Goal: Information Seeking & Learning: Learn about a topic

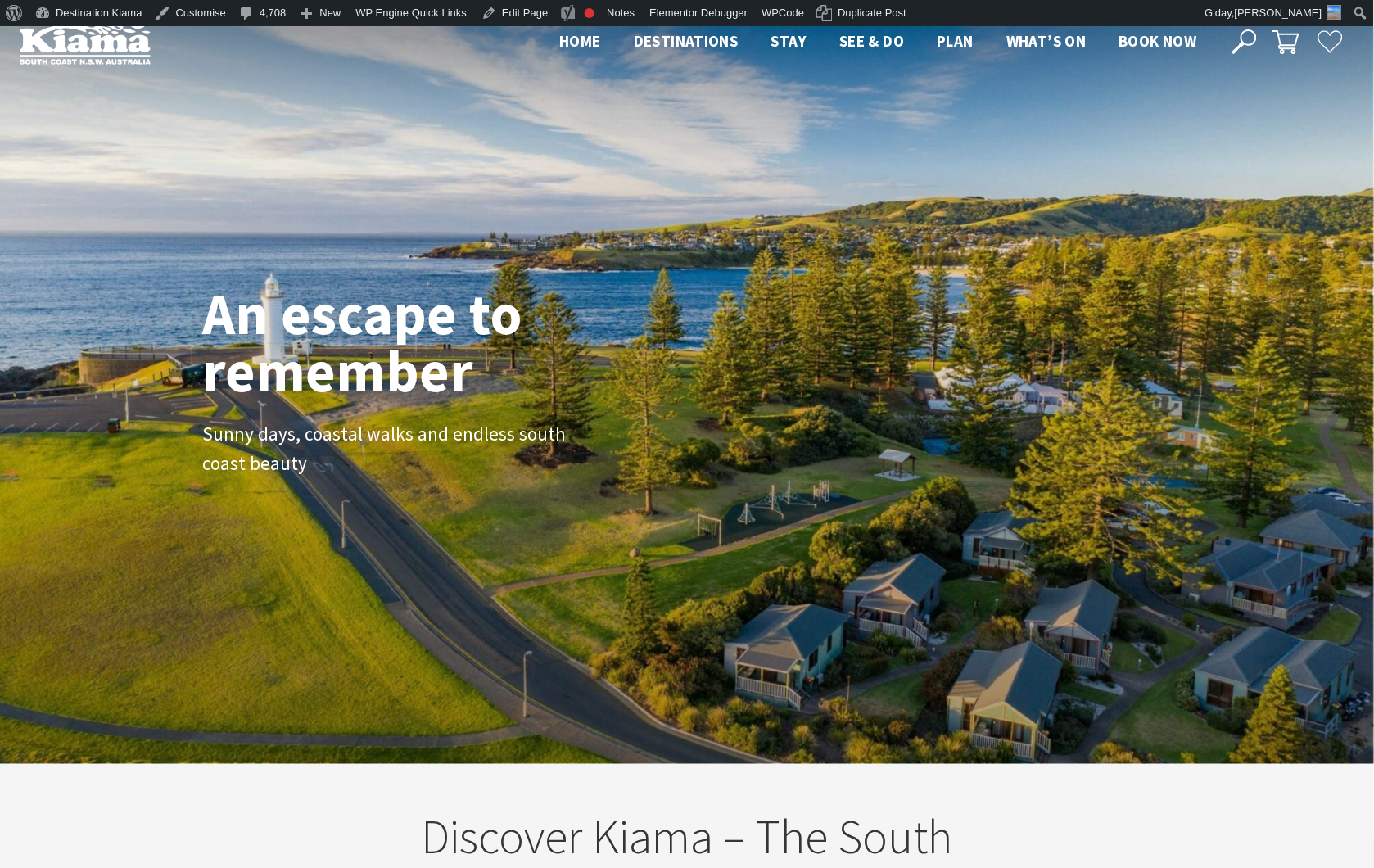
click at [1238, 42] on icon at bounding box center [1245, 42] width 25 height 25
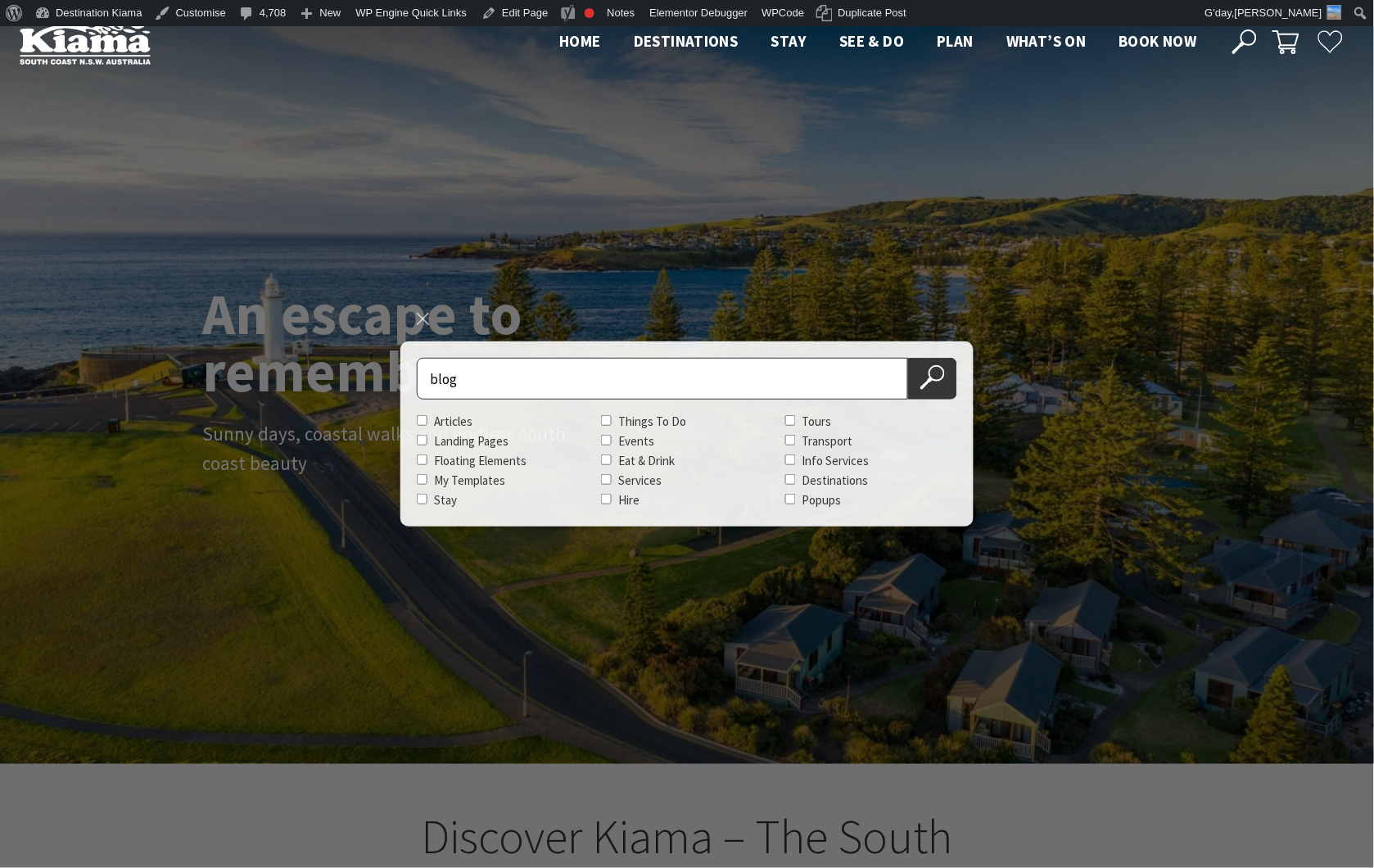
type input "blog"
click at [908, 358] on button "Search Now" at bounding box center [932, 379] width 49 height 42
click at [938, 394] on button "Search Now" at bounding box center [932, 379] width 49 height 42
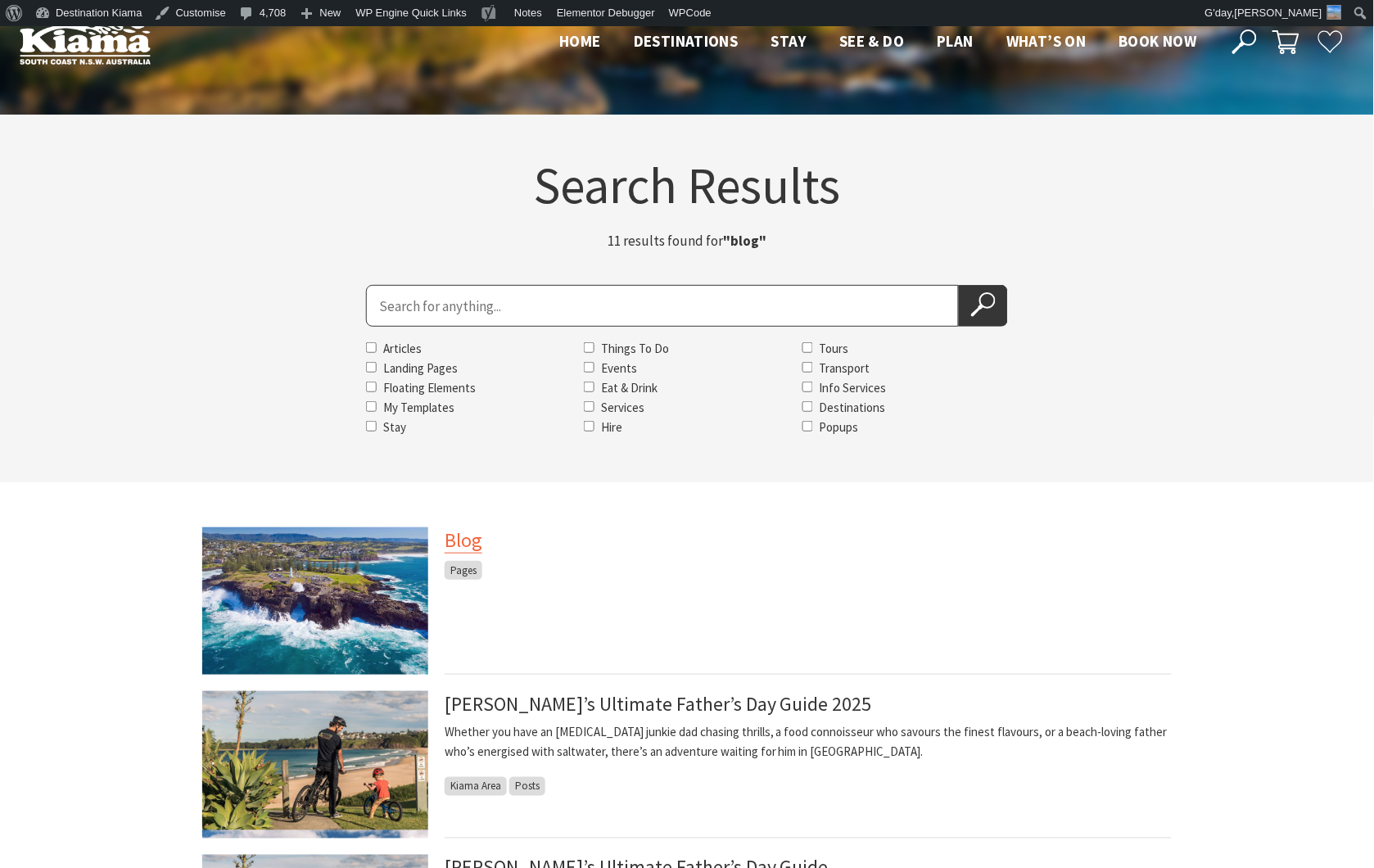
click at [464, 542] on link "Blog" at bounding box center [463, 540] width 37 height 26
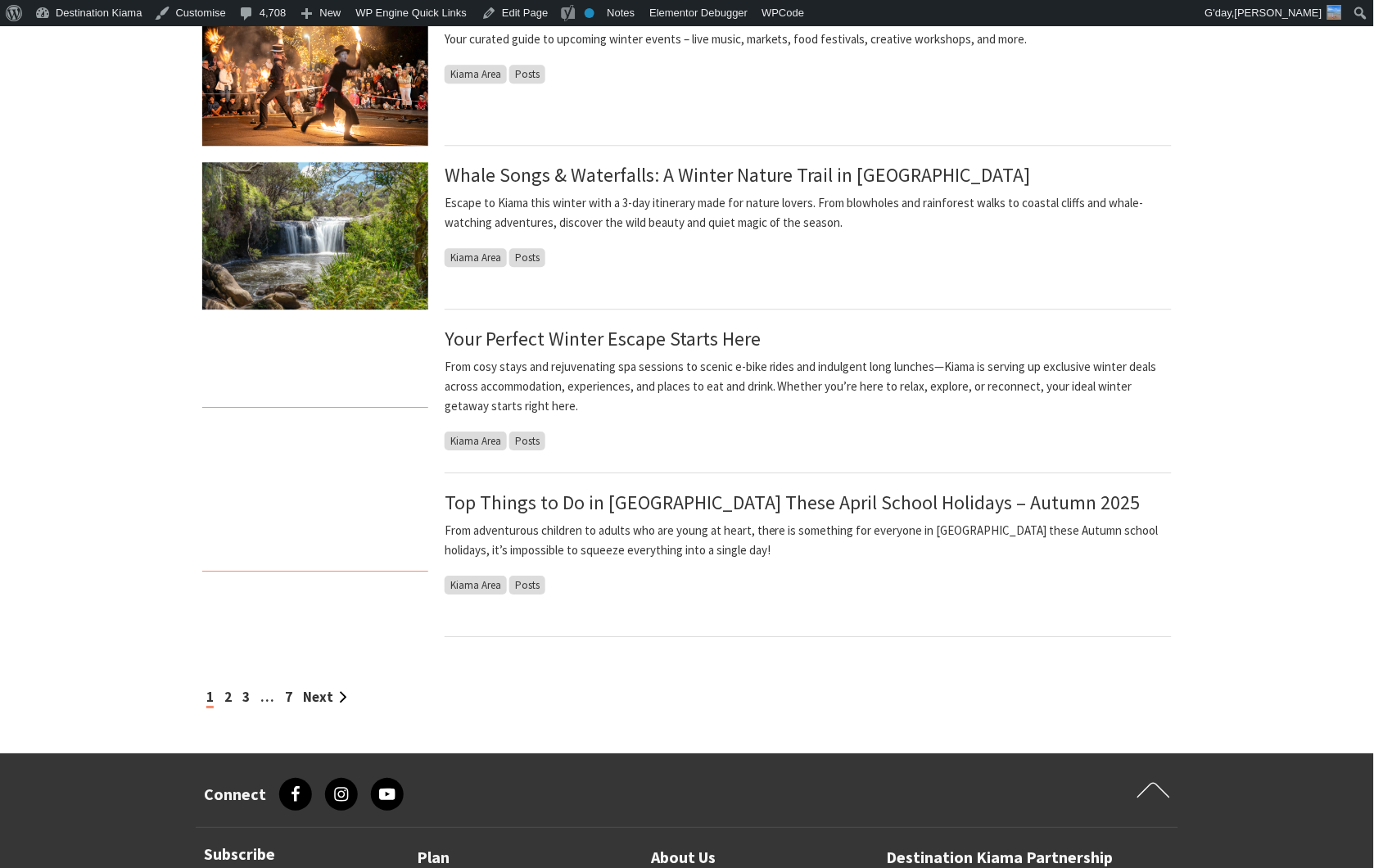
scroll to position [1000, 0]
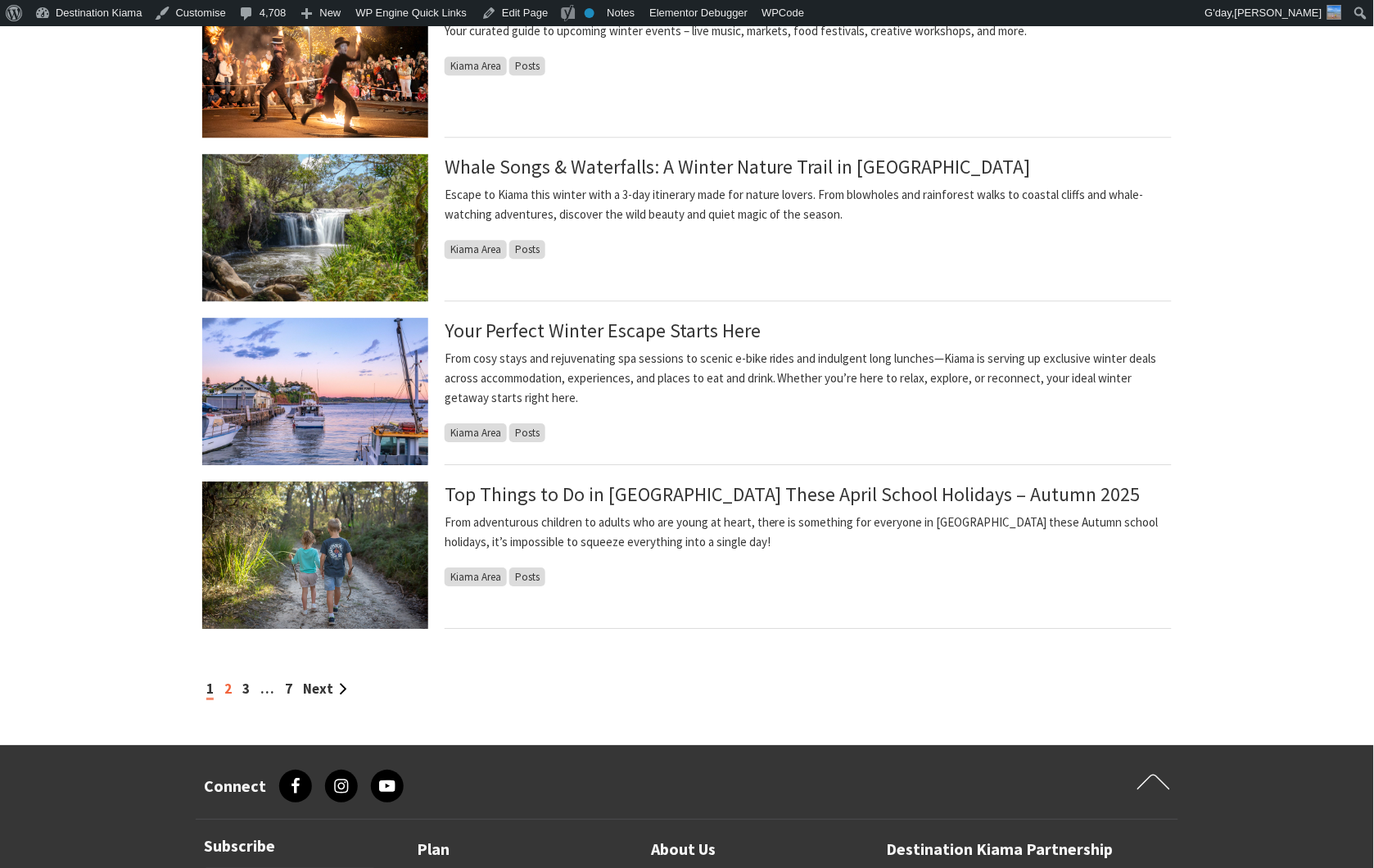
click at [228, 693] on link "2" at bounding box center [228, 689] width 7 height 18
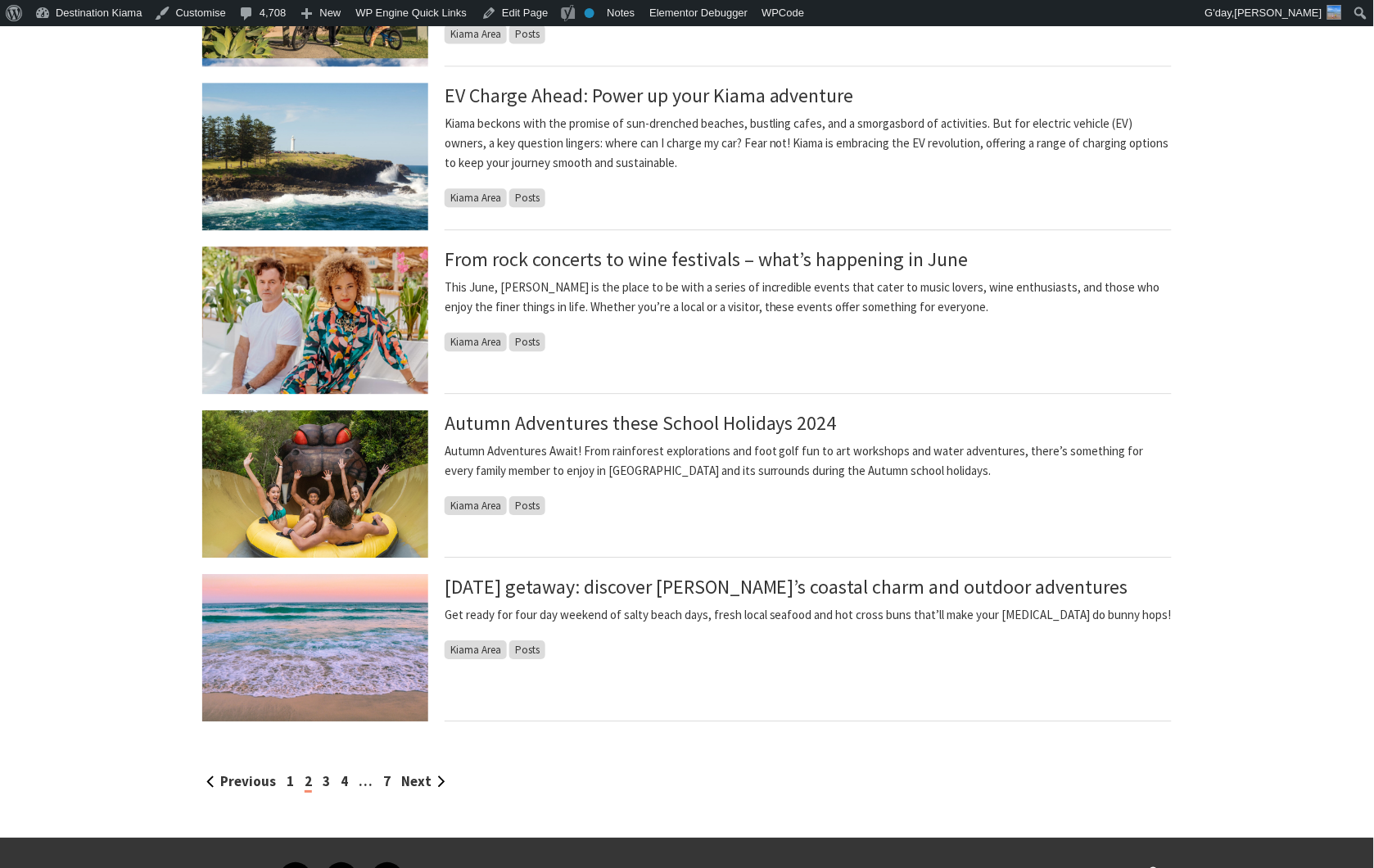
scroll to position [1000, 0]
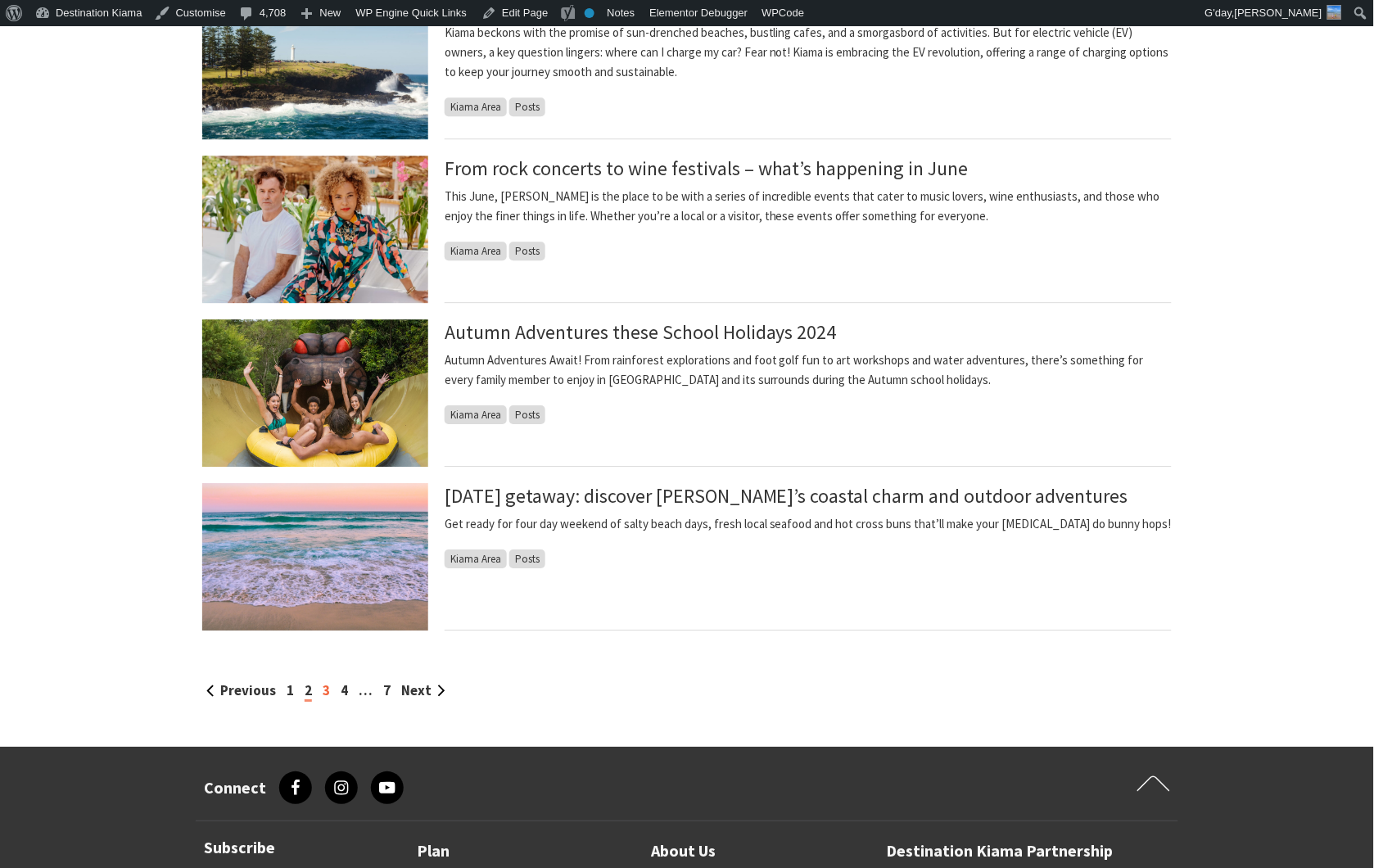
click at [323, 690] on link "3" at bounding box center [326, 691] width 7 height 18
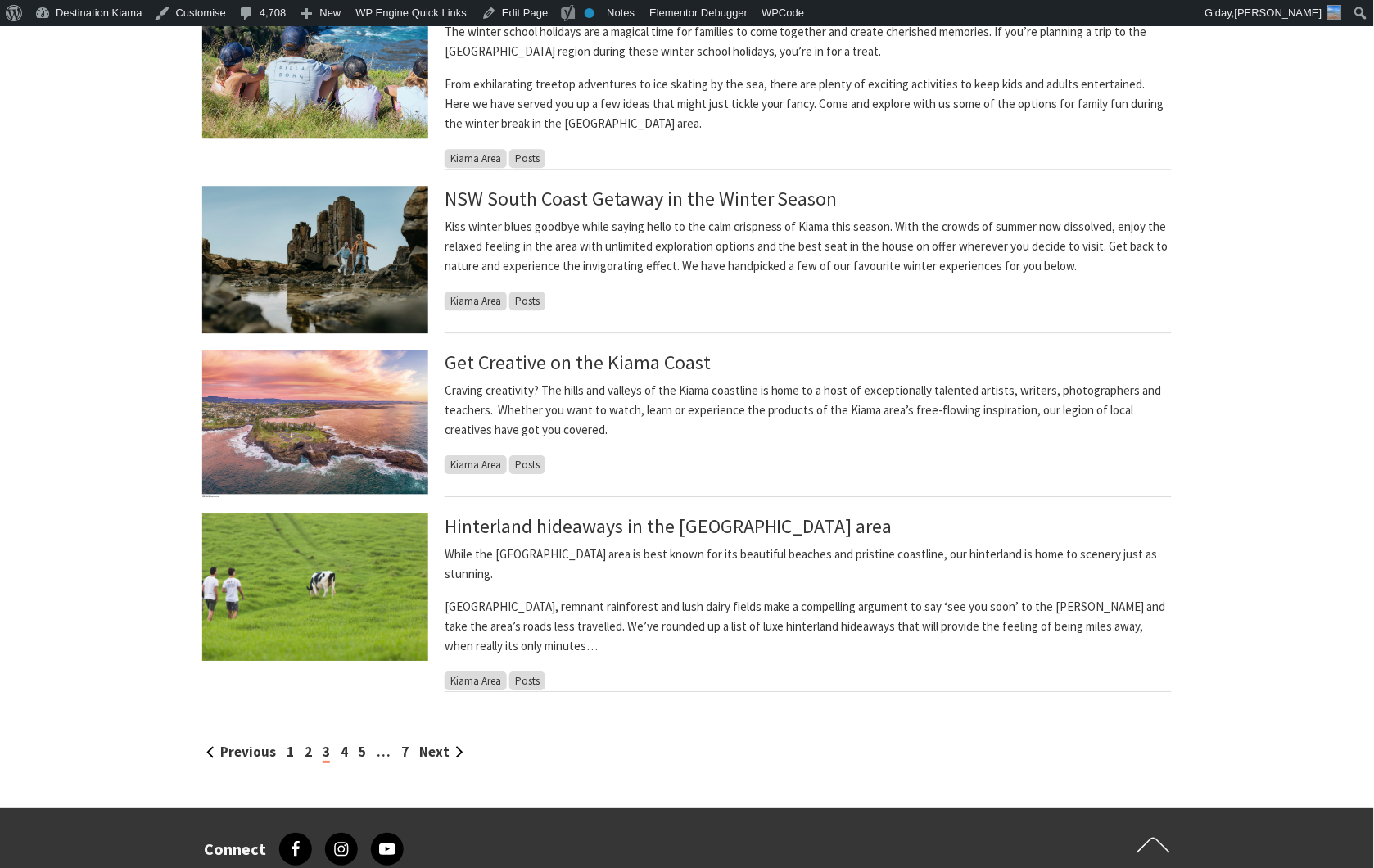
scroll to position [1000, 0]
click at [340, 742] on link "4" at bounding box center [344, 751] width 7 height 18
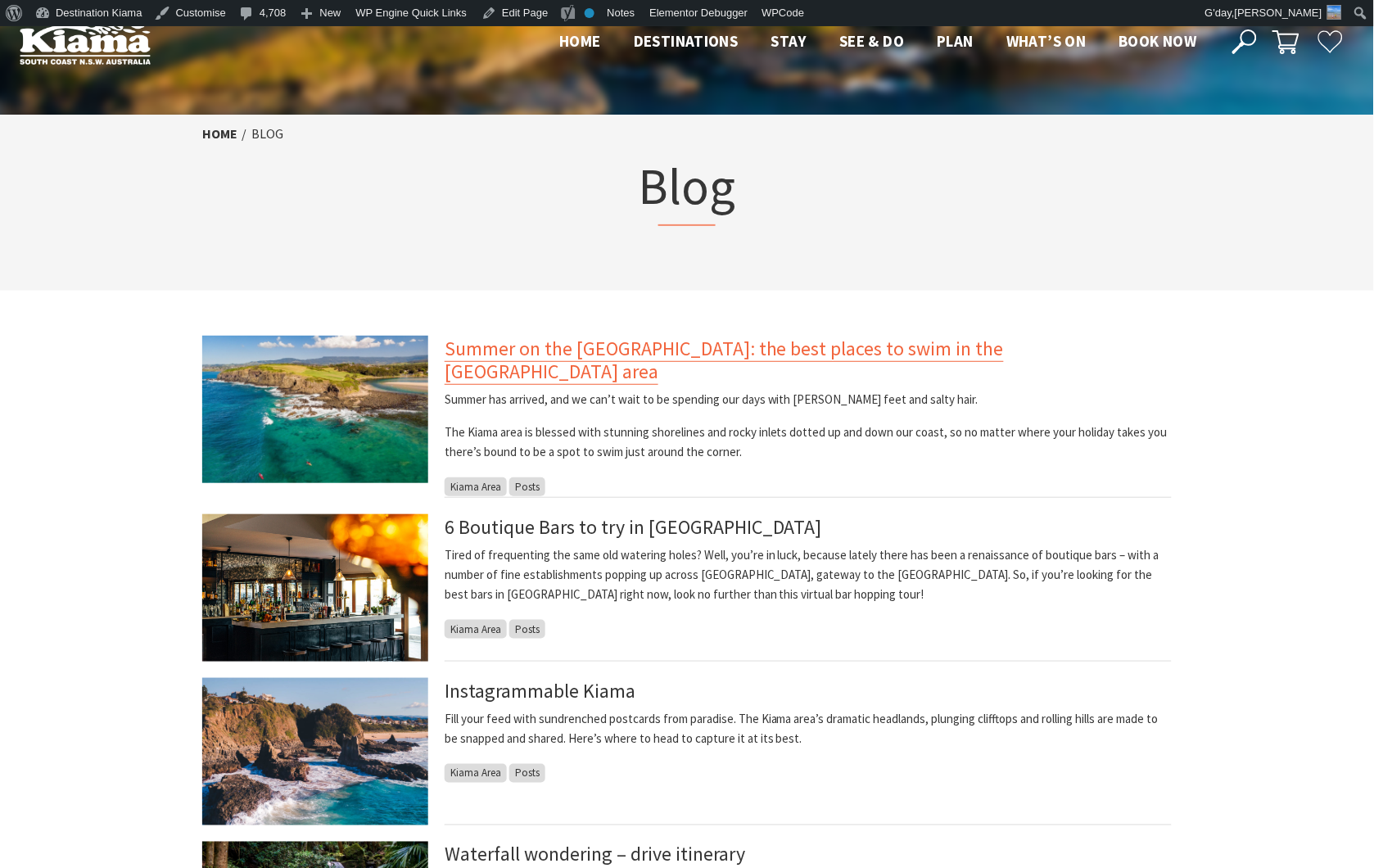
click at [725, 355] on link "Summer on the [GEOGRAPHIC_DATA]: the best places to swim in the [GEOGRAPHIC_DAT…" at bounding box center [724, 360] width 559 height 49
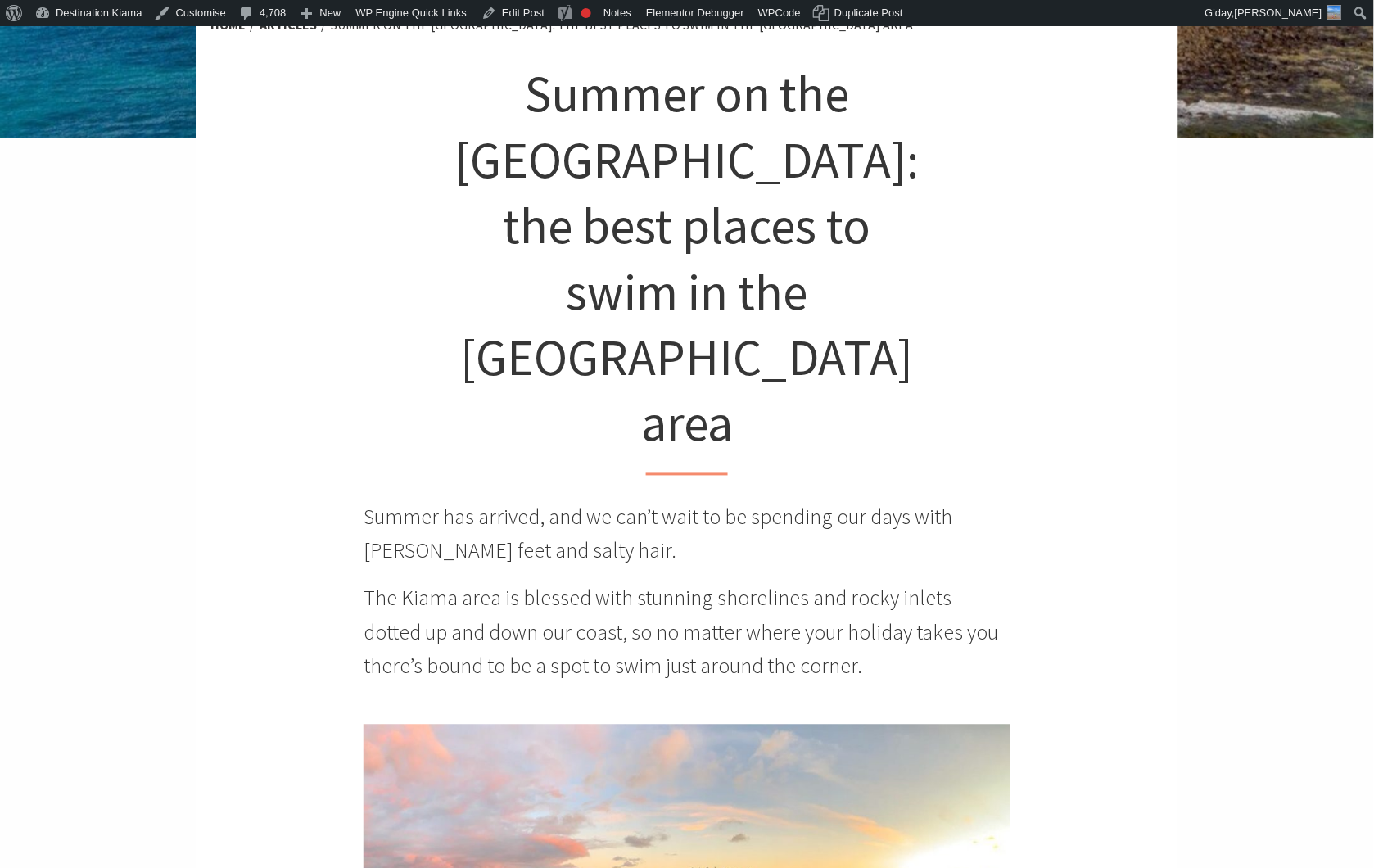
scroll to position [454, 0]
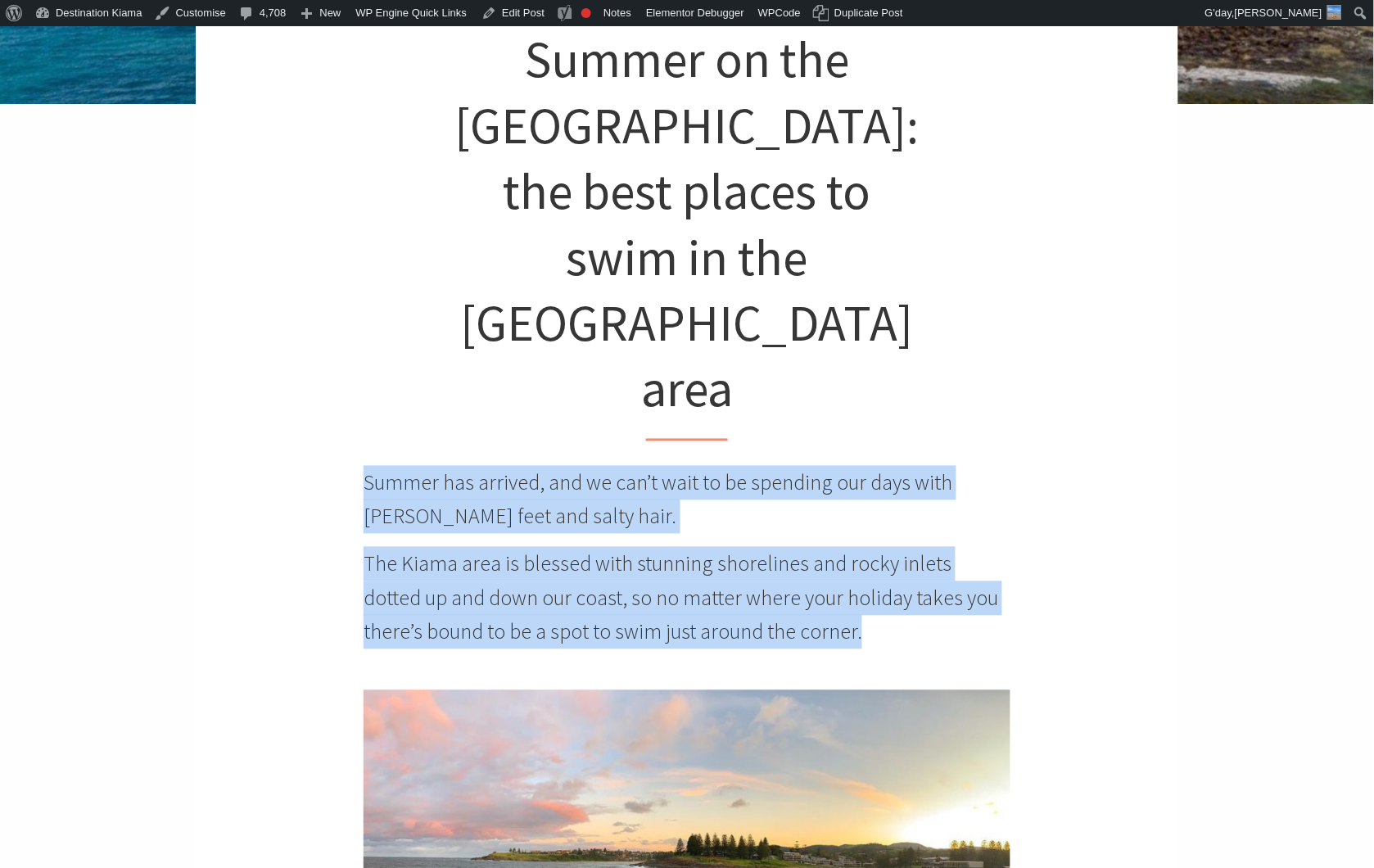
drag, startPoint x: 861, startPoint y: 513, endPoint x: 255, endPoint y: 359, distance: 625.3
copy div "Summer has arrived, and we can’t wait to be spending our days with [PERSON_NAME…"
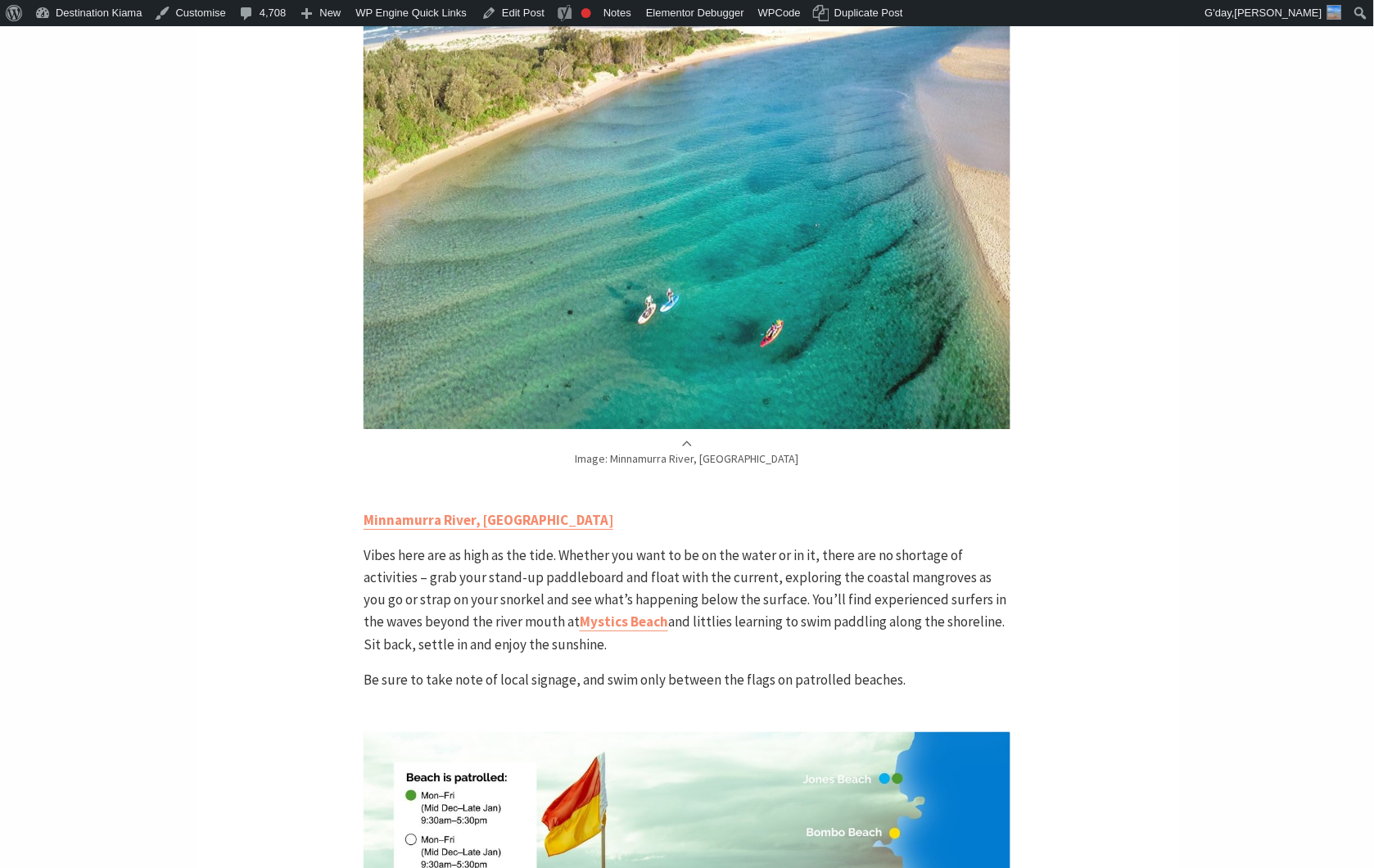
scroll to position [4215, 0]
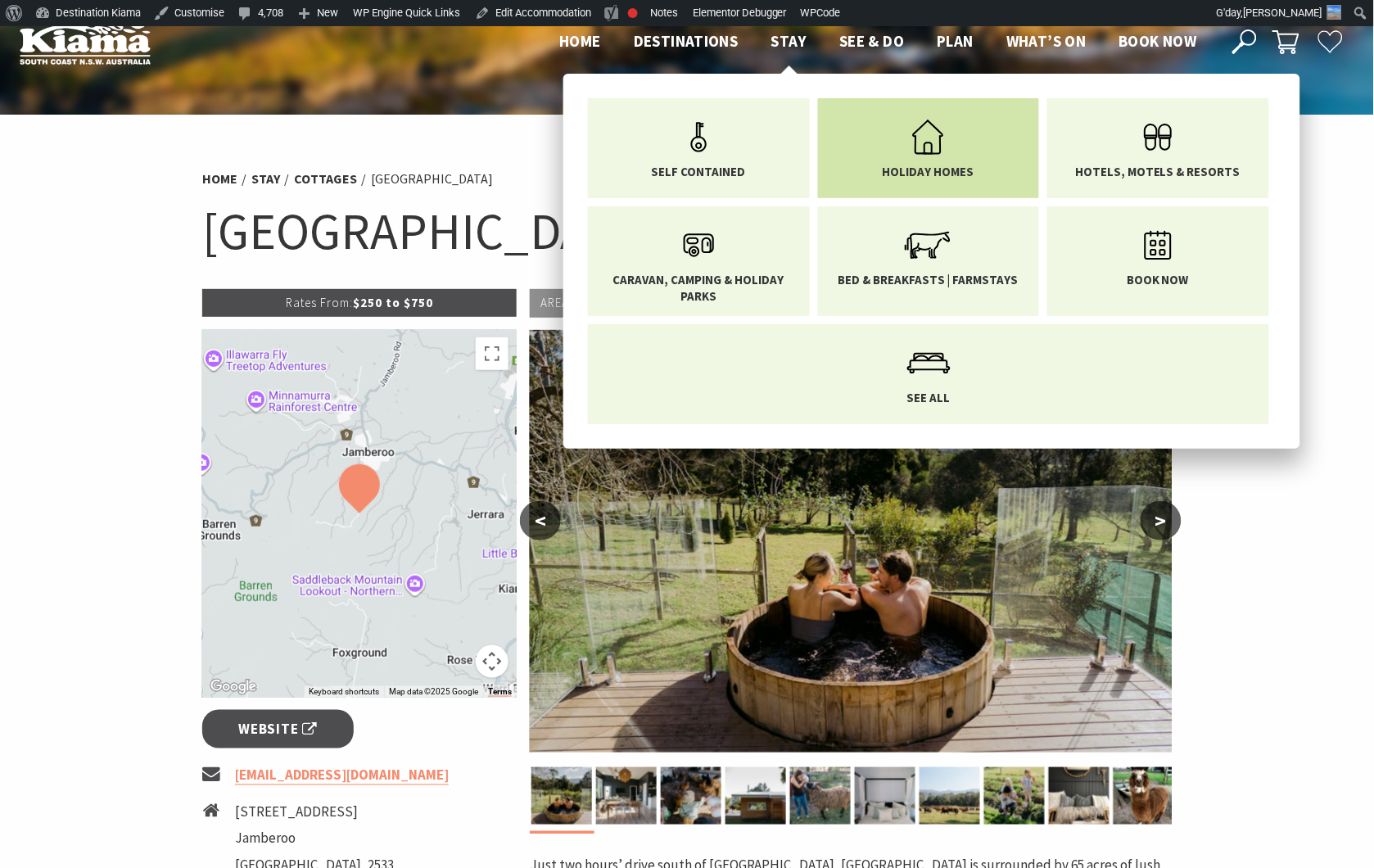
click at [926, 133] on icon "Main Menu" at bounding box center [928, 137] width 53 height 53
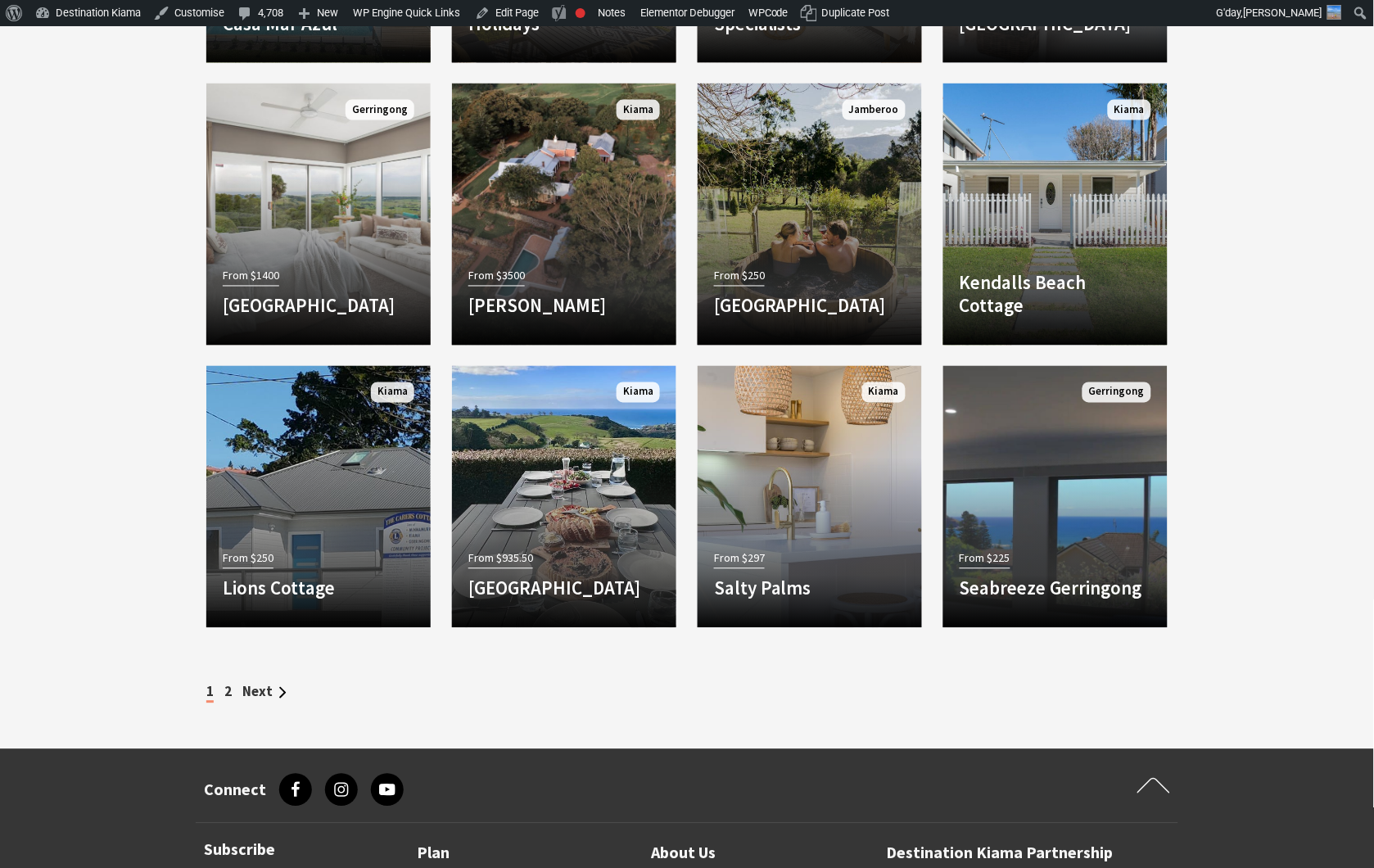
scroll to position [2092, 0]
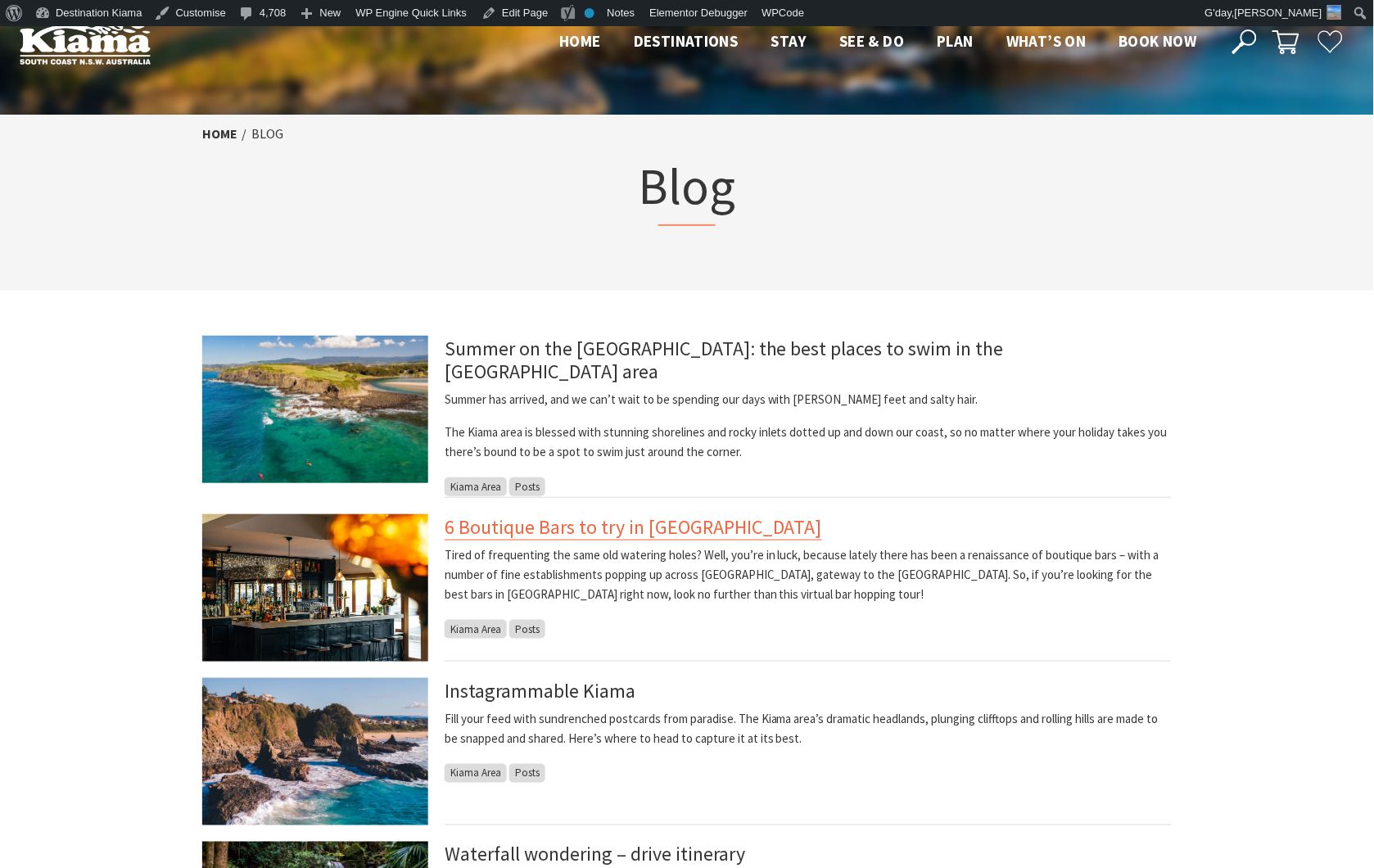
click at [618, 514] on link "6 Boutique Bars to try in [GEOGRAPHIC_DATA]" at bounding box center [633, 527] width 378 height 26
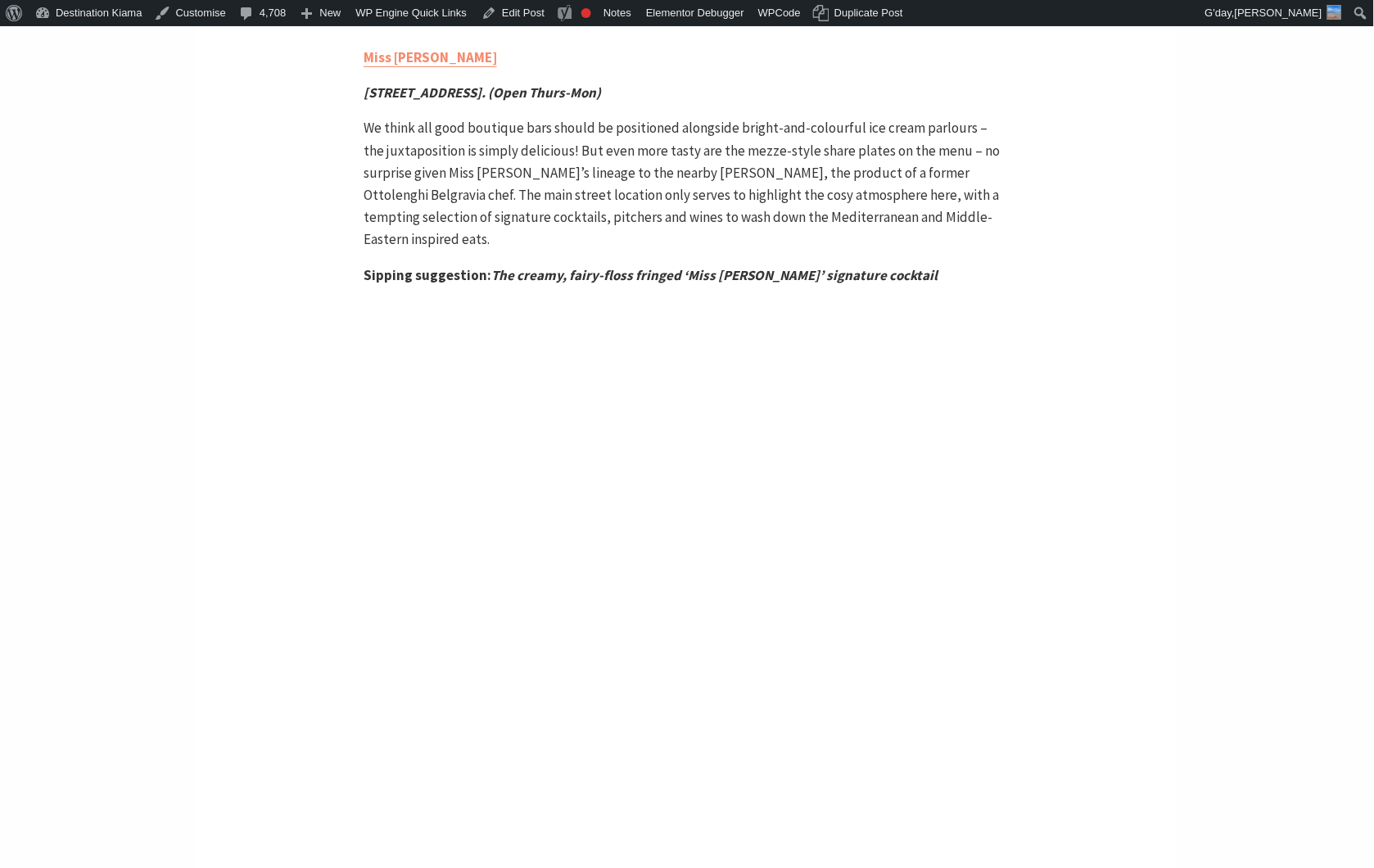
scroll to position [3184, 0]
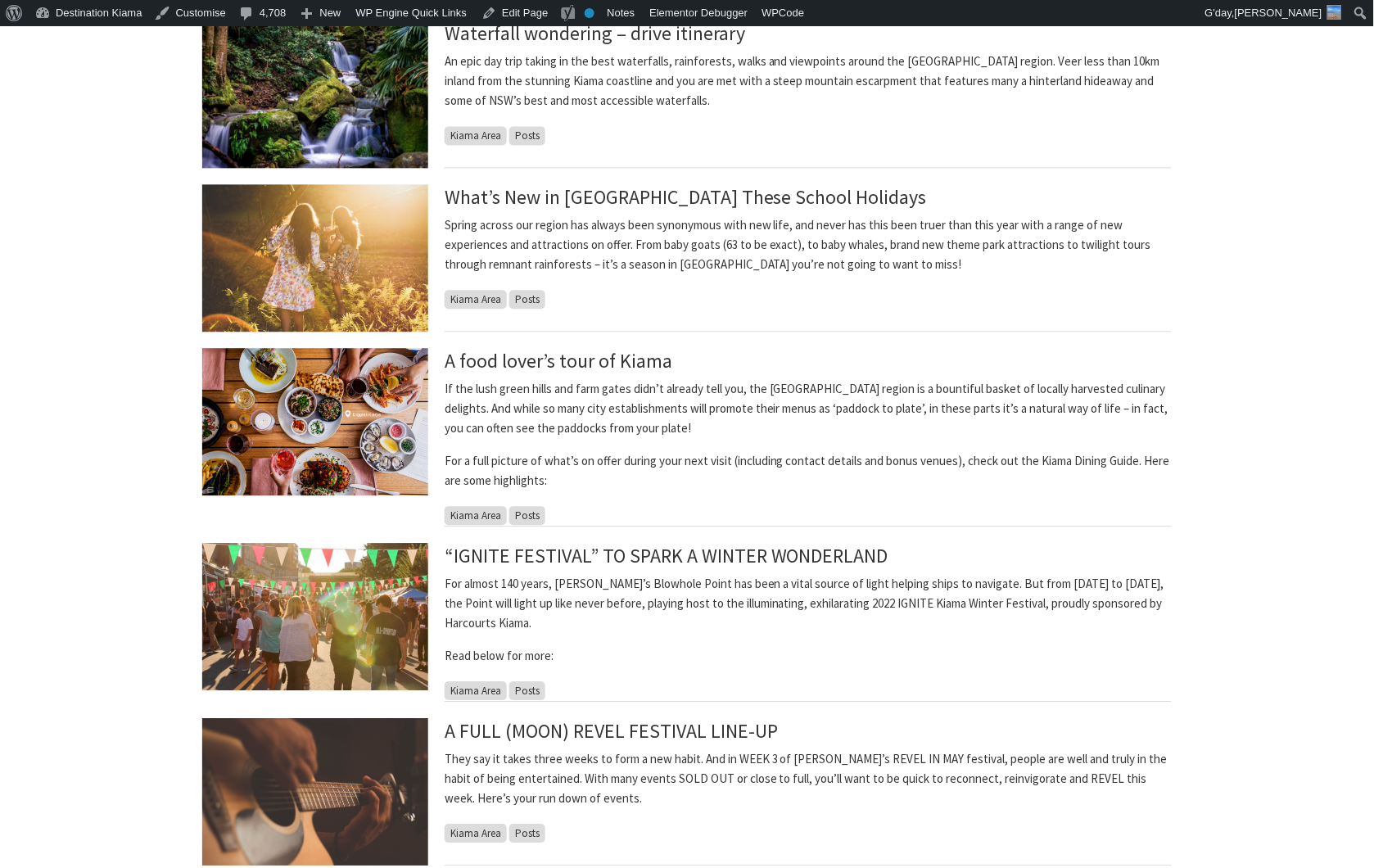
scroll to position [910, 0]
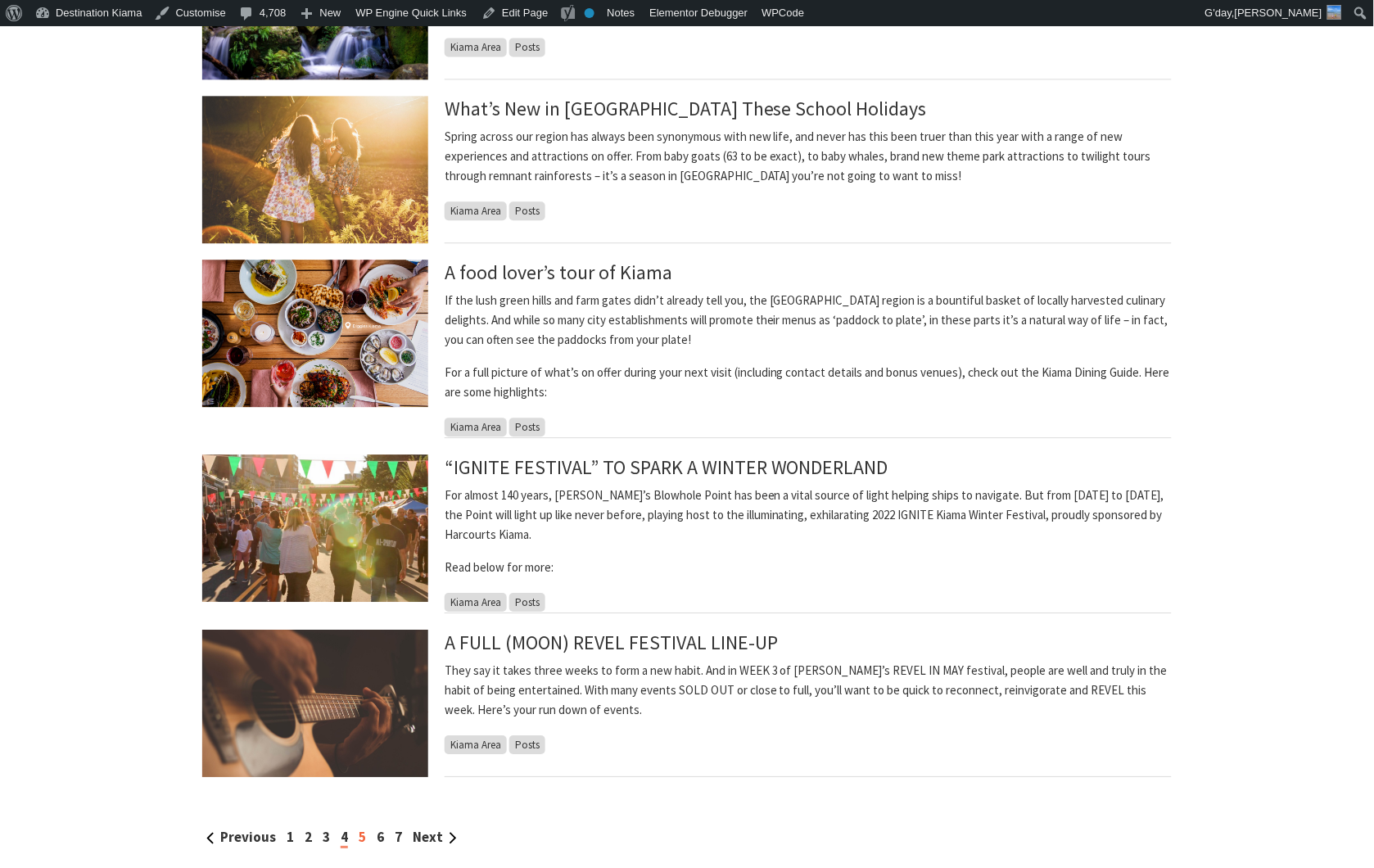
click at [359, 828] on link "5" at bounding box center [362, 837] width 7 height 18
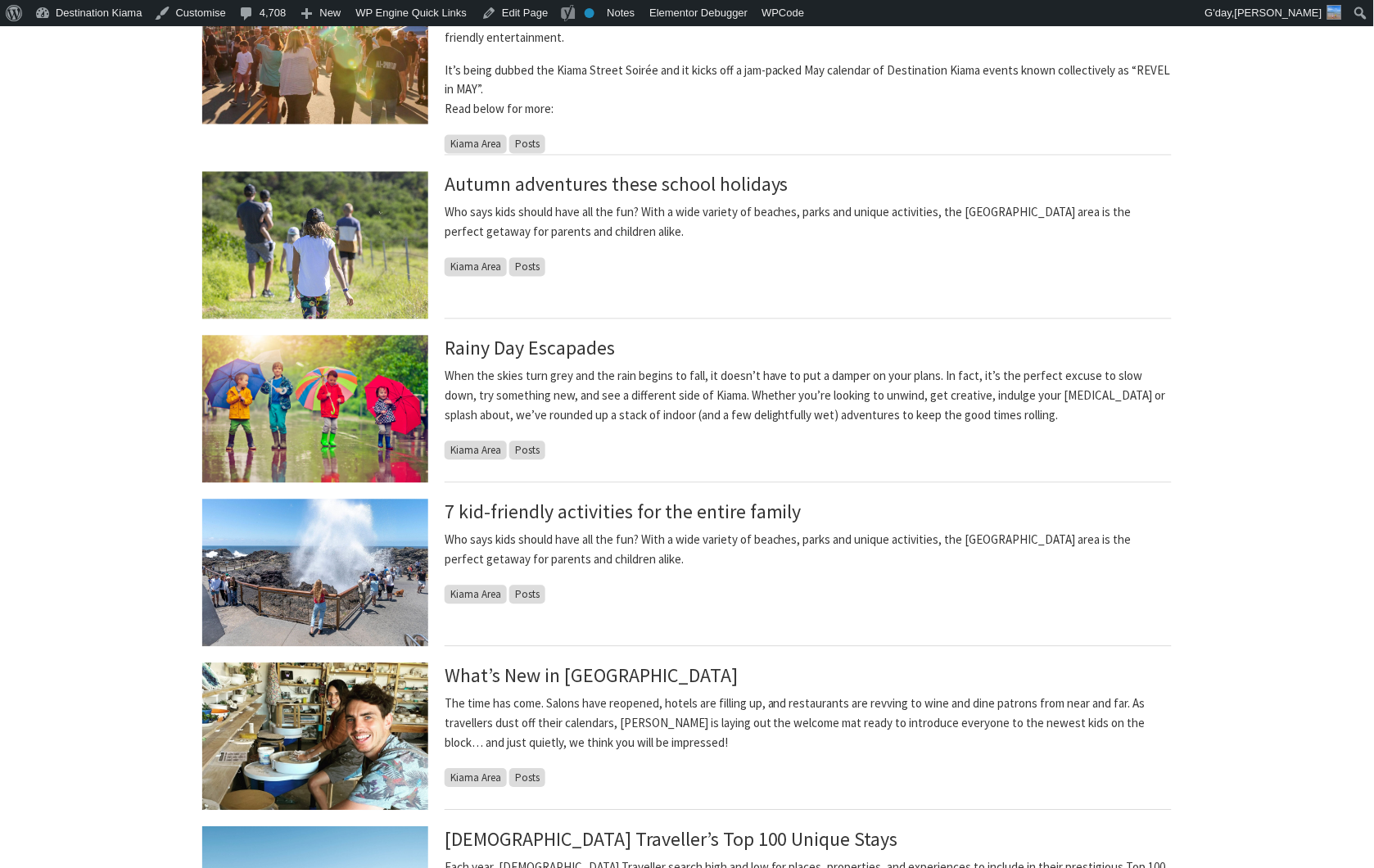
scroll to position [727, 0]
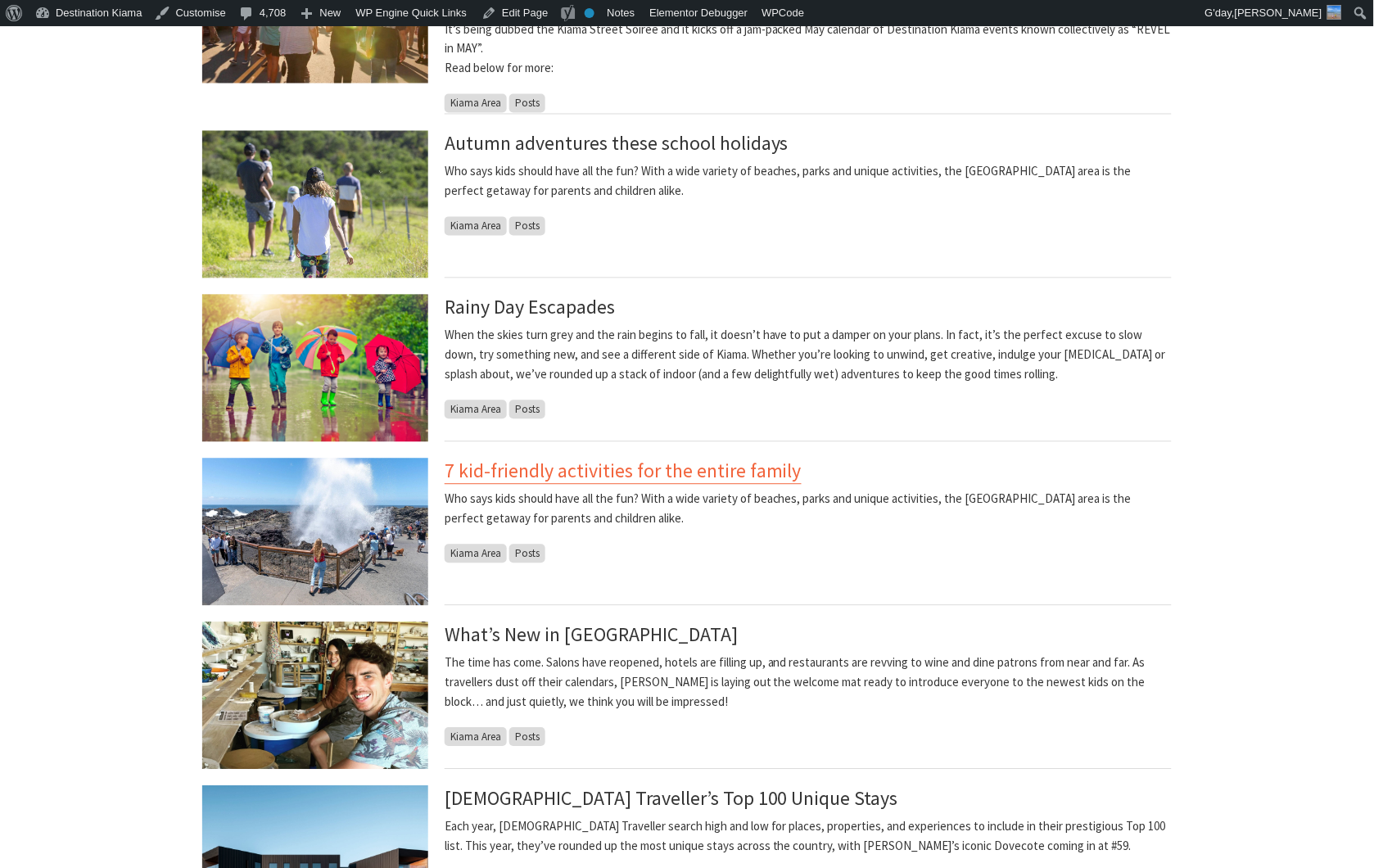
click at [687, 478] on link "7 kid-friendly activities for the entire family" at bounding box center [623, 471] width 357 height 26
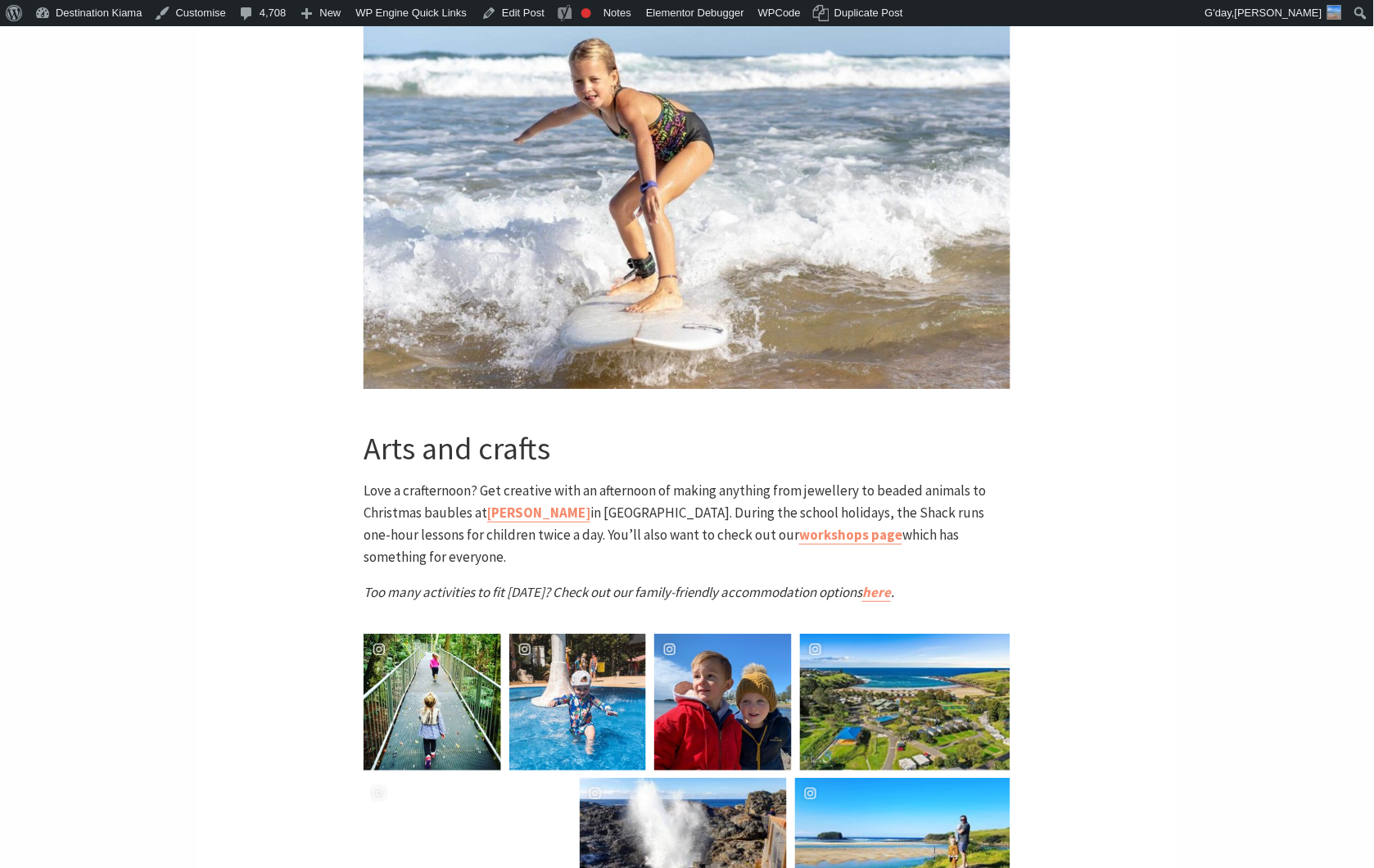
scroll to position [4094, 0]
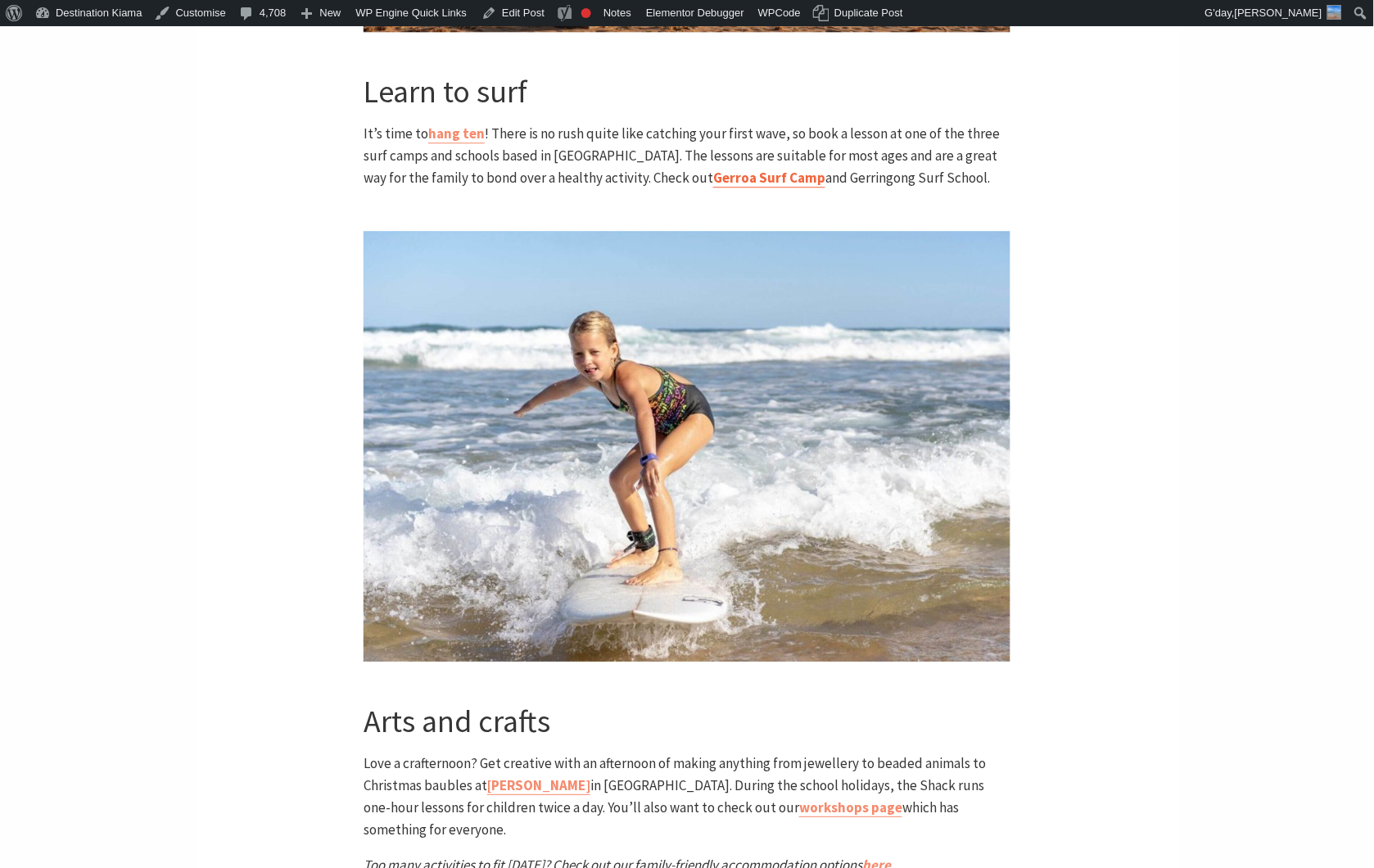
click at [713, 180] on link "Gerroa Surf Camp" at bounding box center [769, 178] width 112 height 19
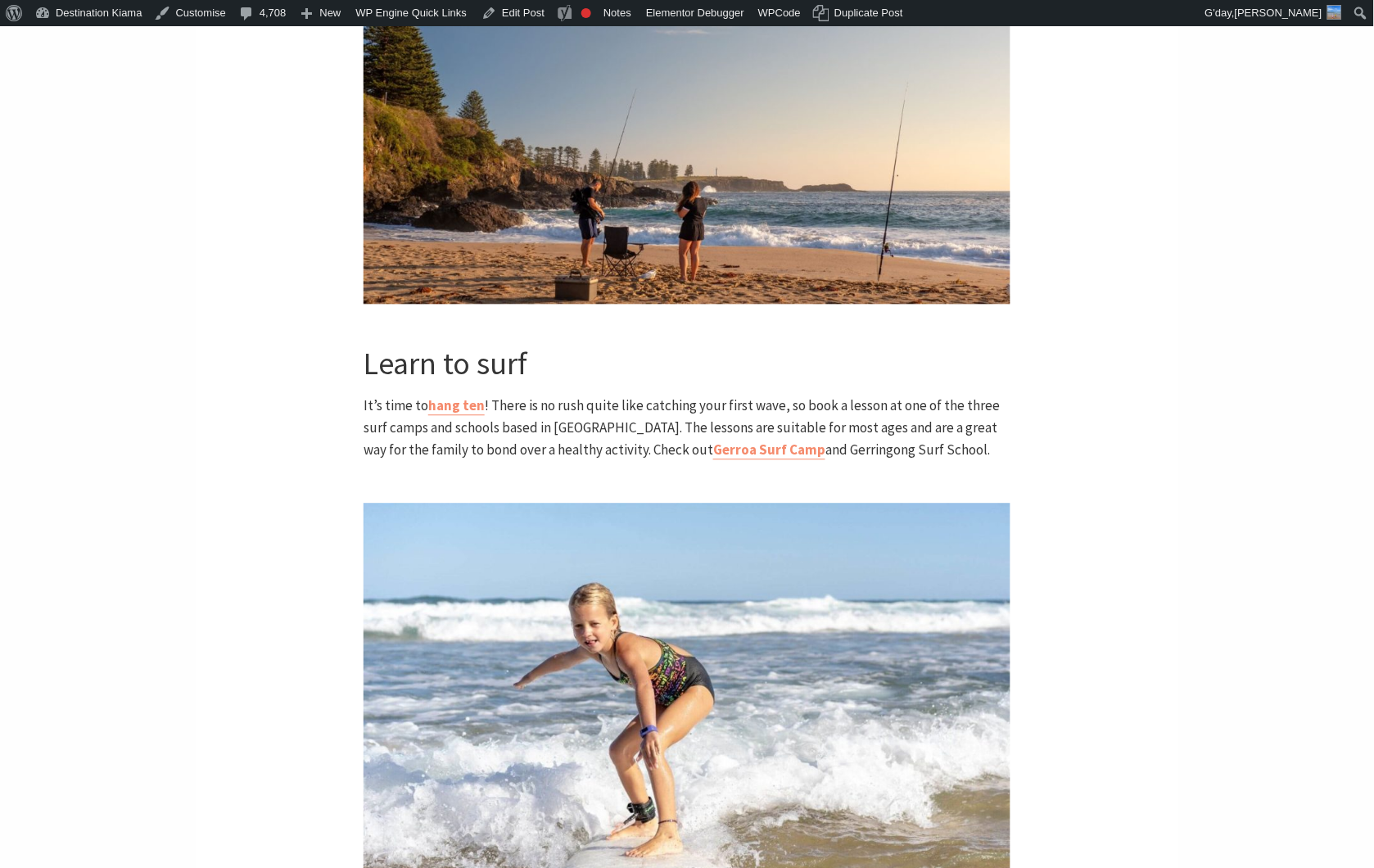
scroll to position [3821, 0]
click at [713, 452] on link "Gerroa Surf Camp" at bounding box center [769, 451] width 112 height 19
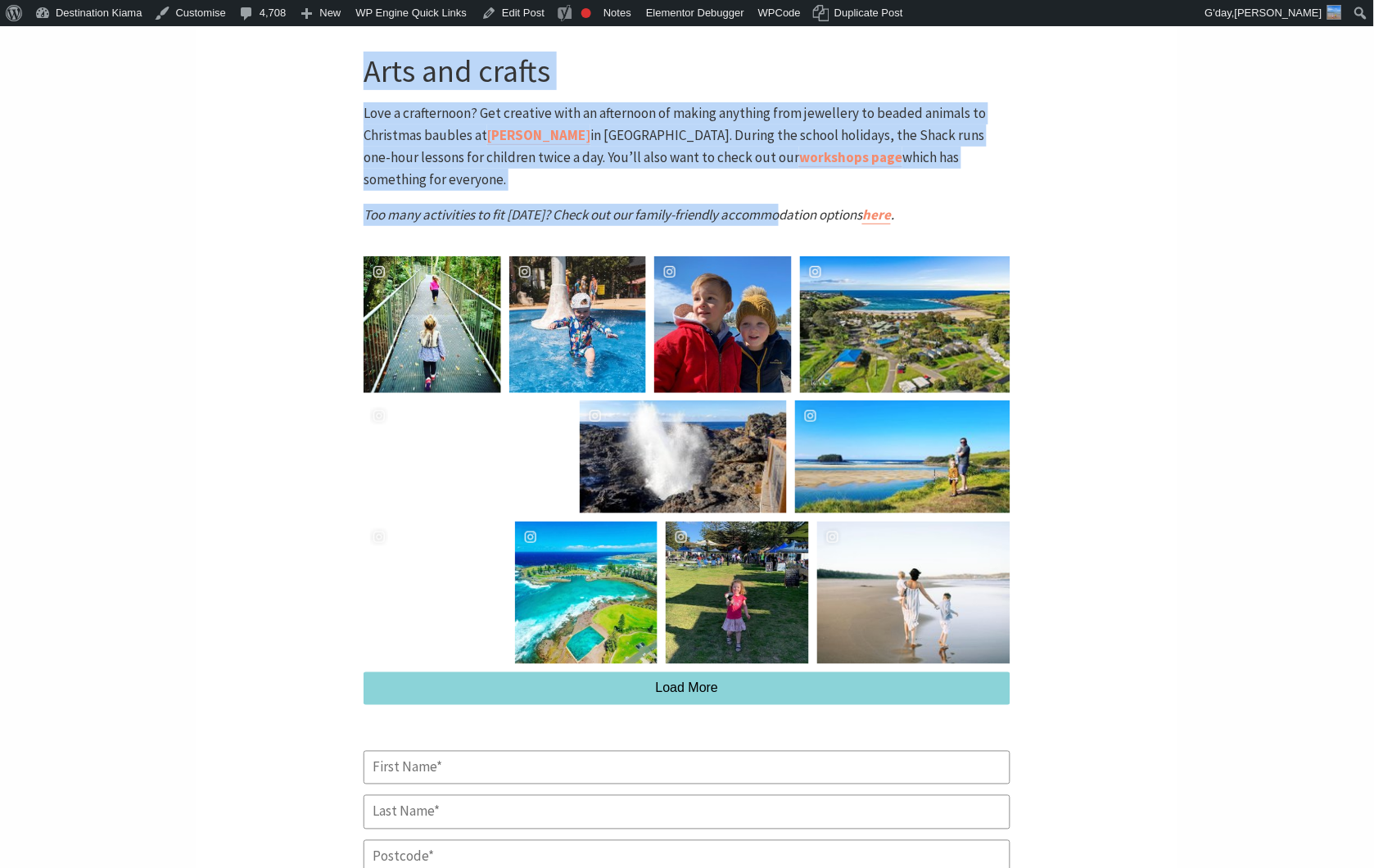
scroll to position [4670, 0]
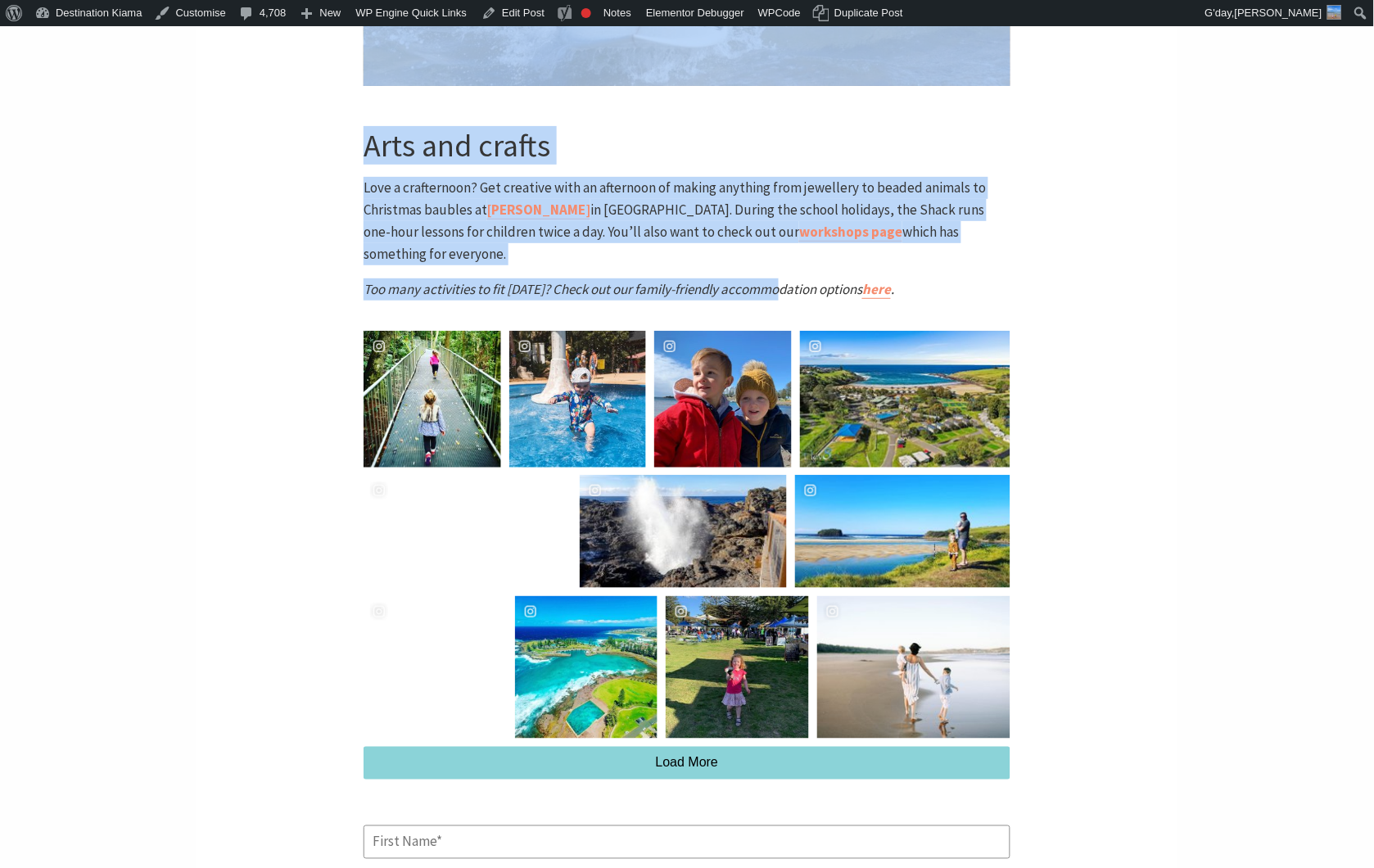
drag, startPoint x: 440, startPoint y: 316, endPoint x: 1002, endPoint y: 235, distance: 567.8
copy article "7 kid-friendly activities for the entire family Who says kids should have all t…"
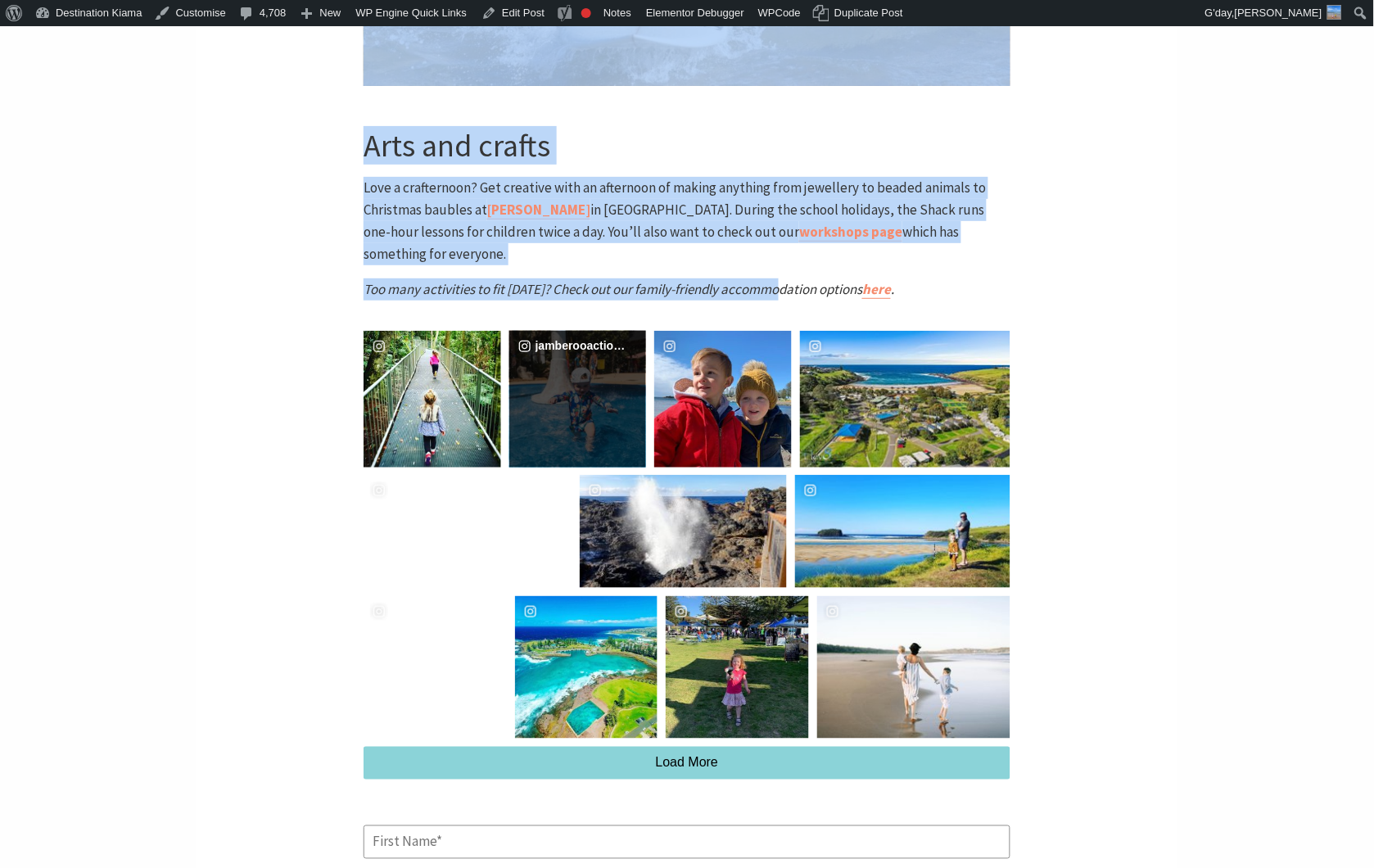
click at [576, 384] on div "image gallery, click to learn more about photo: #WIN #FREETICKETS IN the #ultim…" at bounding box center [543, 399] width 69 height 137
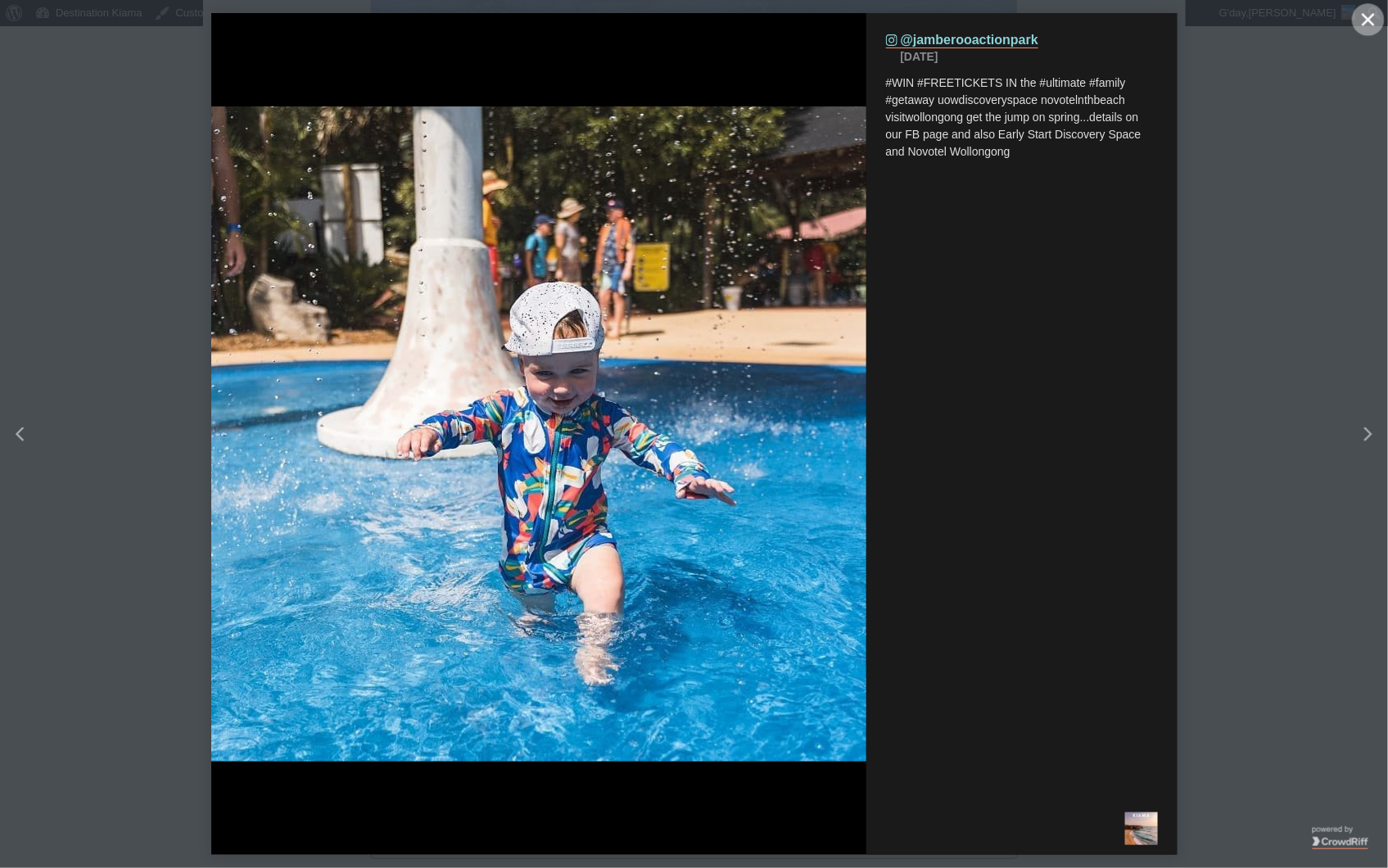
click at [1363, 22] on icon "Close" at bounding box center [1367, 19] width 12 height 12
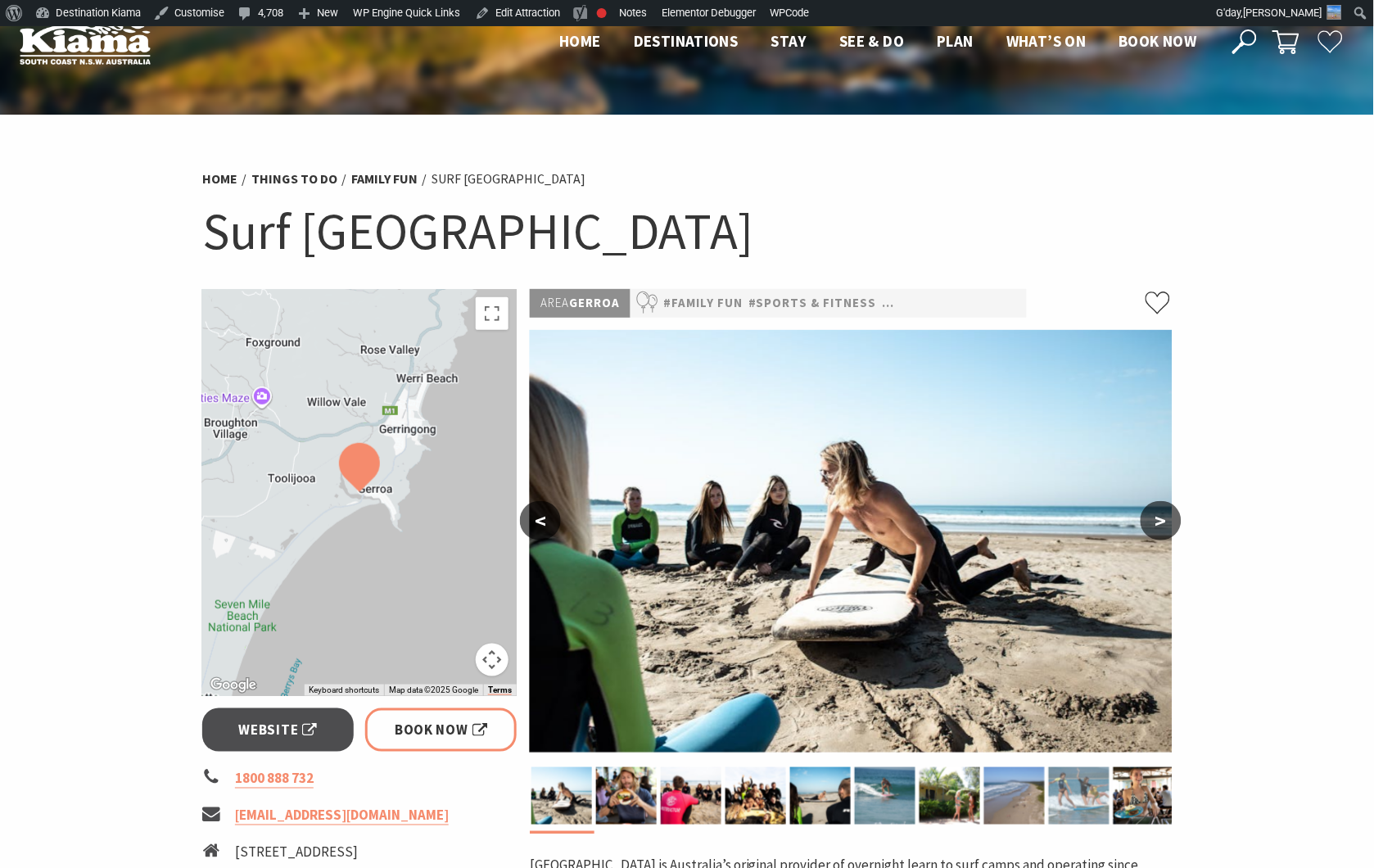
click at [1059, 800] on img at bounding box center [1079, 796] width 61 height 57
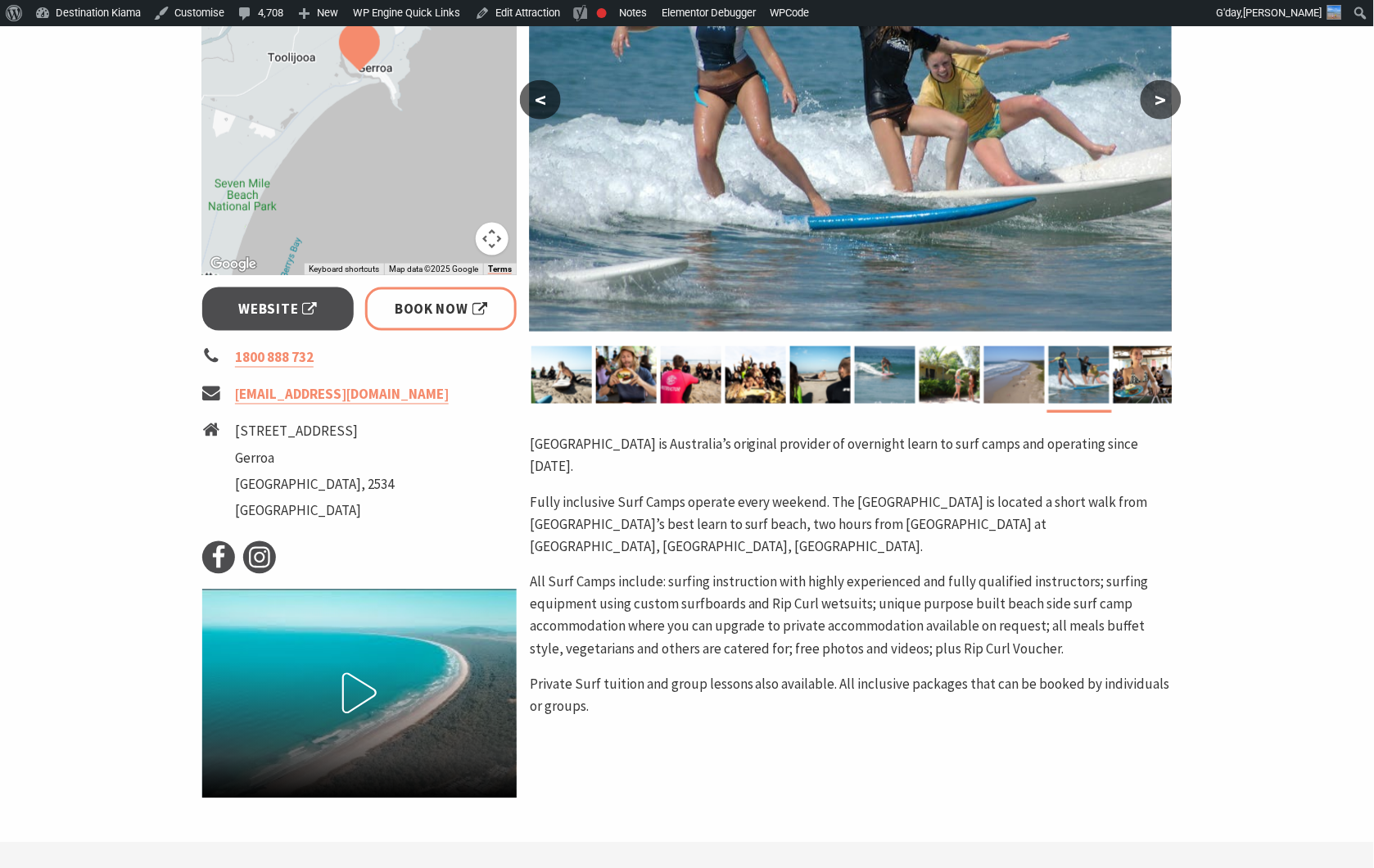
scroll to position [454, 0]
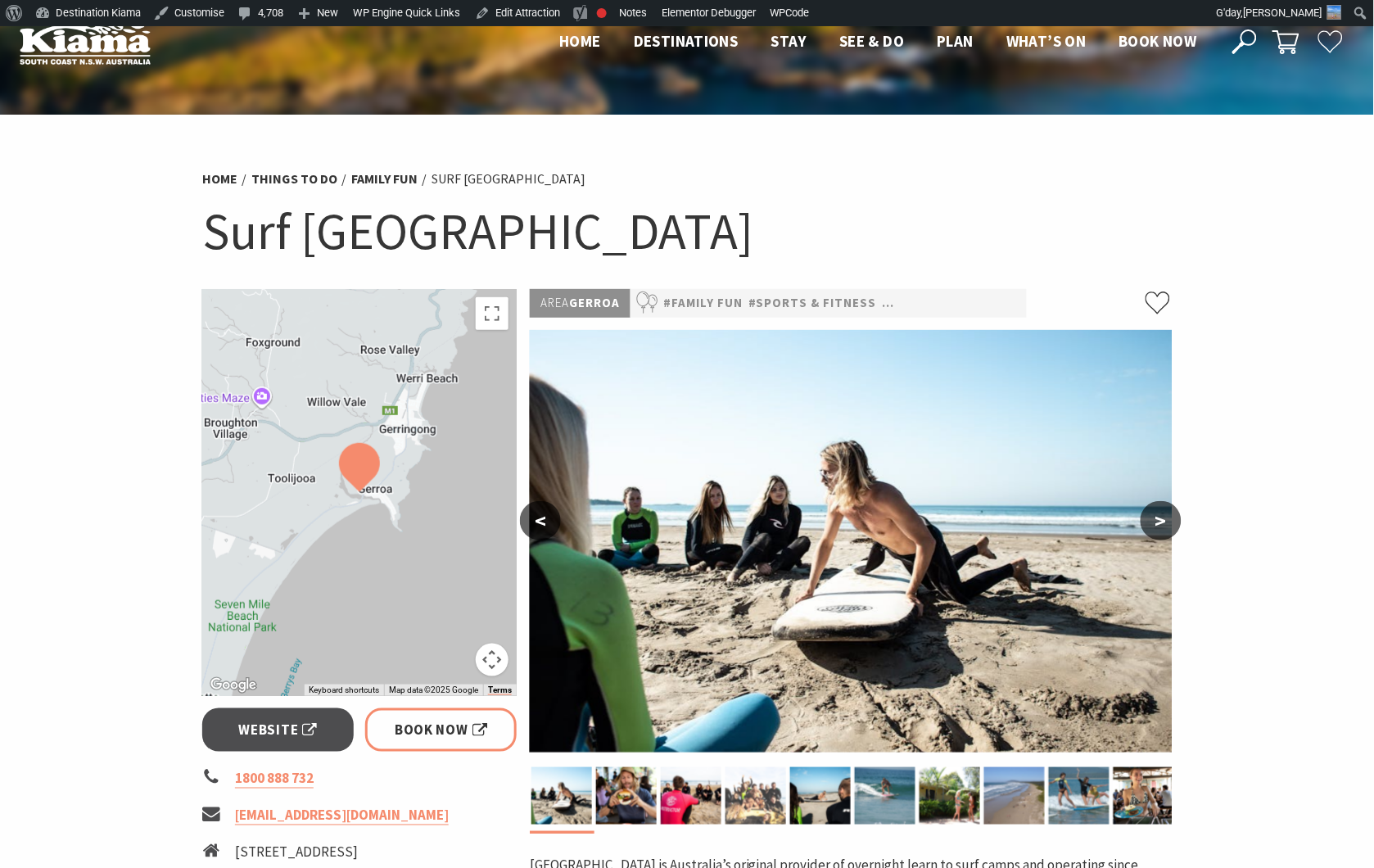
click at [746, 788] on img at bounding box center [756, 796] width 61 height 57
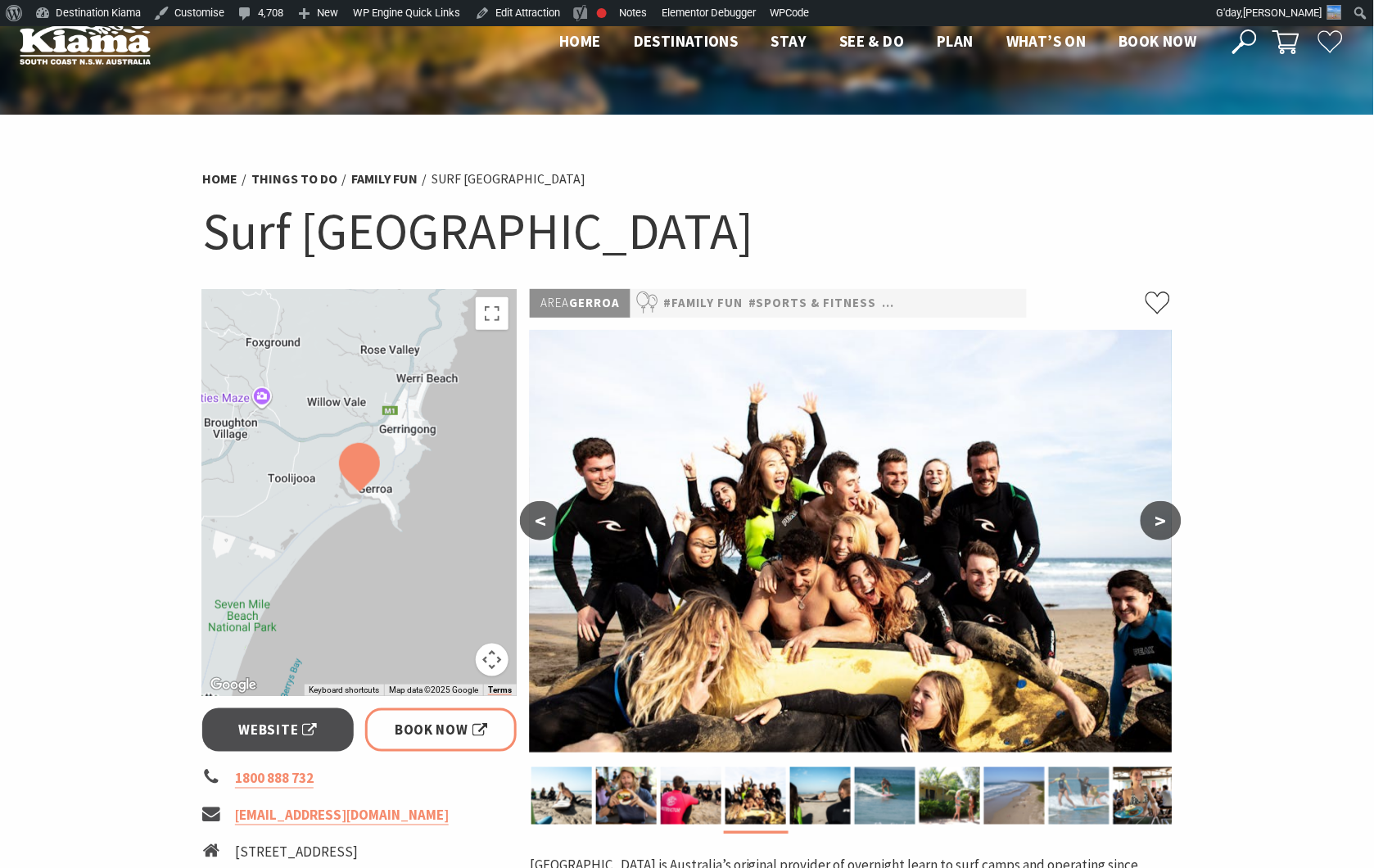
click at [1093, 795] on img at bounding box center [1079, 796] width 61 height 57
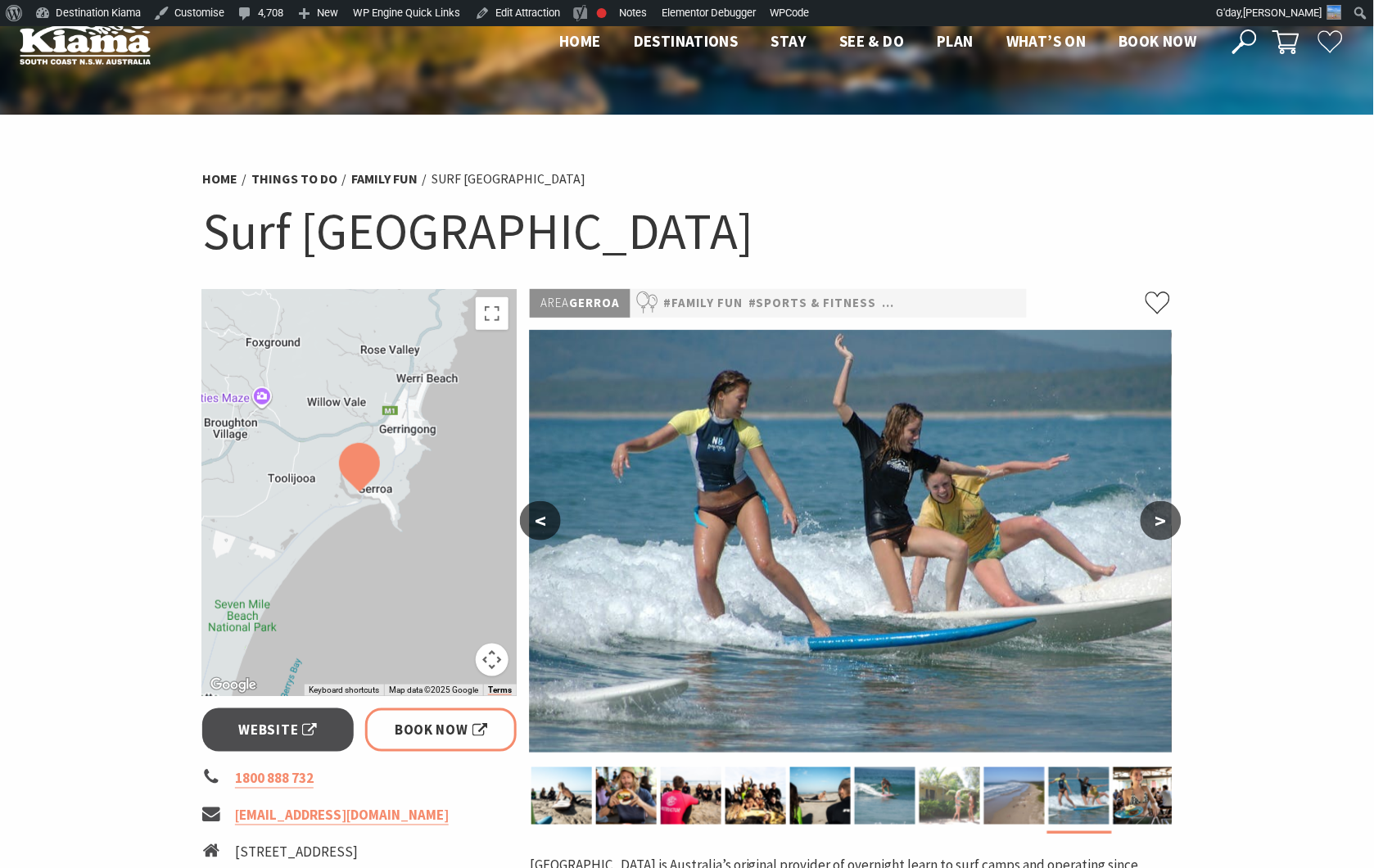
click at [966, 801] on img at bounding box center [950, 796] width 61 height 57
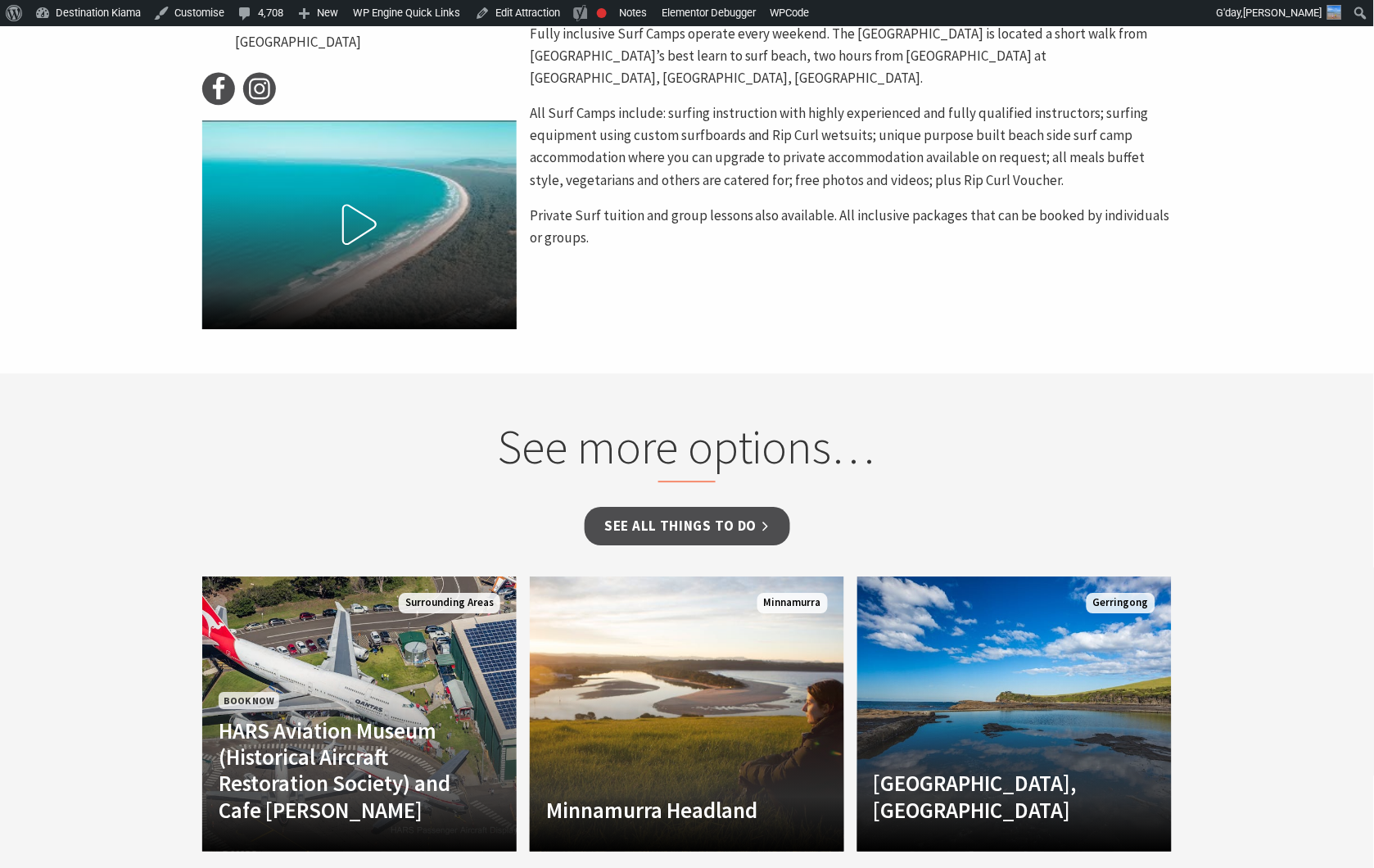
scroll to position [861, 0]
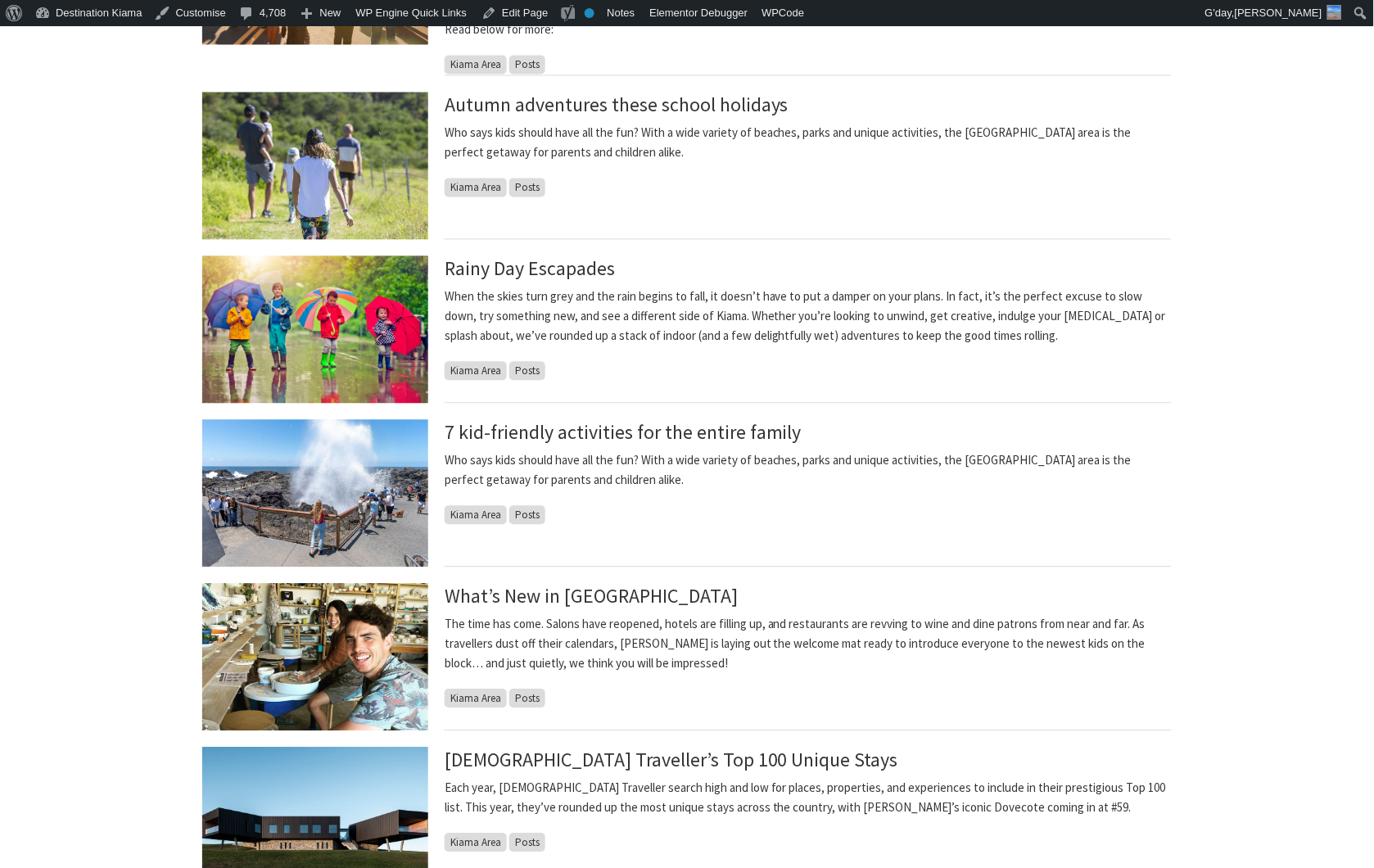
scroll to position [1183, 0]
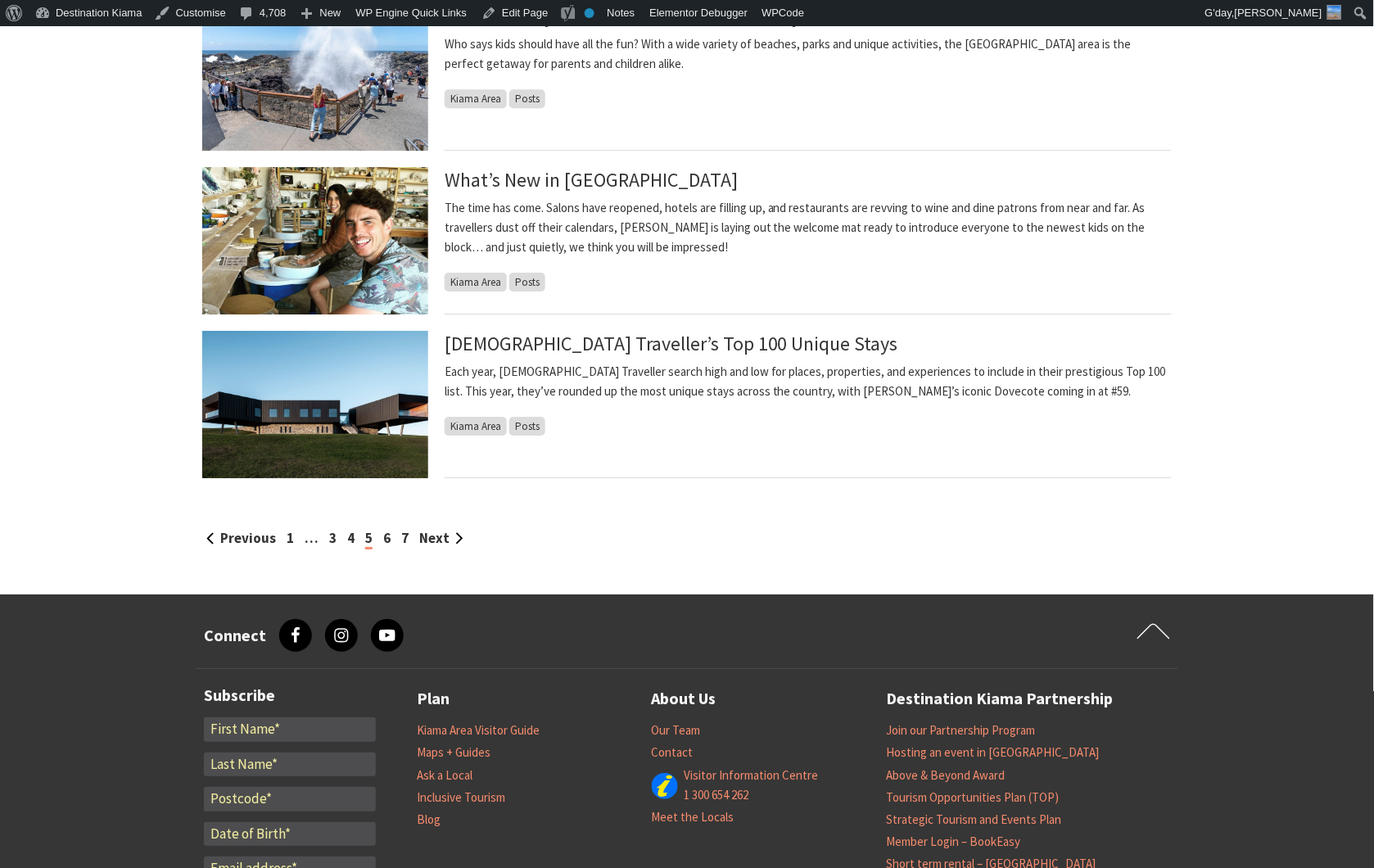
click at [385, 541] on link "6" at bounding box center [387, 538] width 7 height 18
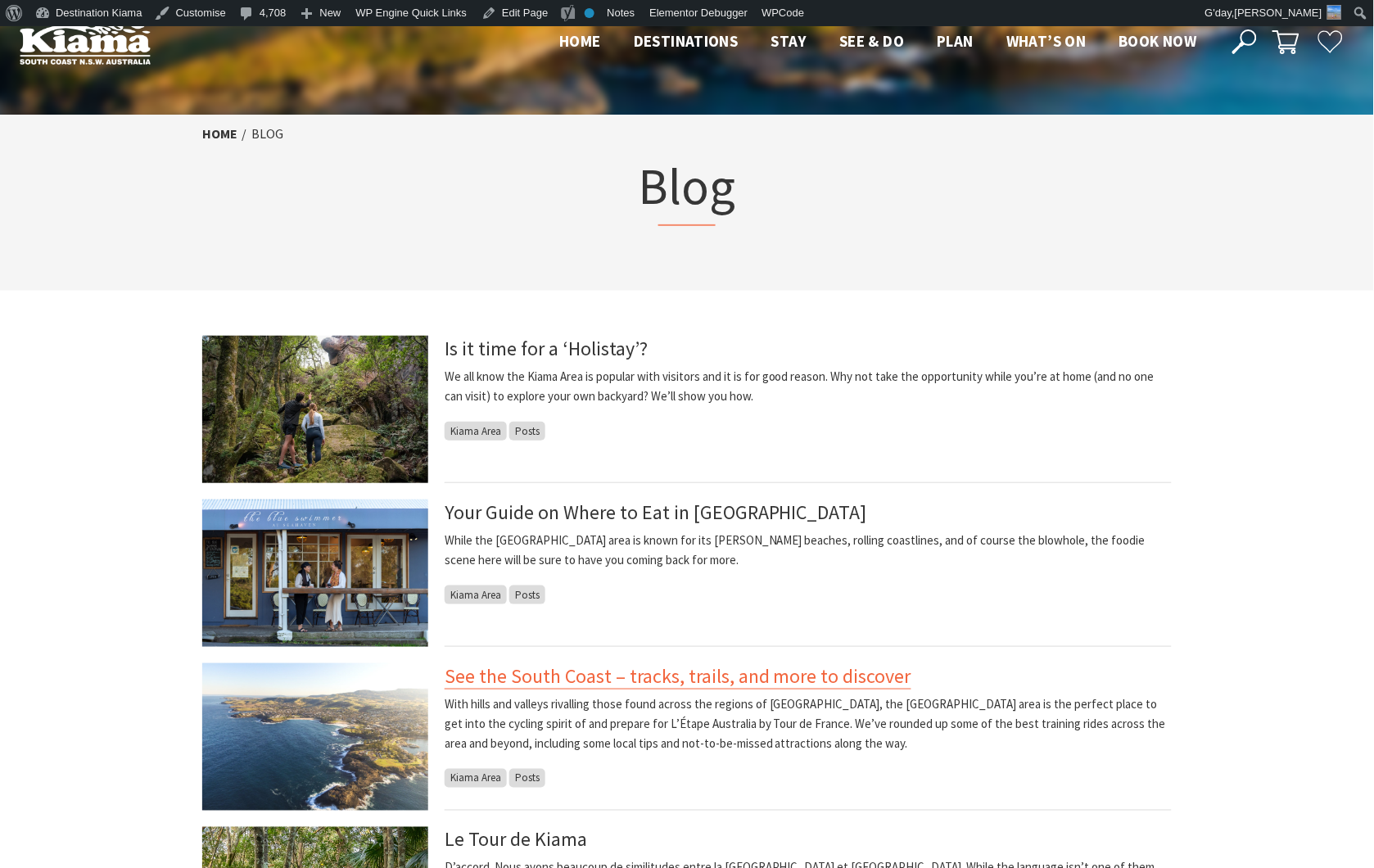
click at [721, 677] on link "See the South Coast – tracks, trails, and more to discover" at bounding box center [677, 676] width 467 height 26
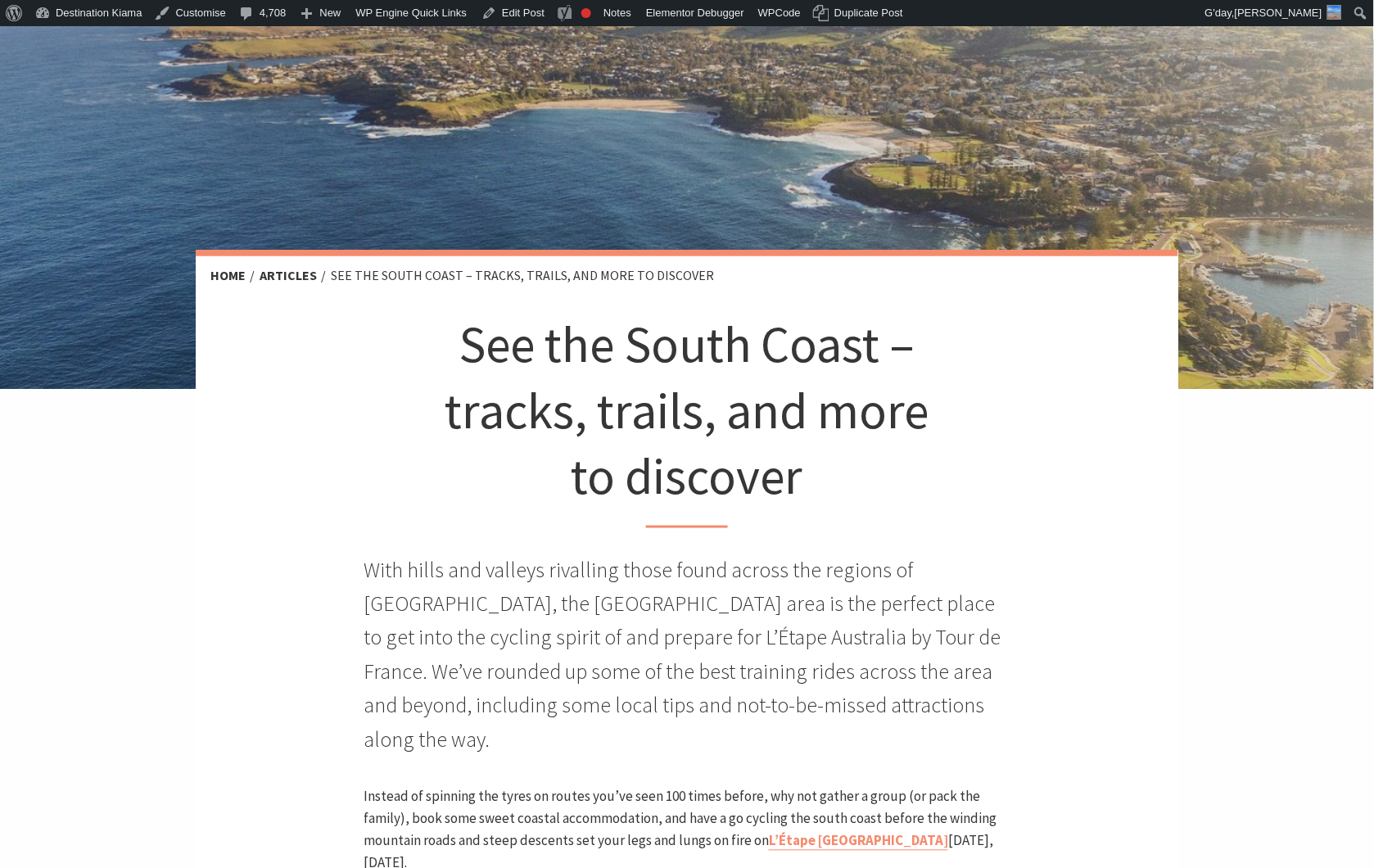
scroll to position [181, 0]
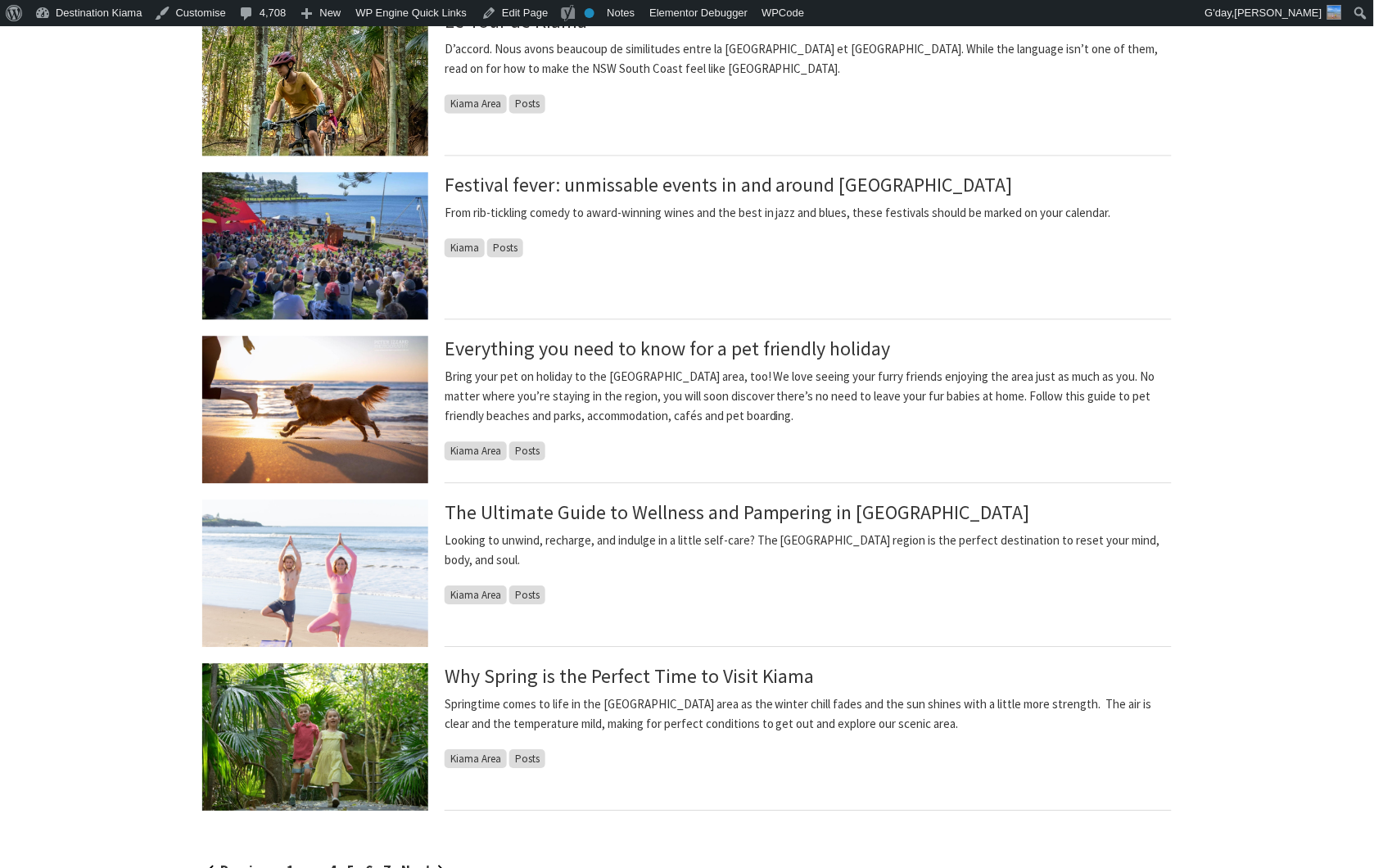
scroll to position [1000, 0]
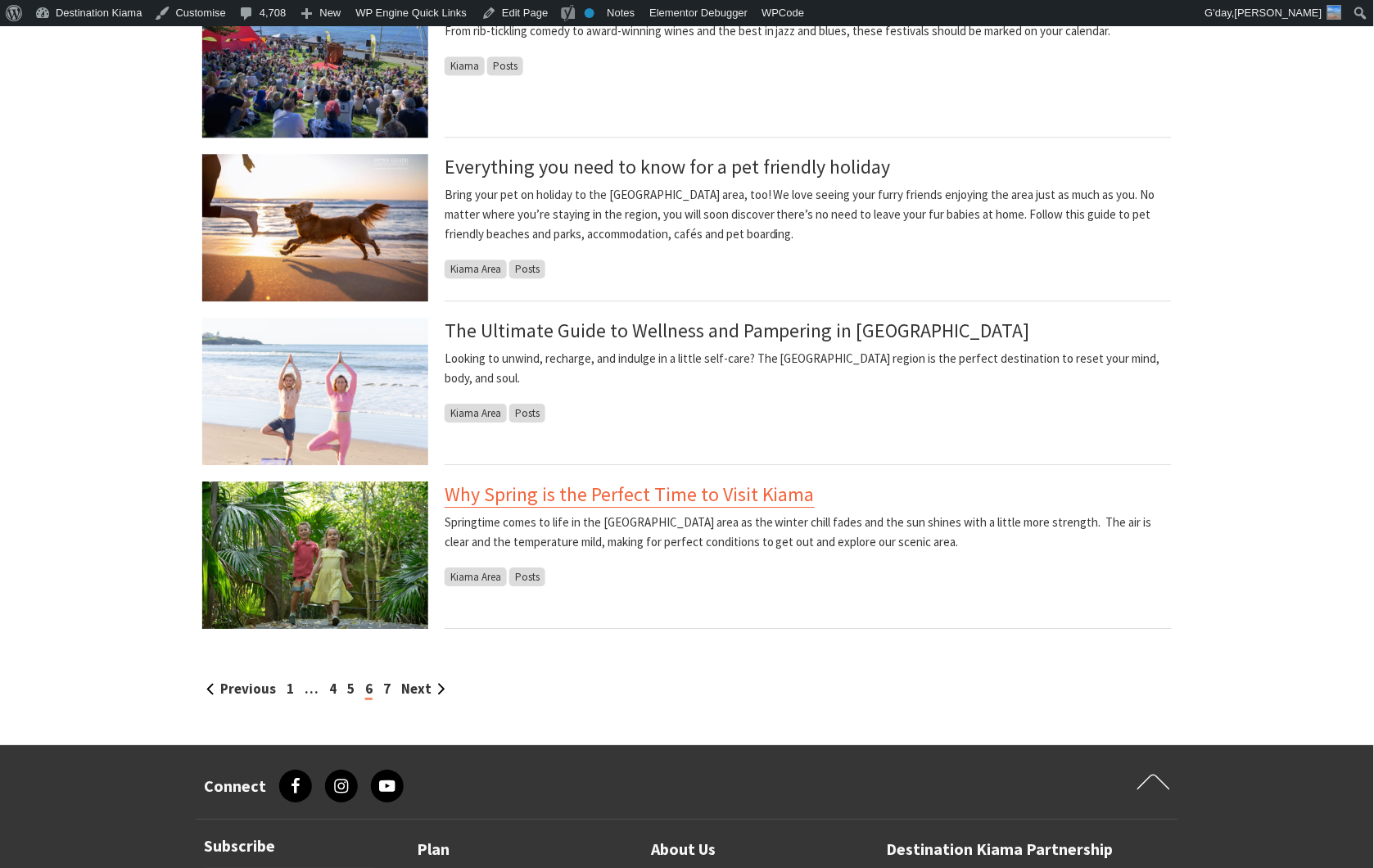
click at [652, 501] on link "Why Spring is the Perfect Time to Visit Kiama" at bounding box center [629, 494] width 370 height 26
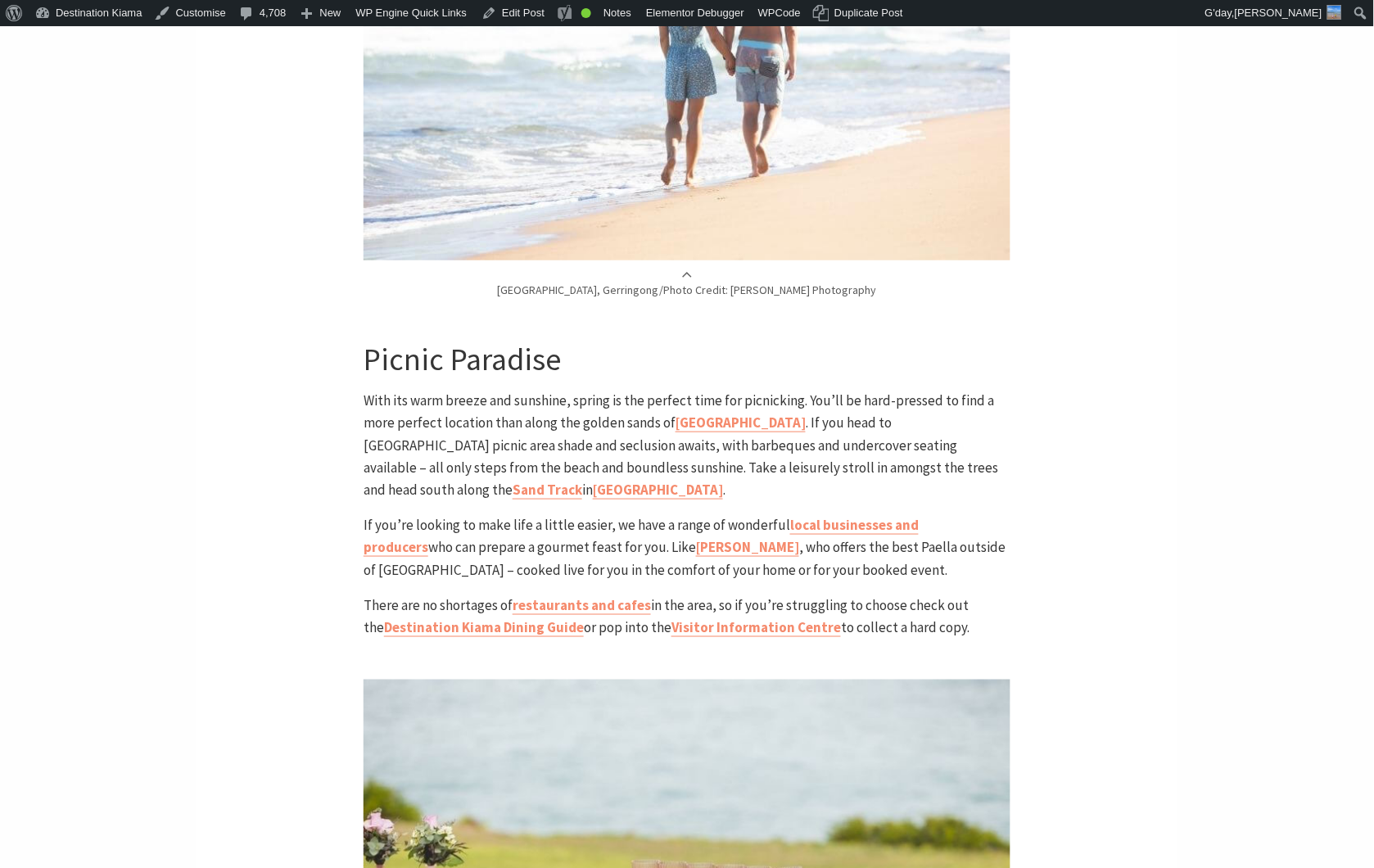
scroll to position [1729, 0]
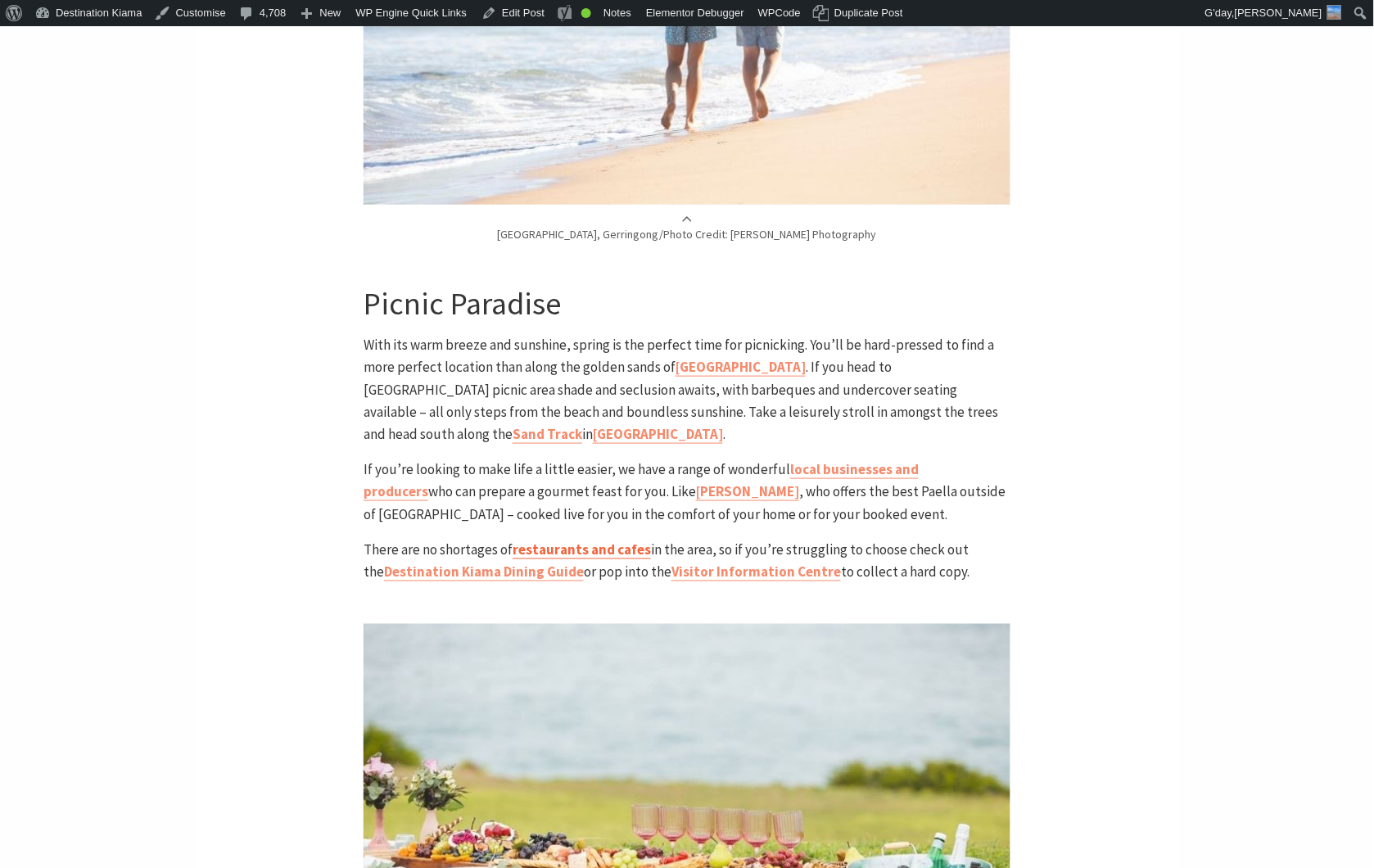
click at [594, 540] on link "restaurants and cafes" at bounding box center [582, 549] width 138 height 19
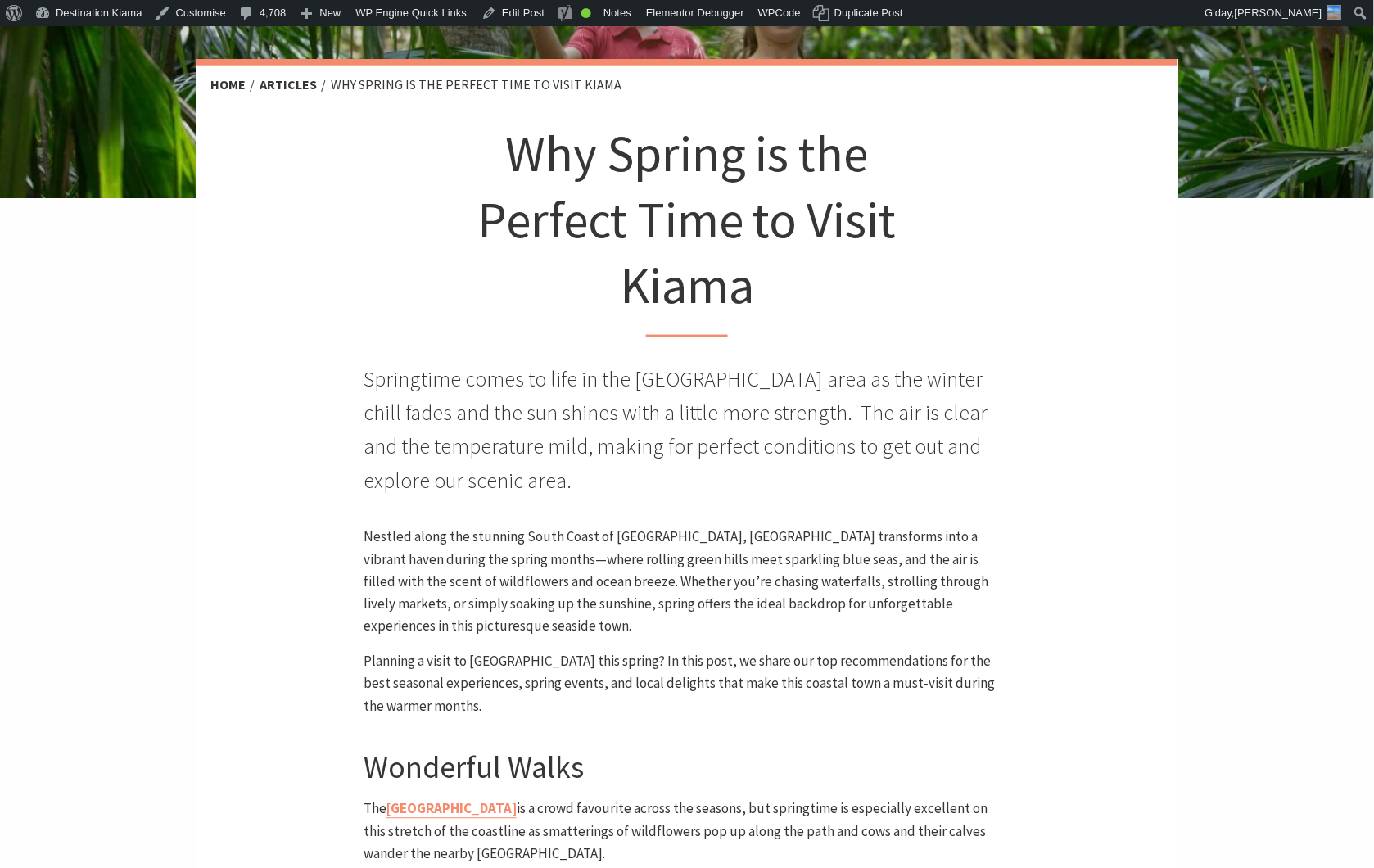
scroll to position [364, 0]
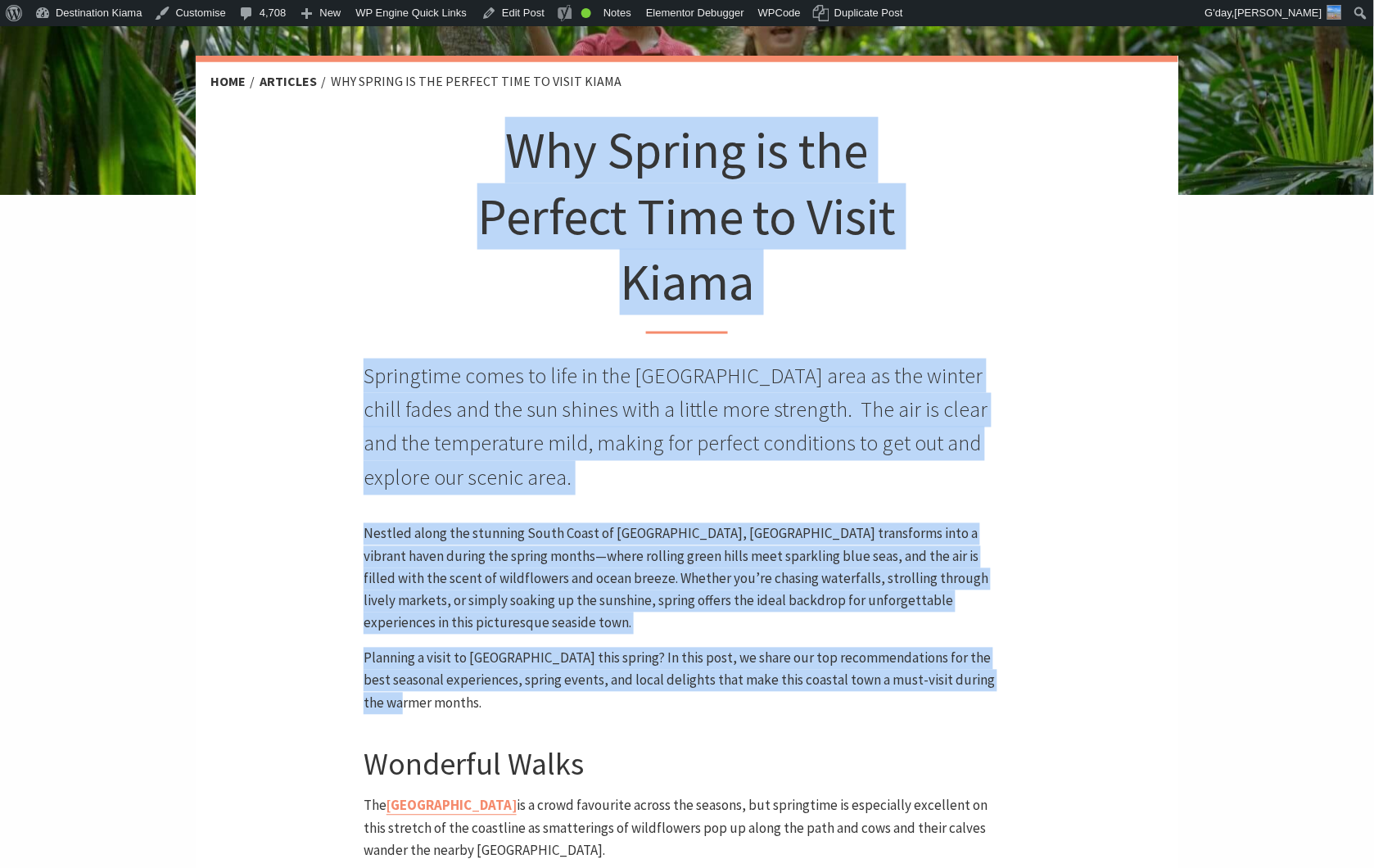
drag, startPoint x: 493, startPoint y: 141, endPoint x: 651, endPoint y: 661, distance: 543.5
copy article "Why Spring is the Perfect Time to Visit Kiama Springtime comes to life in the K…"
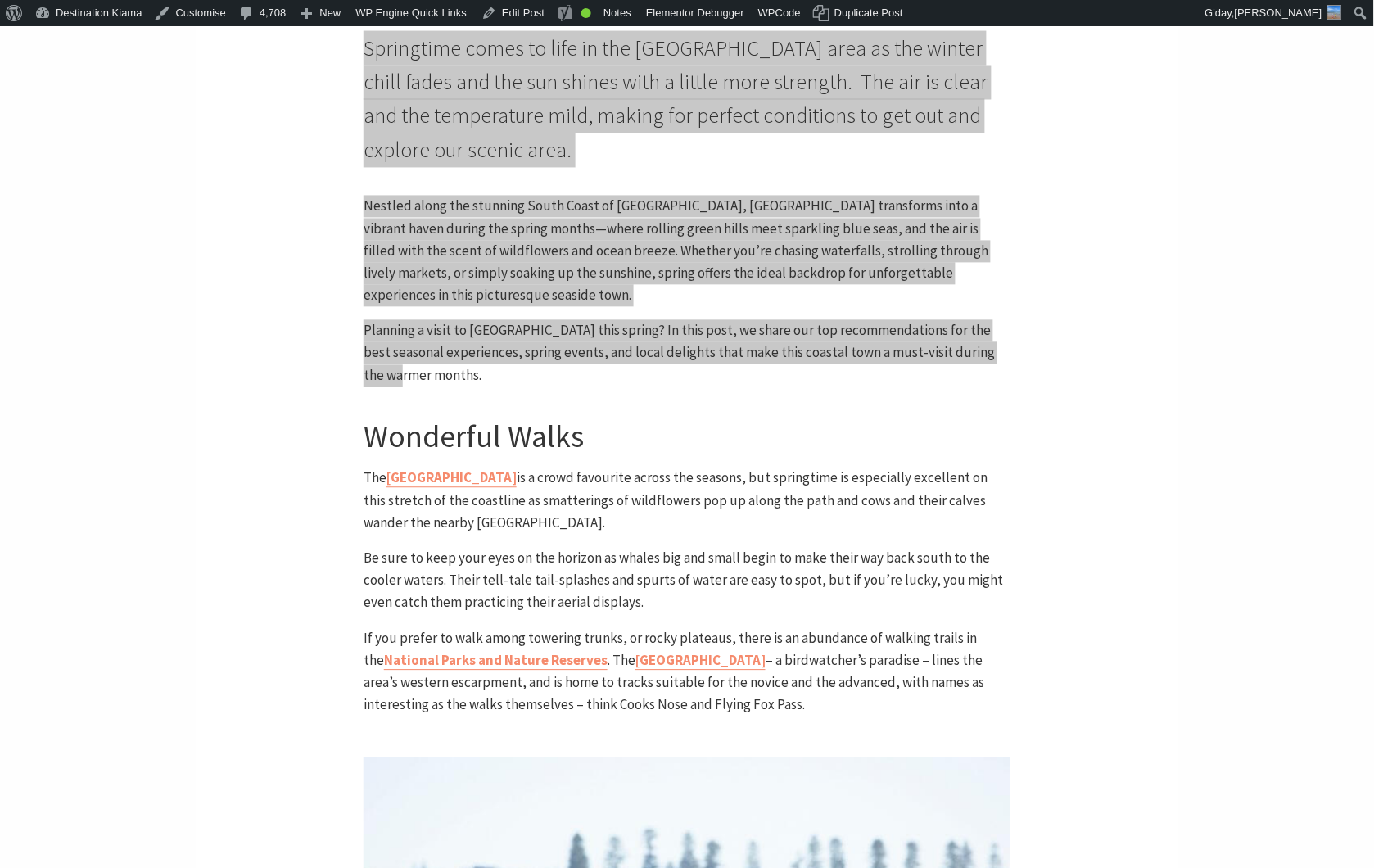
scroll to position [329, 0]
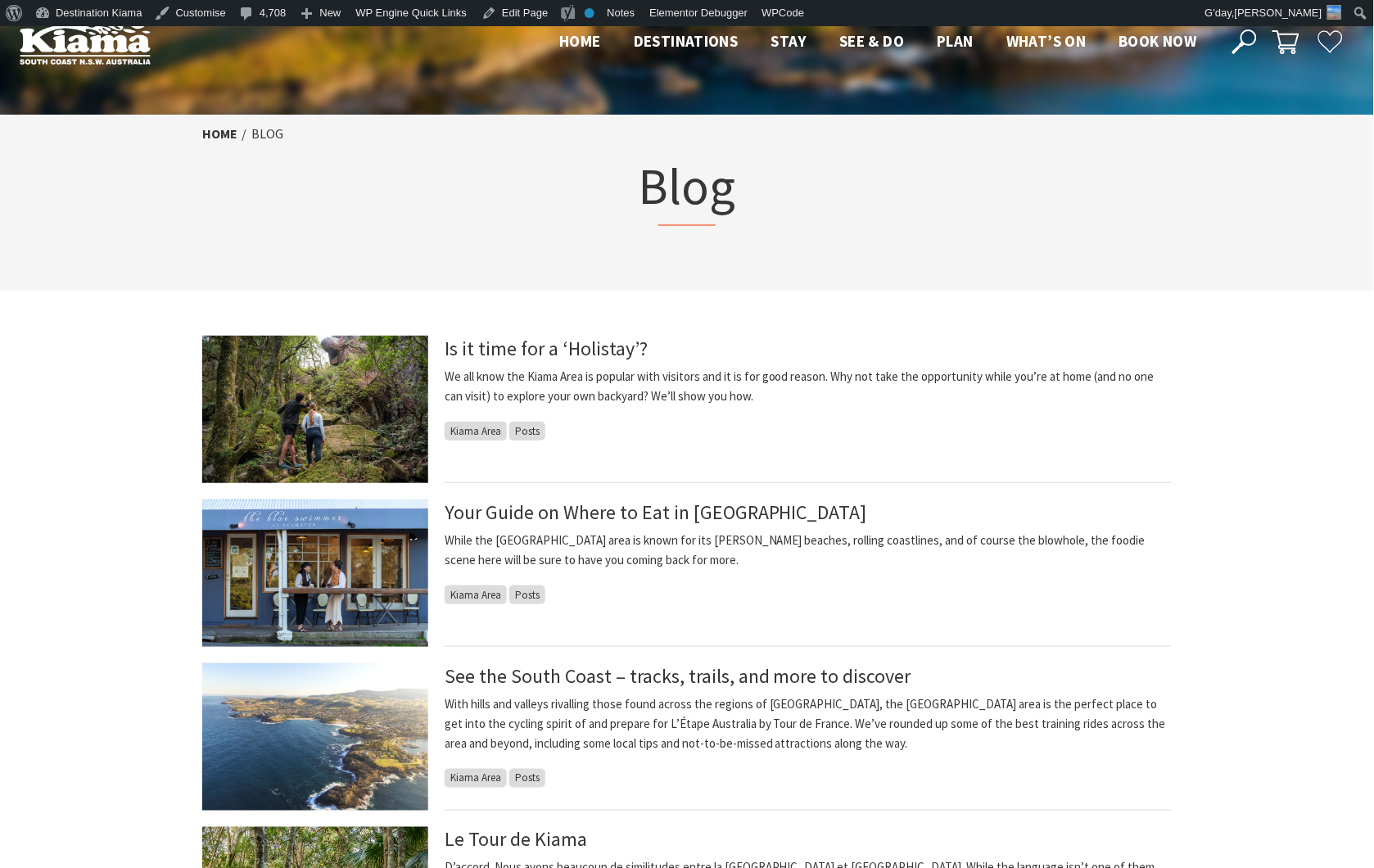
click at [345, 383] on img at bounding box center [315, 409] width 226 height 147
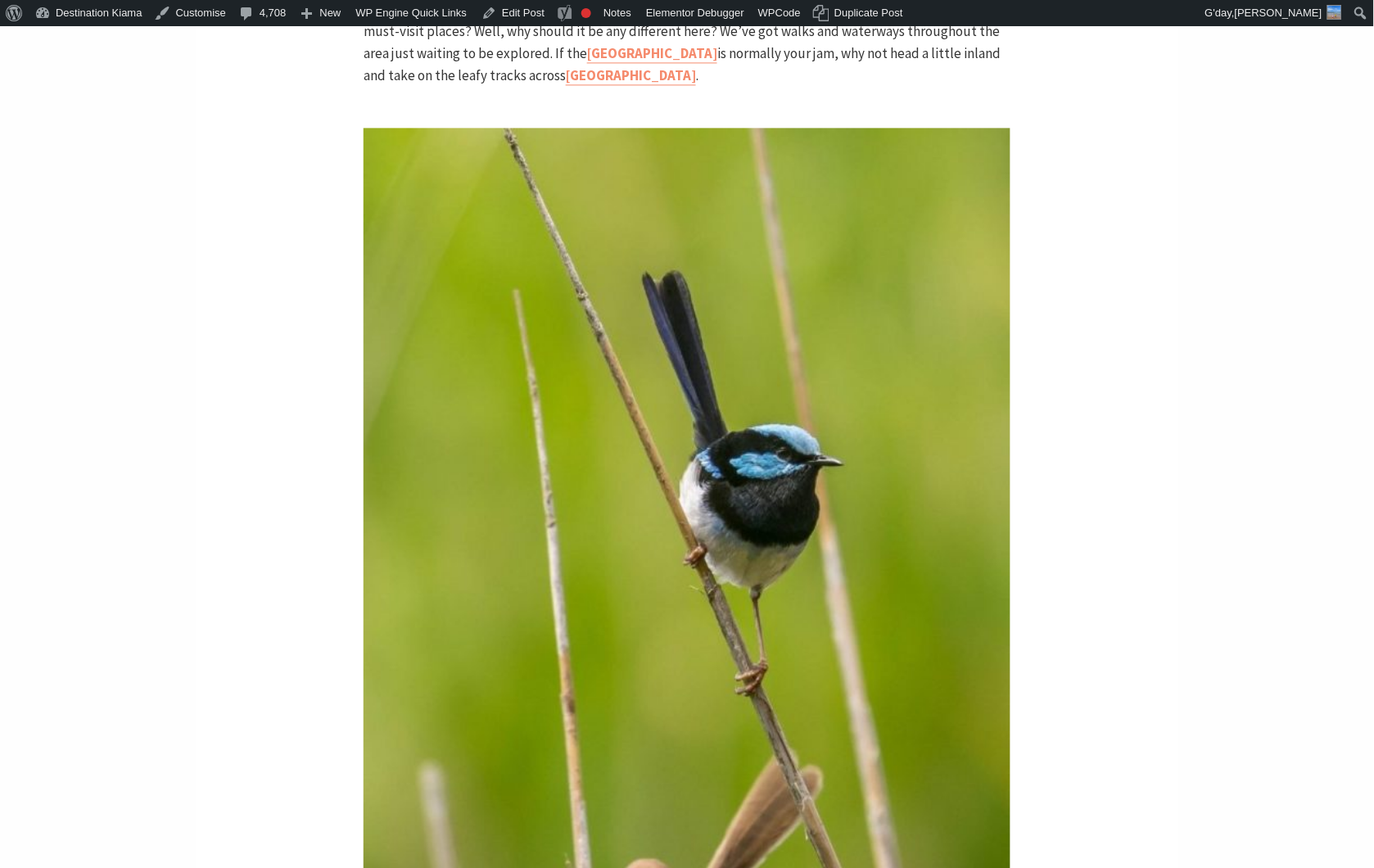
scroll to position [2730, 0]
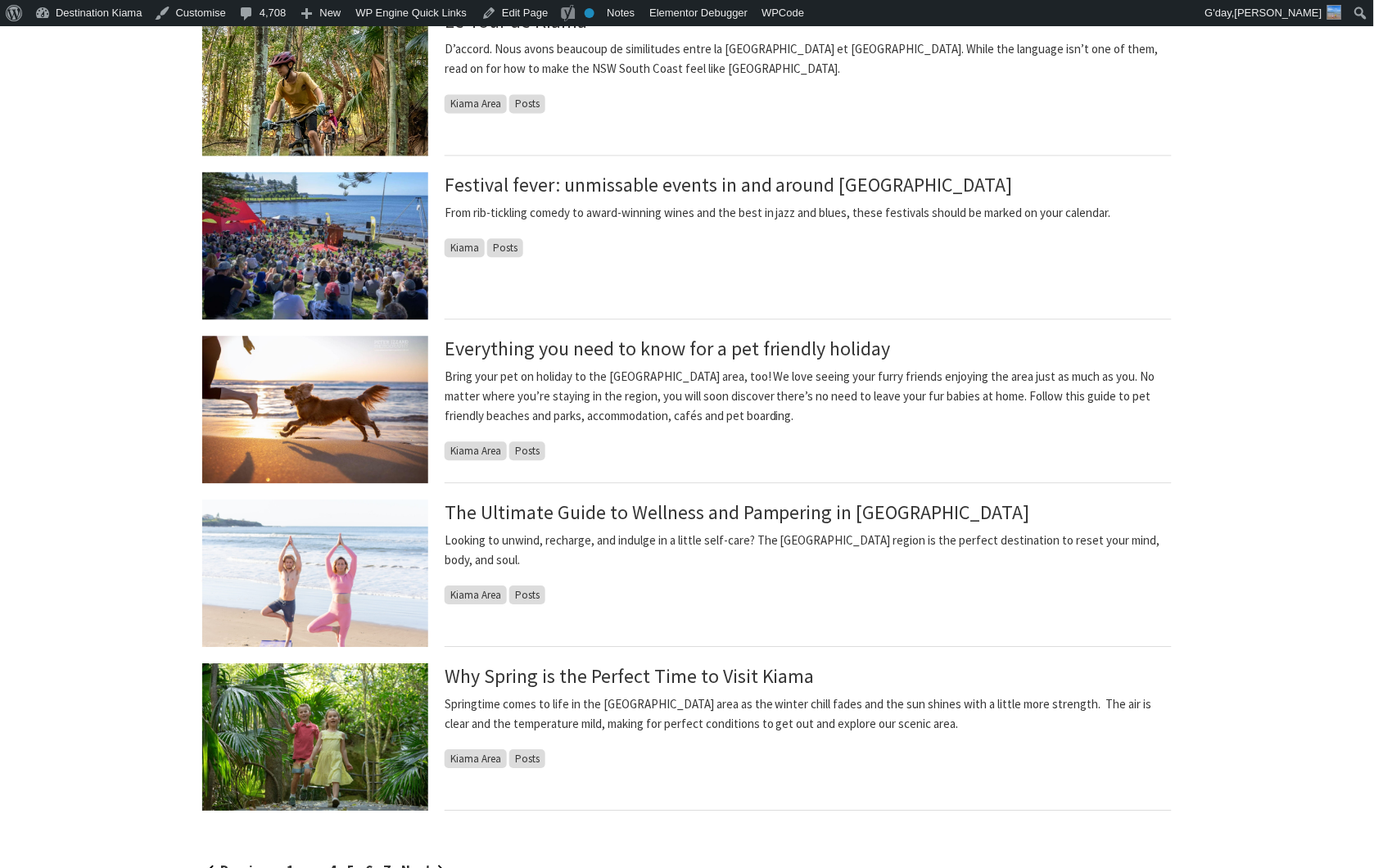
scroll to position [1454, 0]
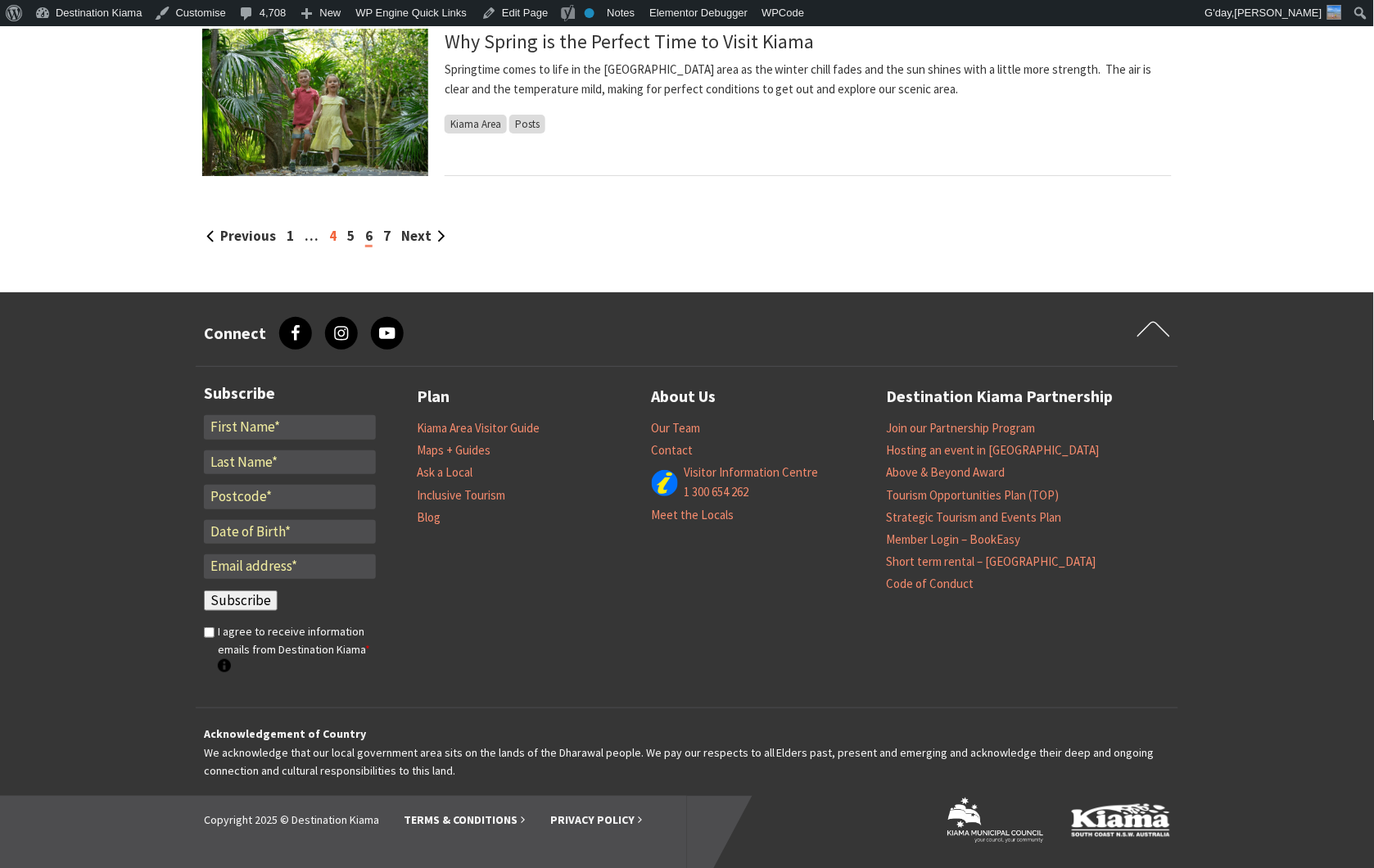
click at [332, 239] on link "4" at bounding box center [333, 236] width 7 height 18
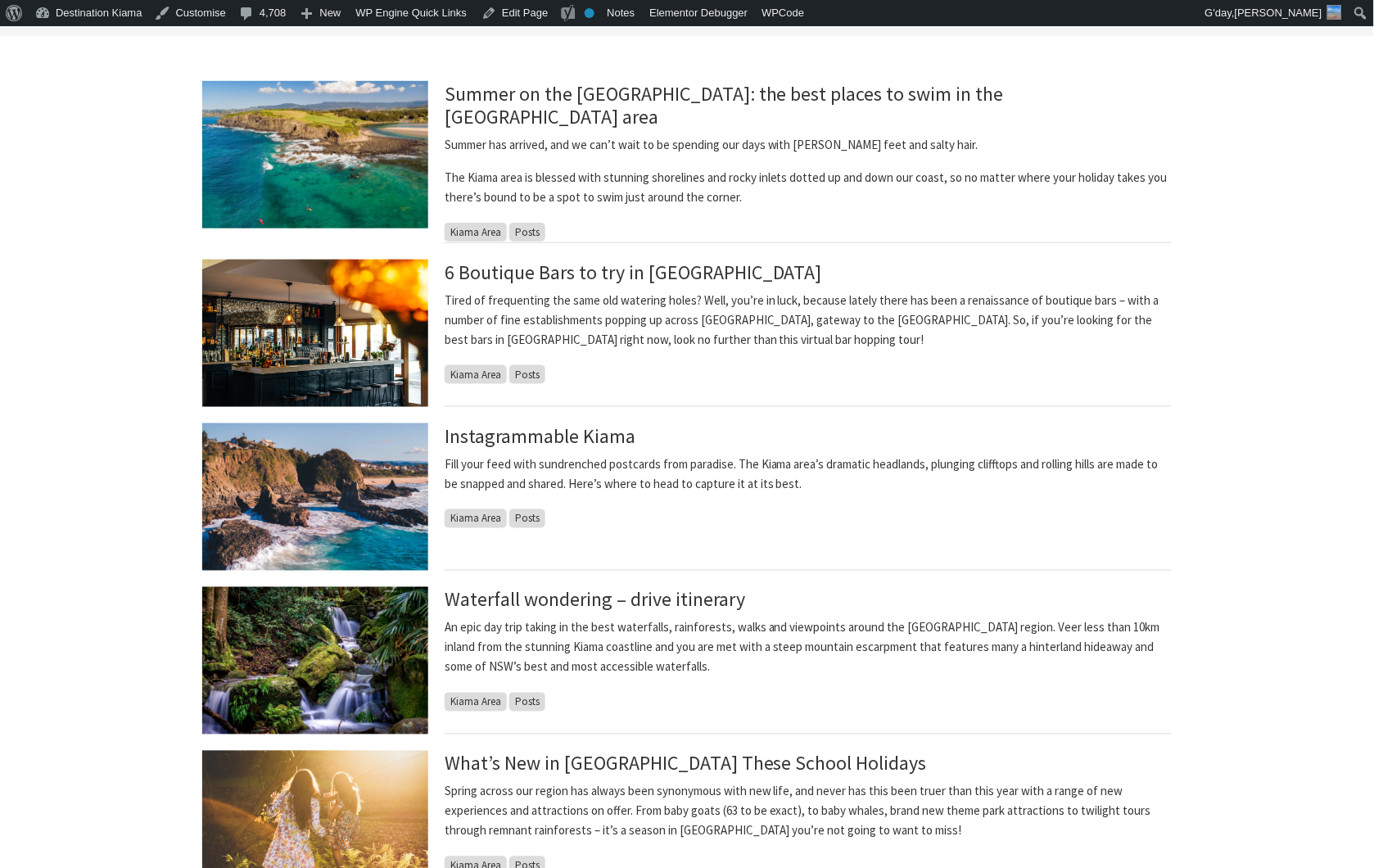
scroll to position [273, 0]
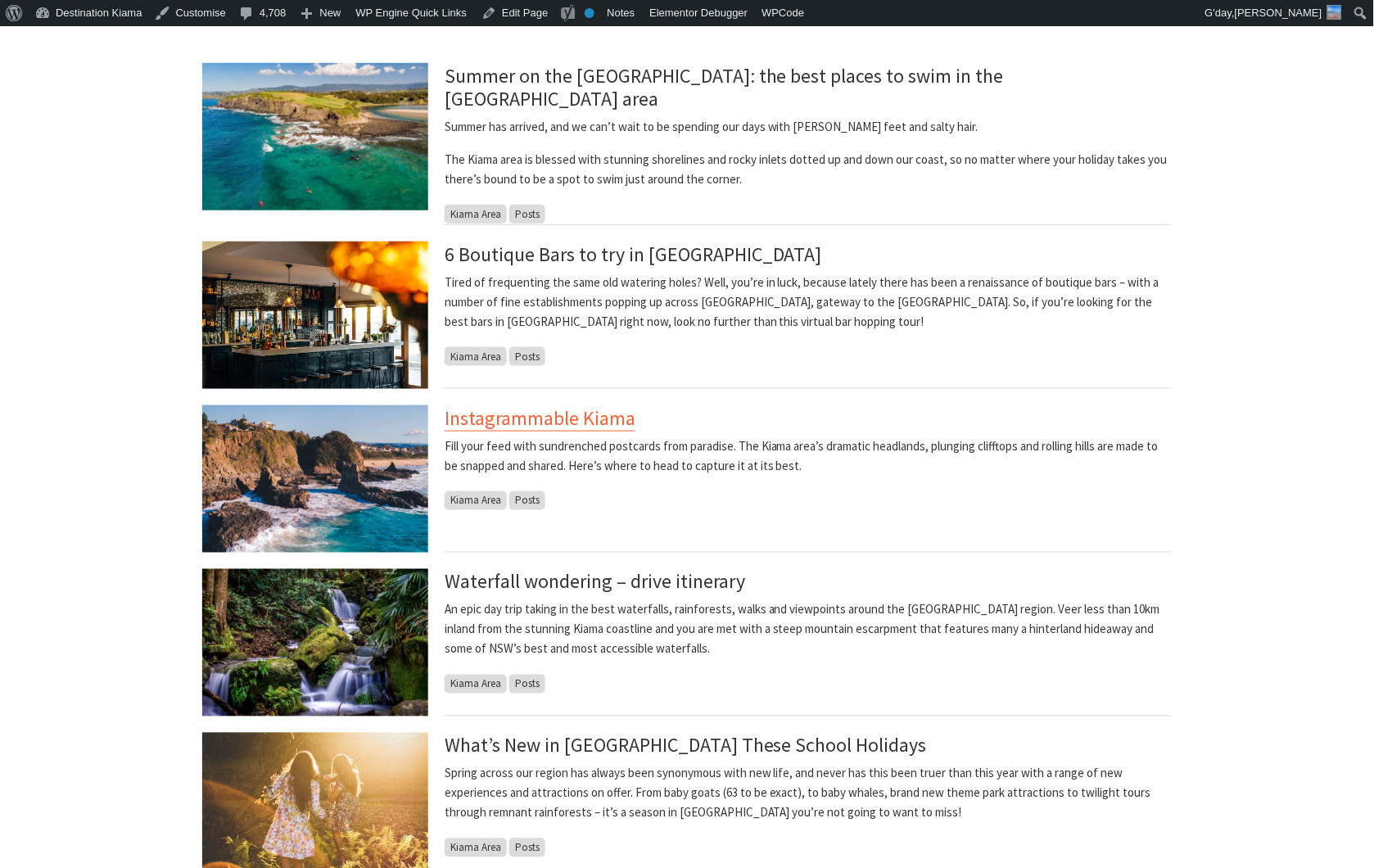
click at [595, 405] on link "Instagrammable Kiama" at bounding box center [539, 418] width 191 height 26
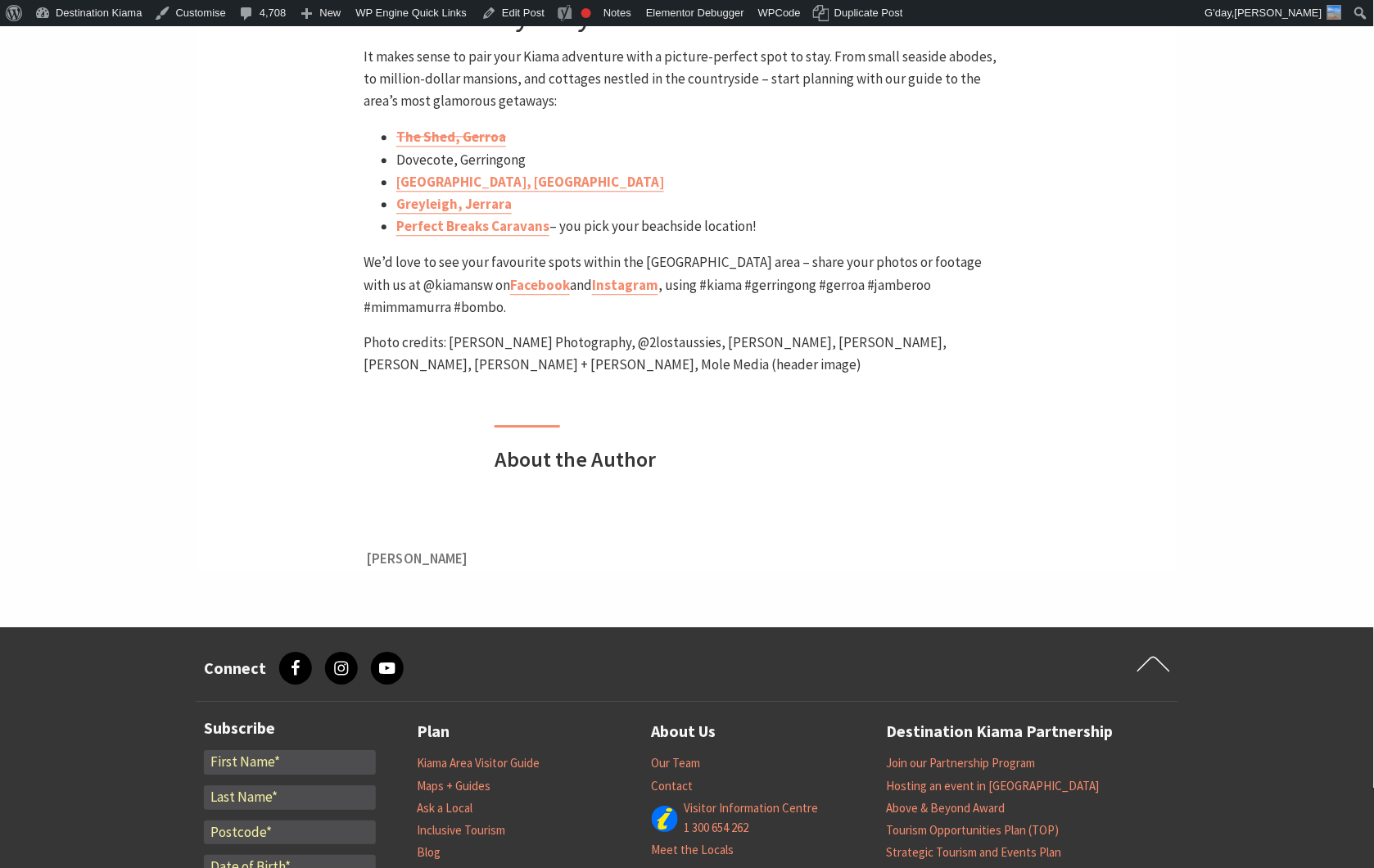
scroll to position [6707, 0]
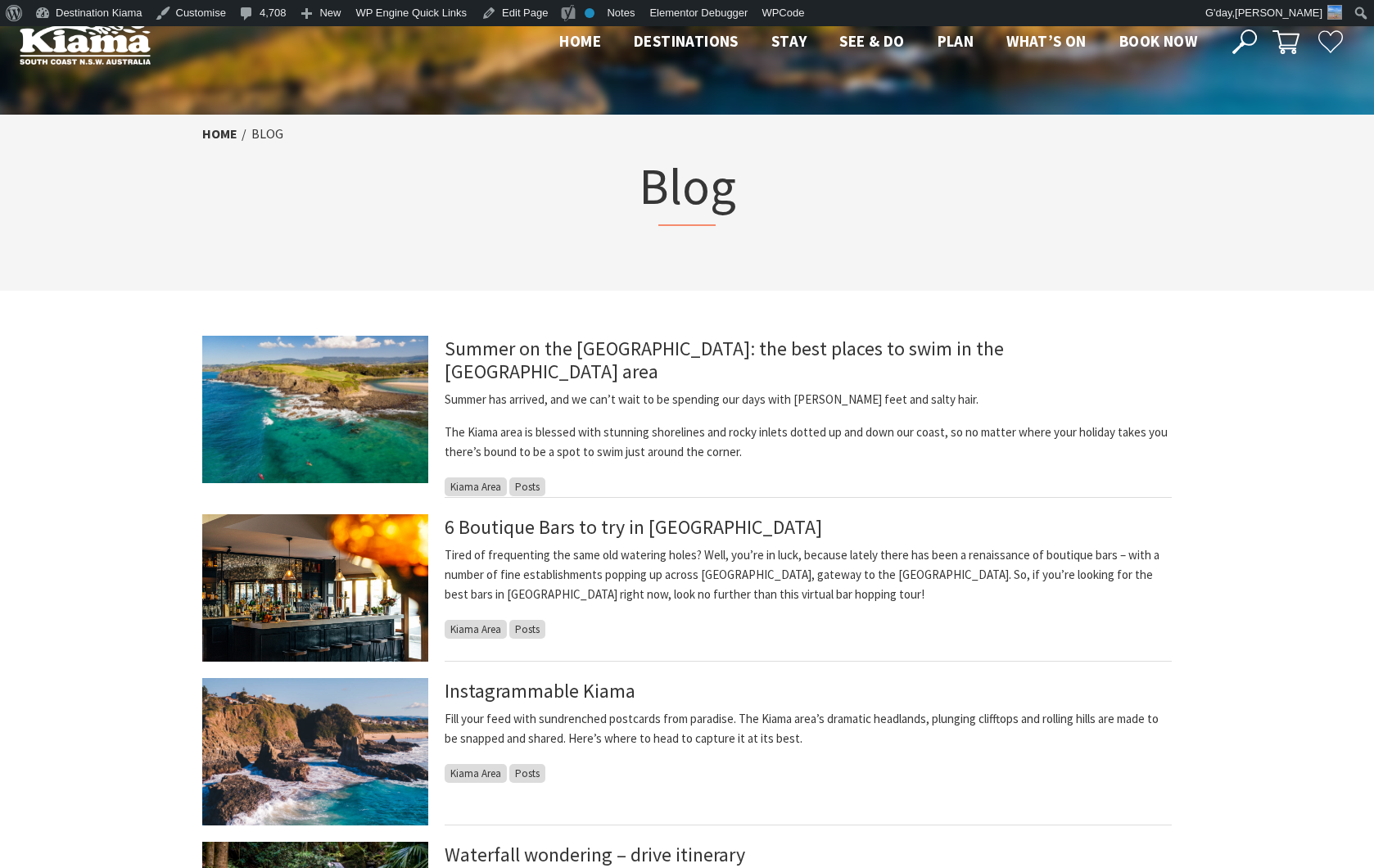
scroll to position [273, 0]
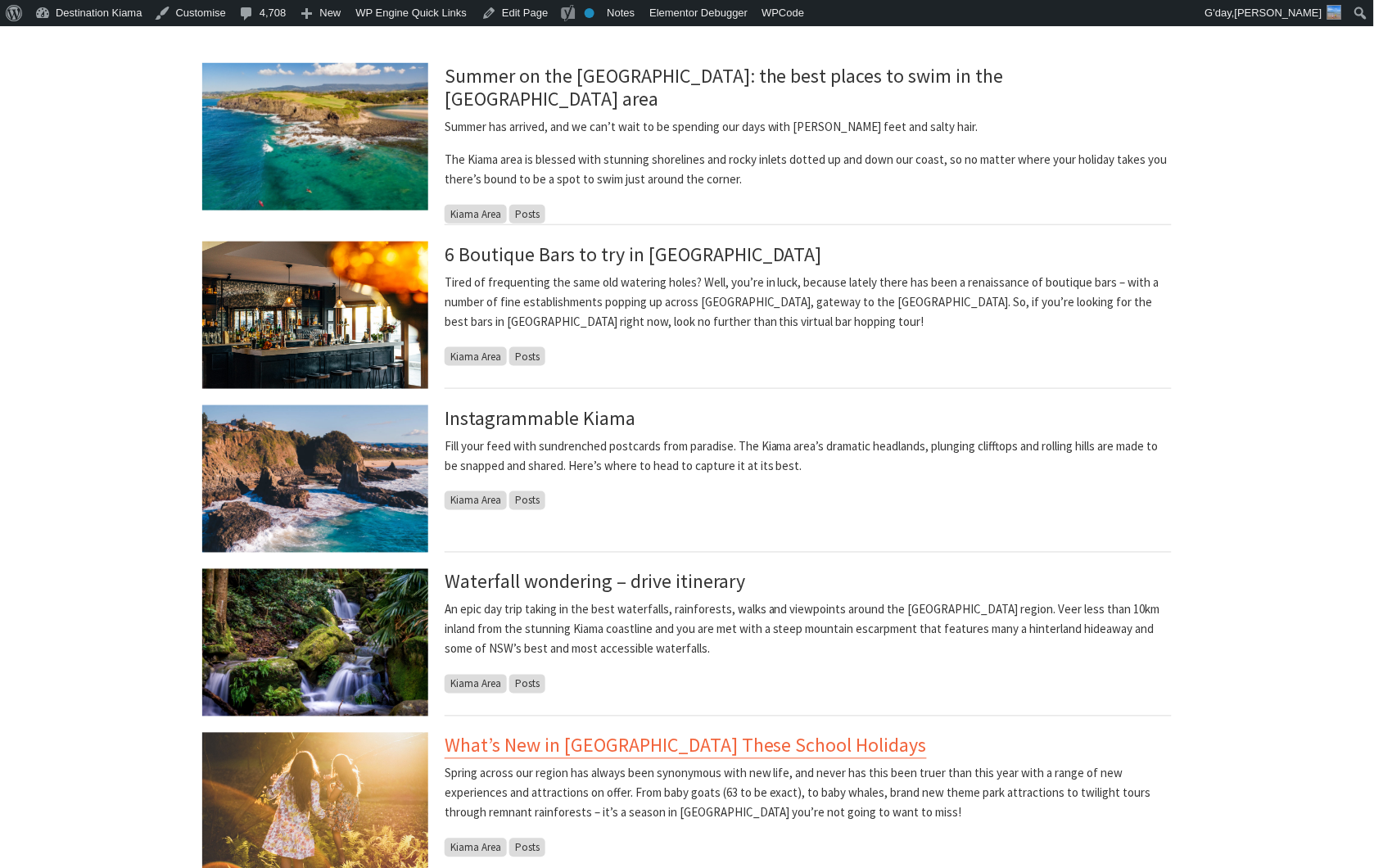
click at [677, 737] on link "What’s New in Kiama These School Holidays" at bounding box center [686, 746] width 483 height 26
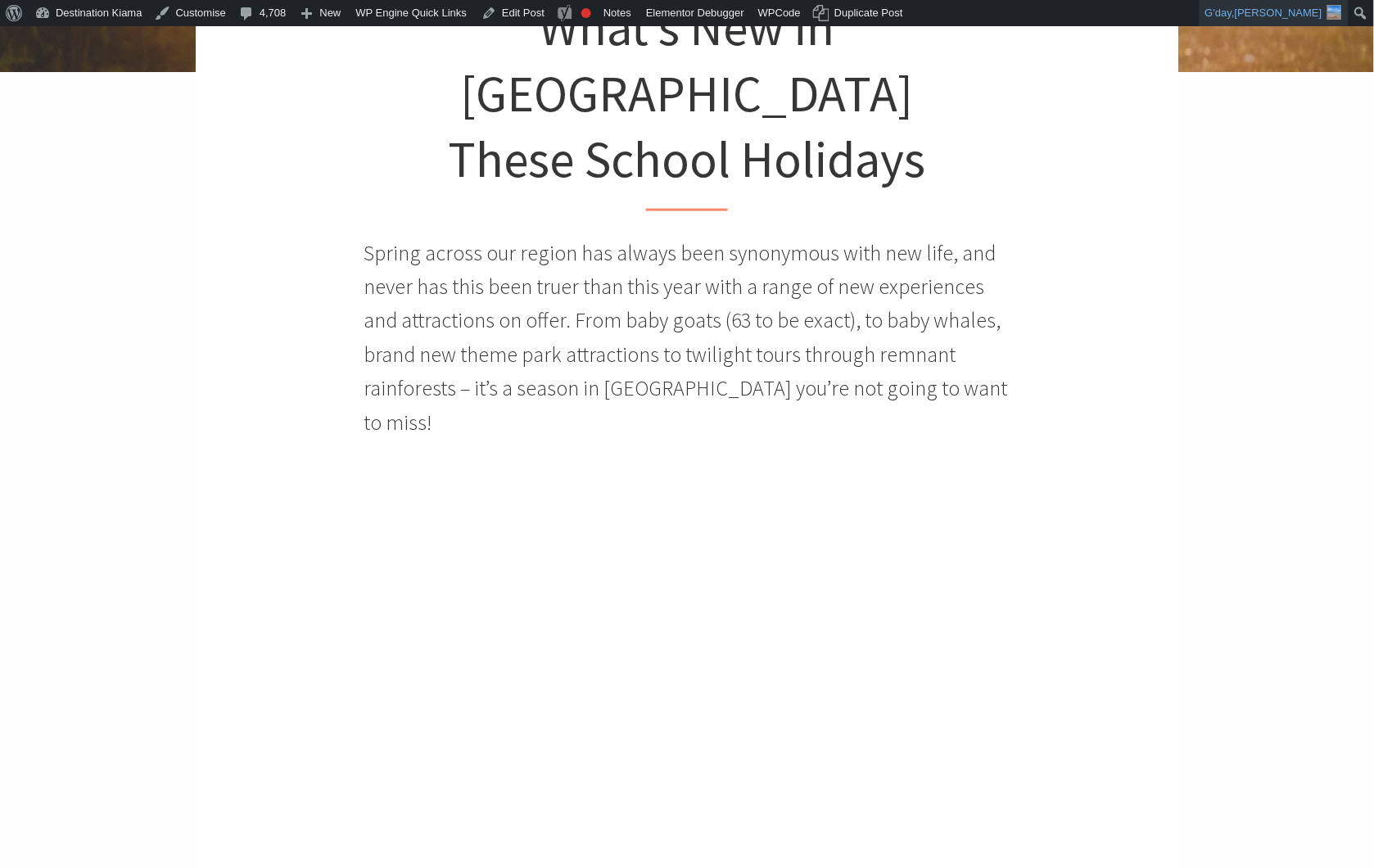
scroll to position [389, 0]
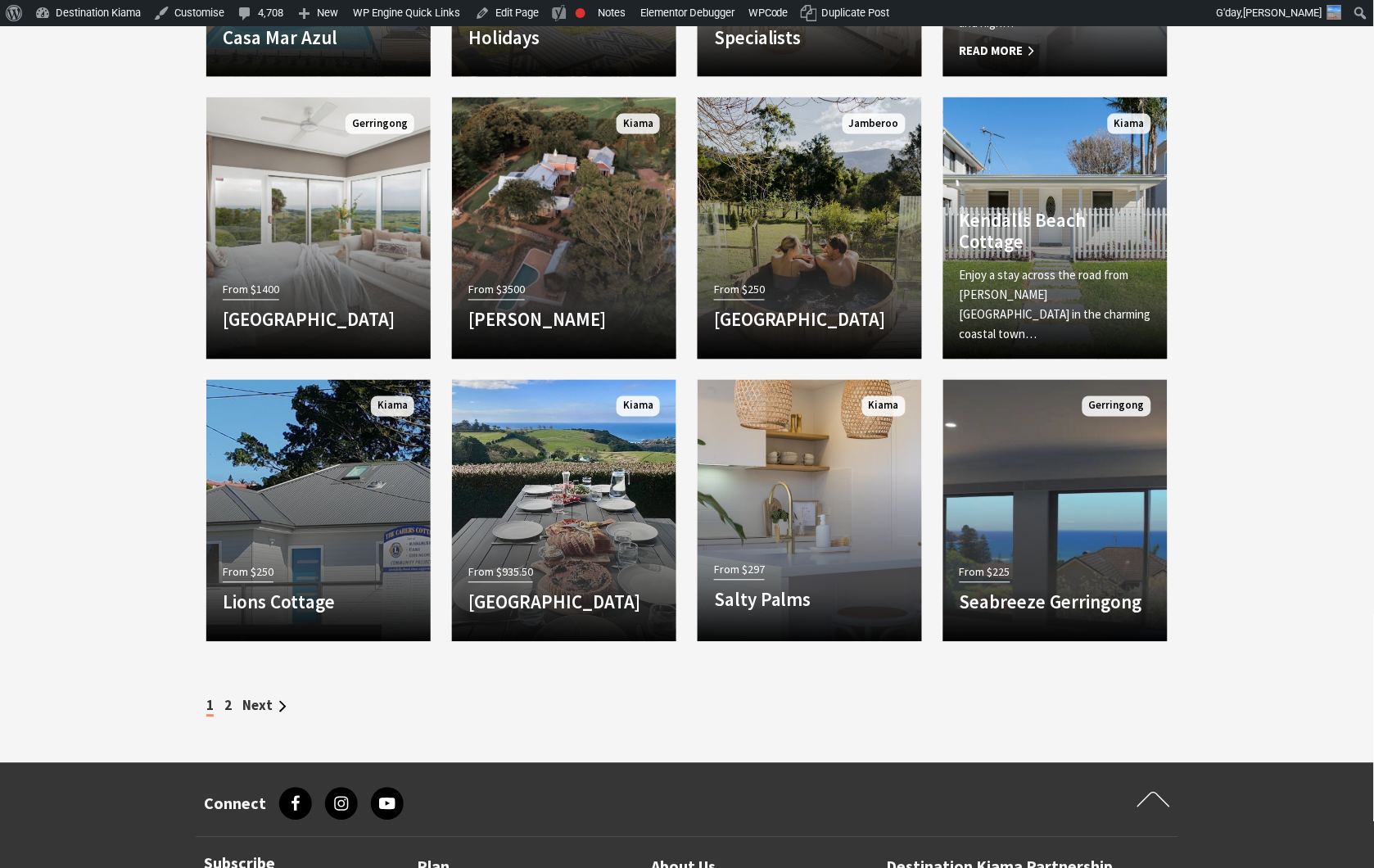
scroll to position [2092, 0]
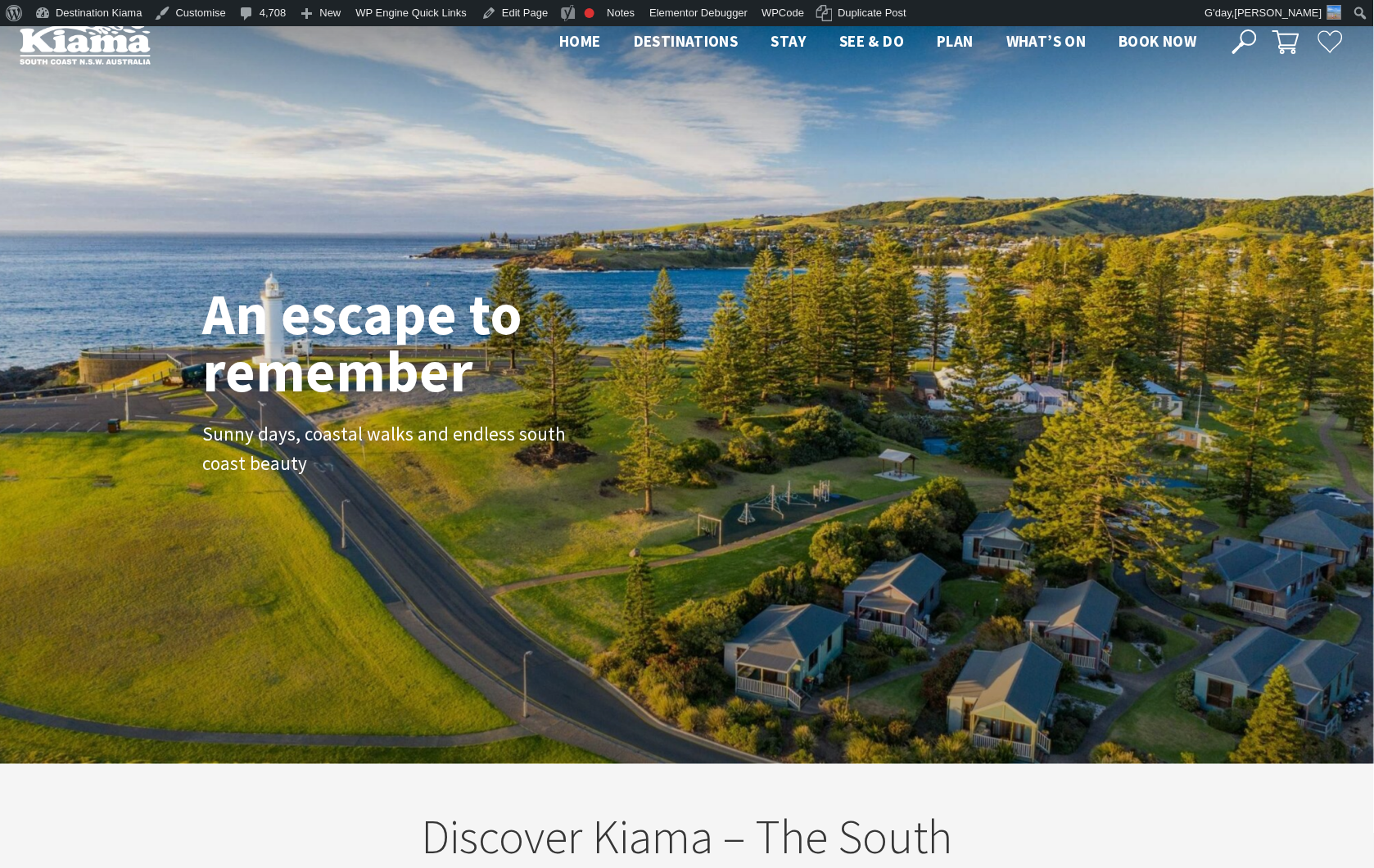
click at [1238, 38] on icon at bounding box center [1245, 42] width 25 height 25
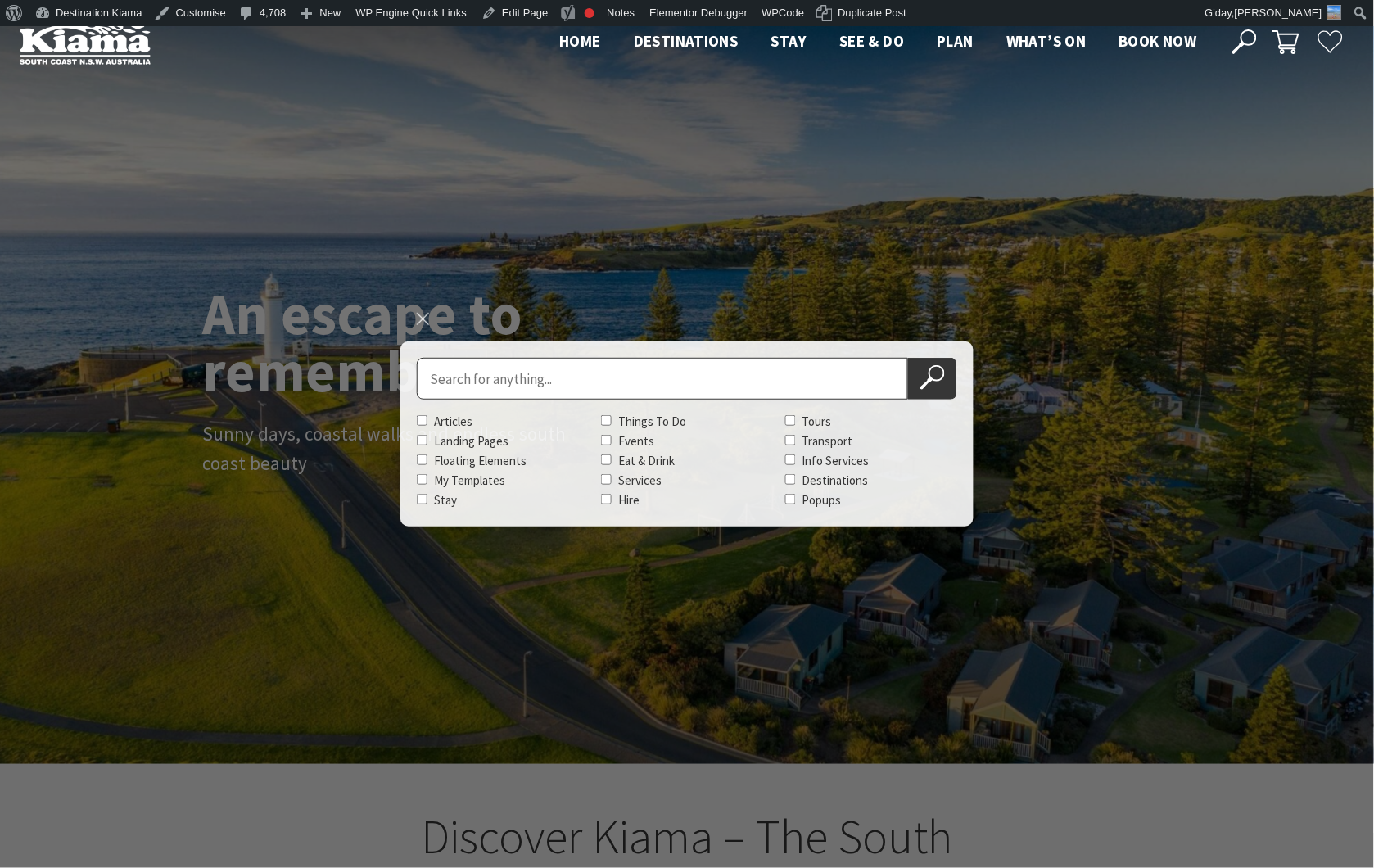
scroll to position [293, 1390]
type input "blog"
click at [908, 358] on button "Search Now" at bounding box center [932, 379] width 49 height 42
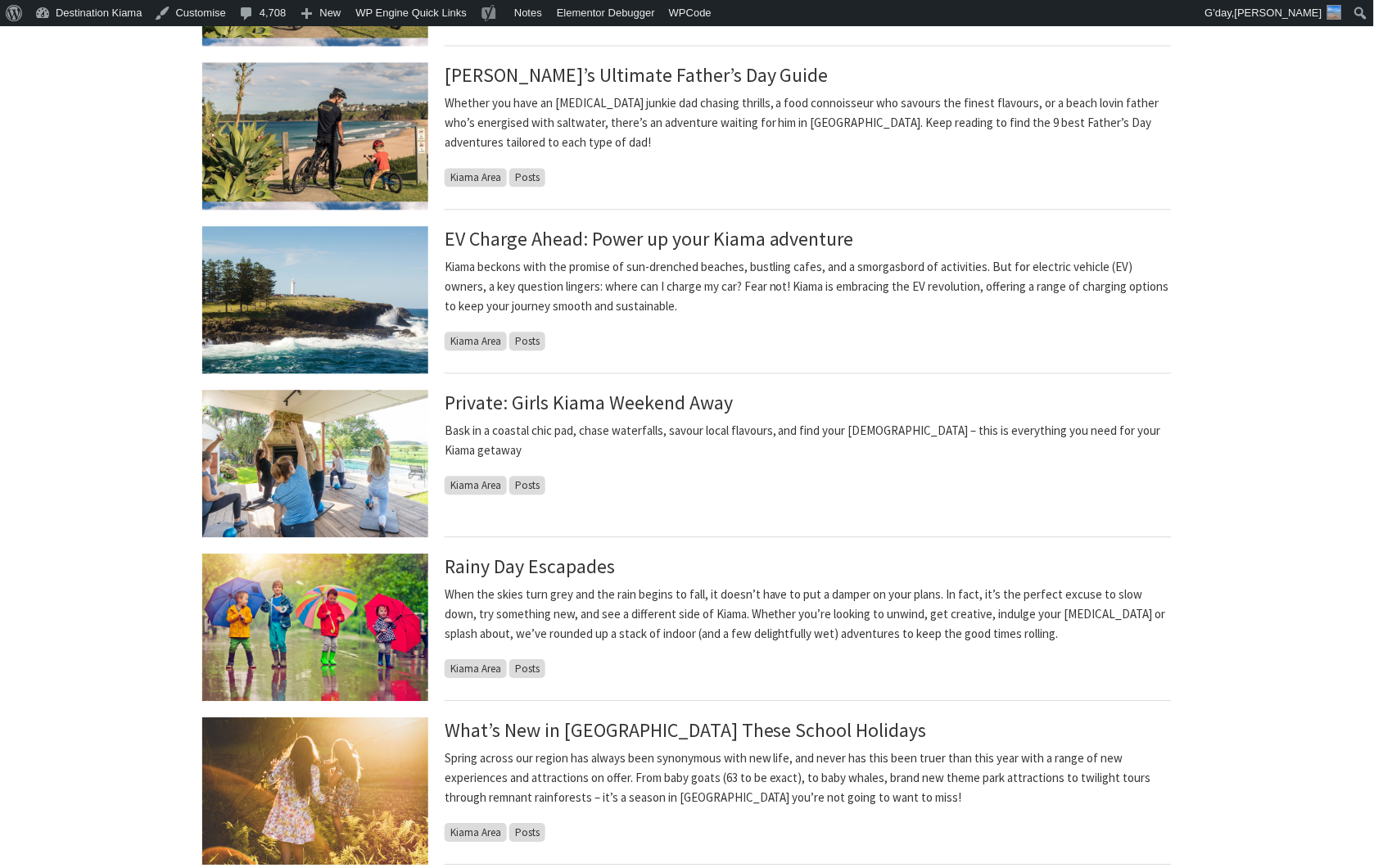
scroll to position [819, 0]
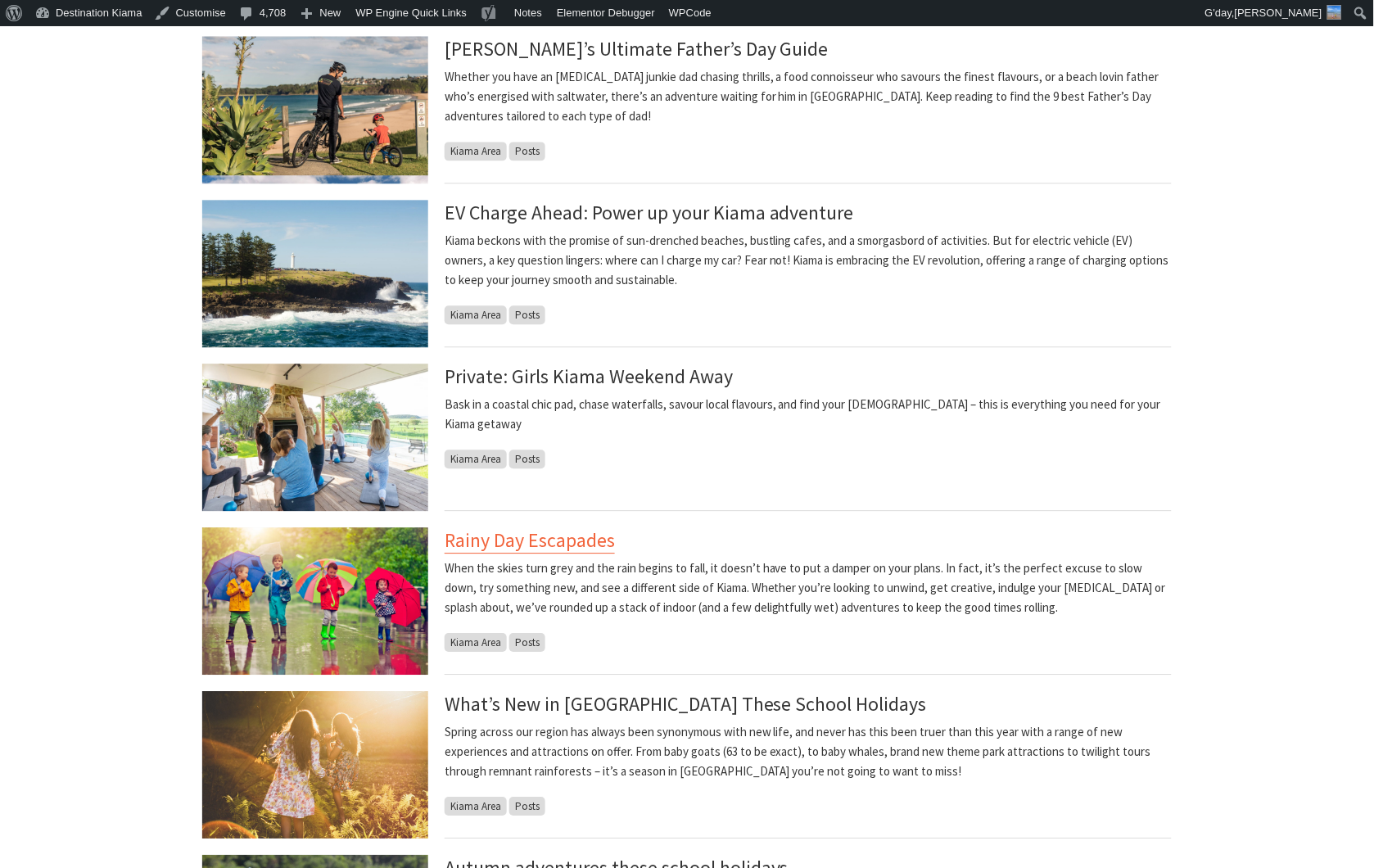
click at [563, 543] on link "Rainy Day Escapades" at bounding box center [529, 540] width 171 height 26
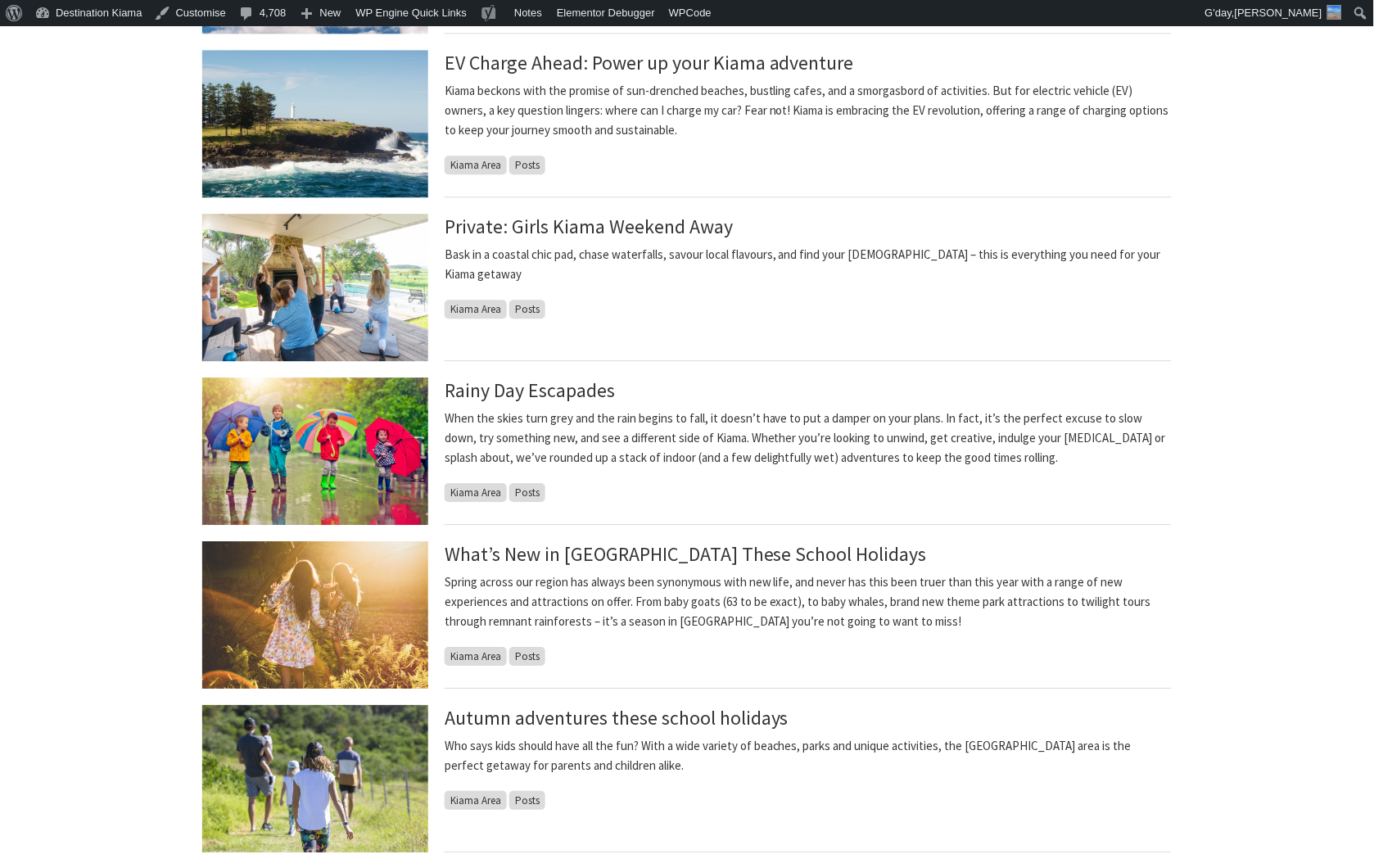
scroll to position [1000, 0]
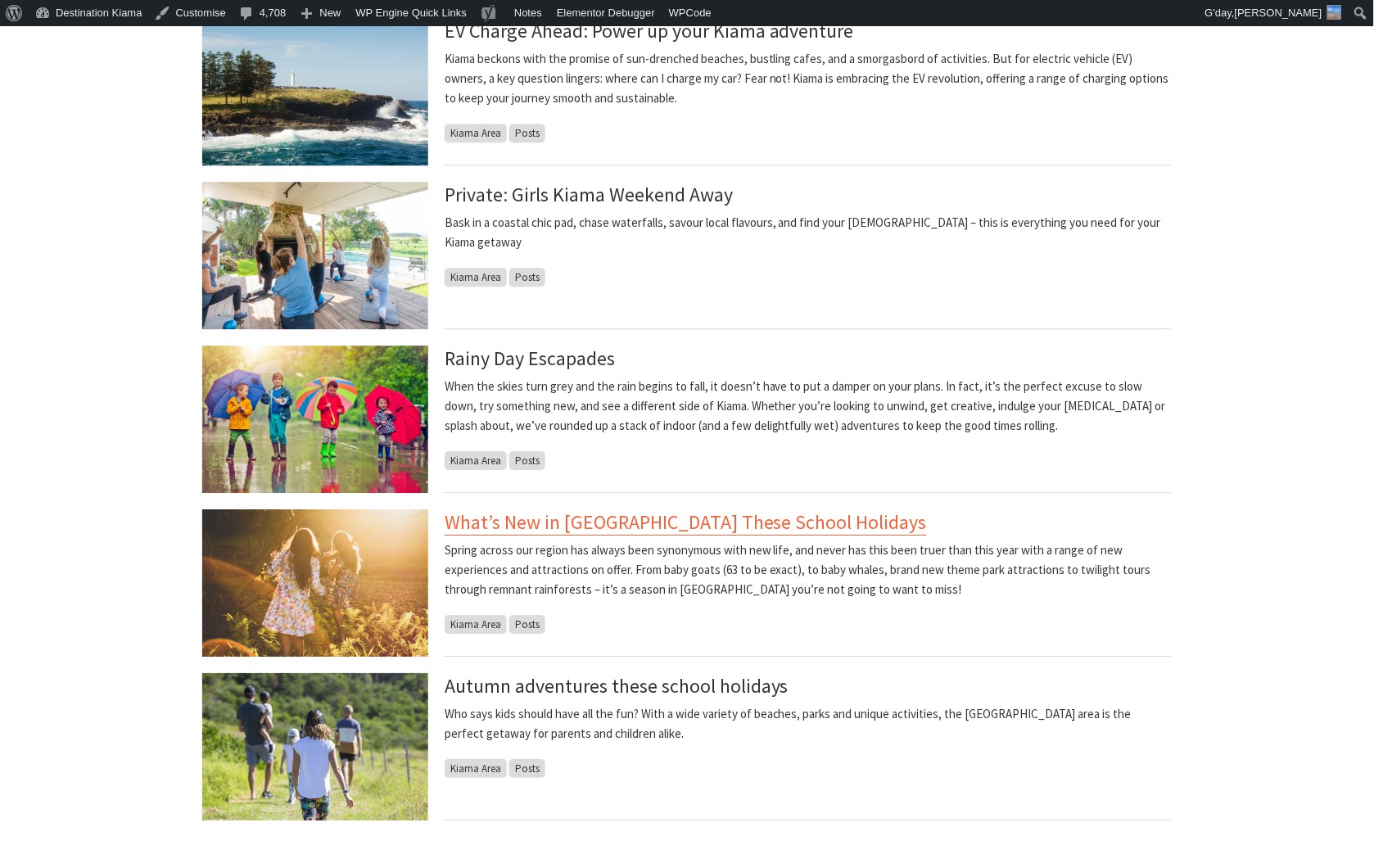
click at [650, 519] on link "What’s New in [GEOGRAPHIC_DATA] These School Holidays" at bounding box center [686, 522] width 483 height 26
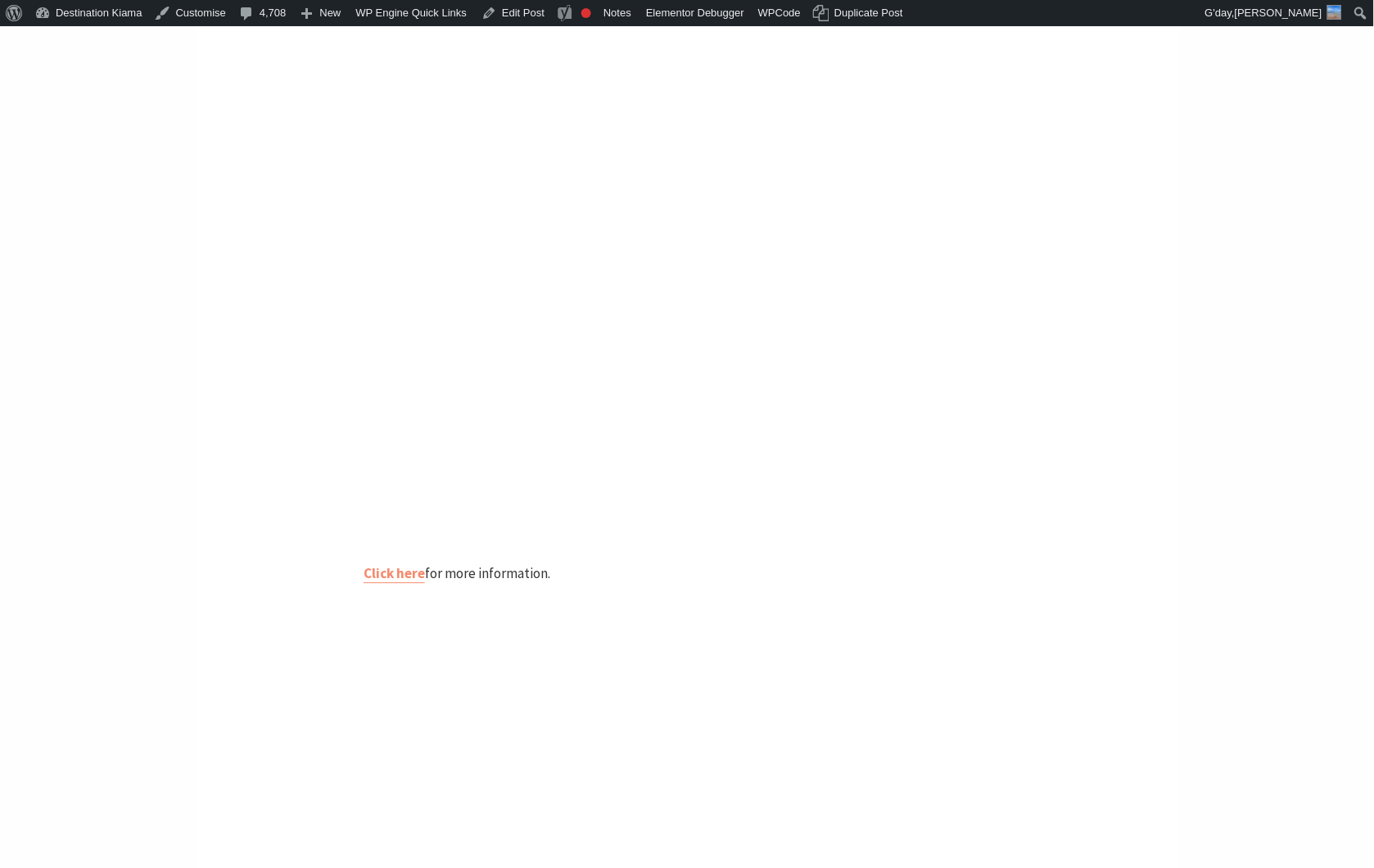
scroll to position [2274, 0]
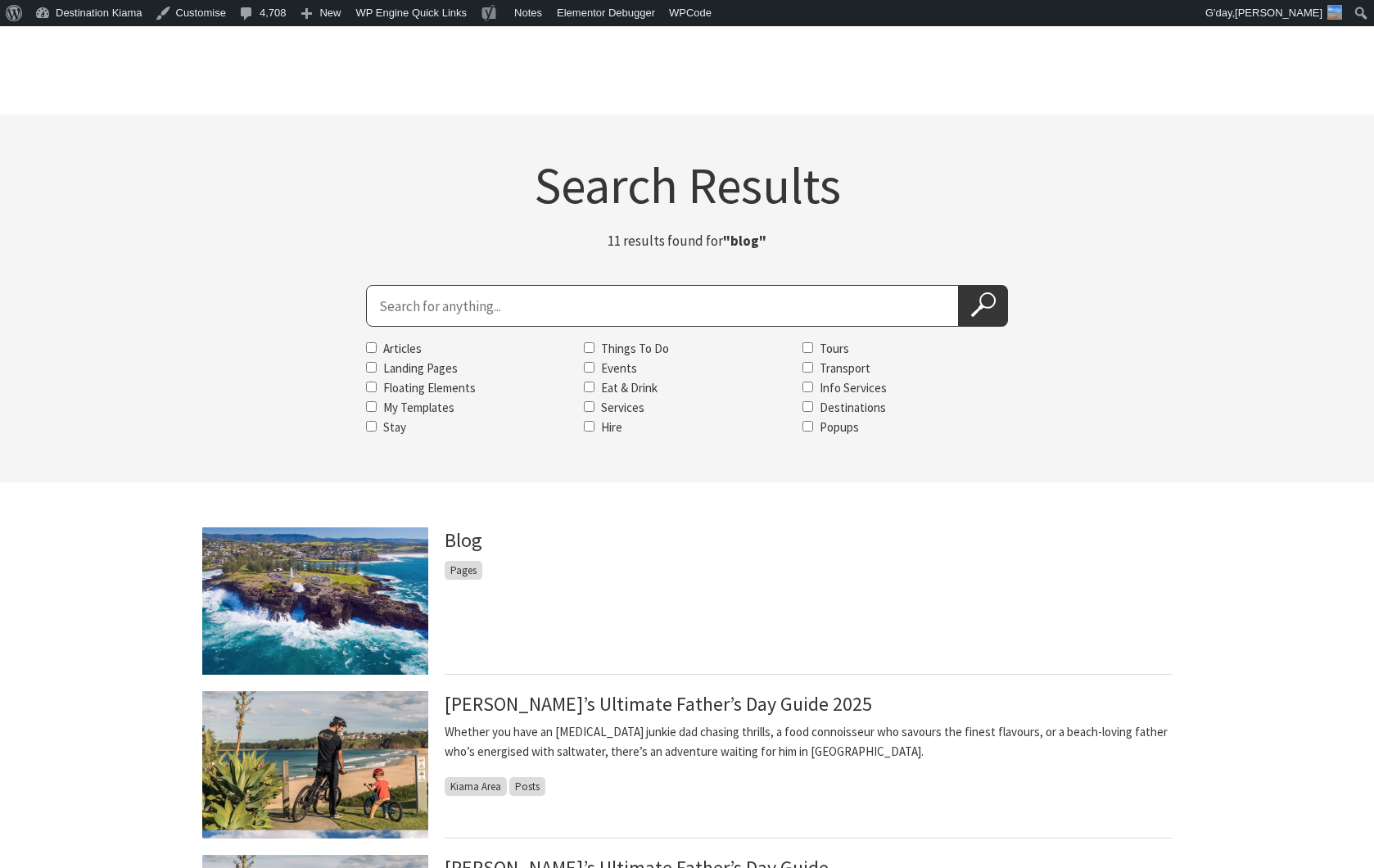
scroll to position [1000, 0]
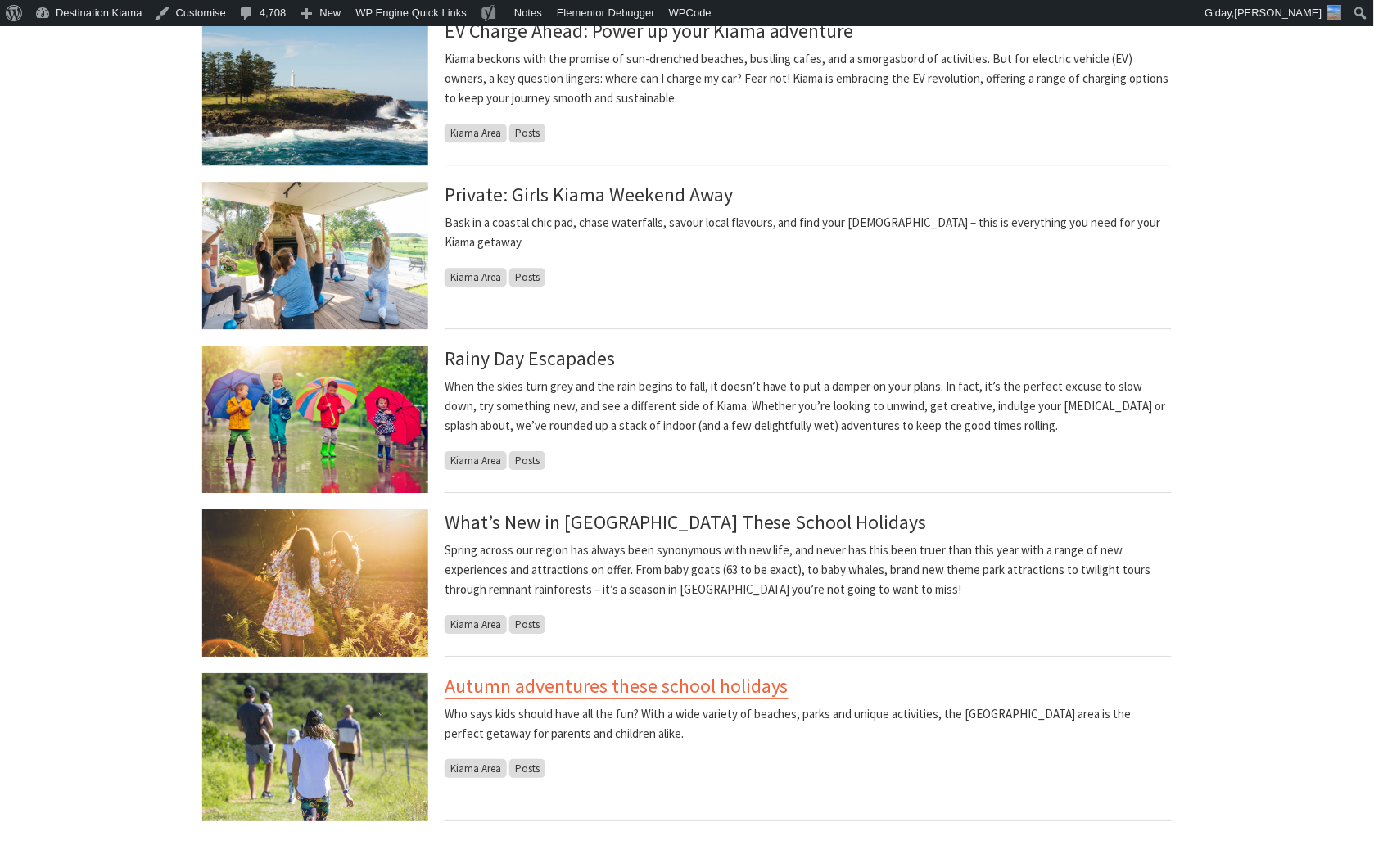
click at [723, 688] on link "Autumn adventures these school holidays" at bounding box center [616, 686] width 344 height 26
